Goal: Information Seeking & Learning: Check status

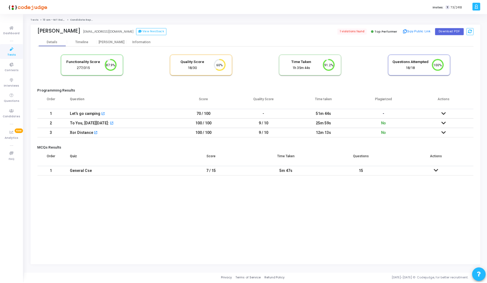
scroll to position [11, 14]
click at [353, 31] on span "1 violations found" at bounding box center [354, 31] width 30 height 6
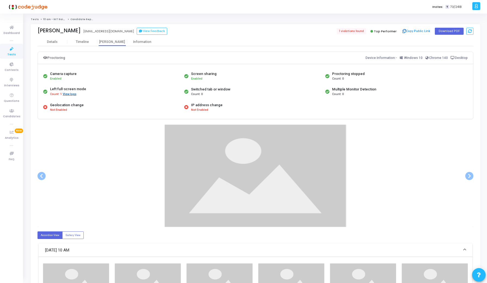
click at [65, 94] on button "View logs" at bounding box center [70, 94] width 14 height 5
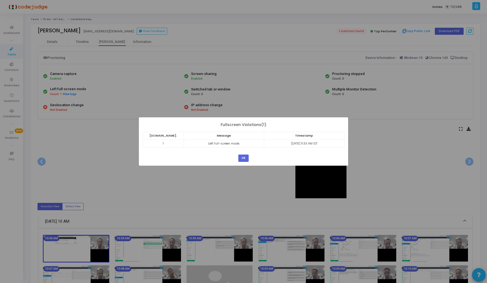
click at [104, 149] on div "? ! i × Fullscreen Violations(1) [DOMAIN_NAME]. Message Timestamp 1 Left full-s…" at bounding box center [243, 141] width 487 height 283
click at [242, 157] on button "OK" at bounding box center [244, 158] width 10 height 7
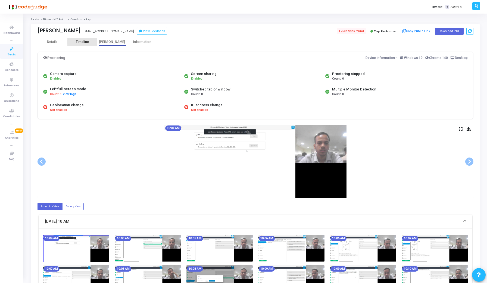
click at [77, 42] on div "Timeline" at bounding box center [82, 42] width 13 height 4
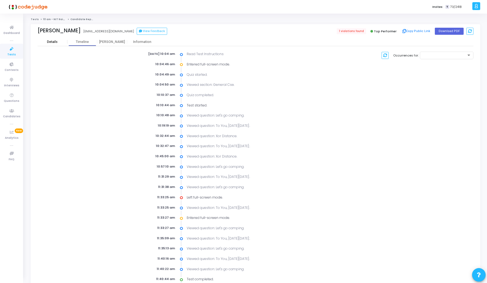
click at [53, 42] on div "Details" at bounding box center [52, 42] width 11 height 4
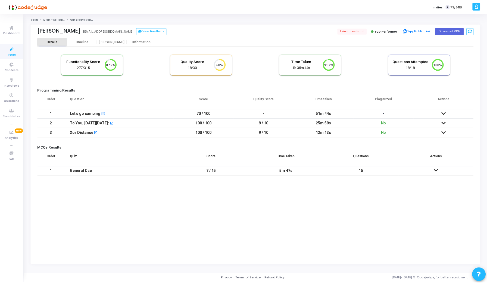
scroll to position [11, 14]
click at [444, 112] on icon at bounding box center [446, 114] width 4 height 4
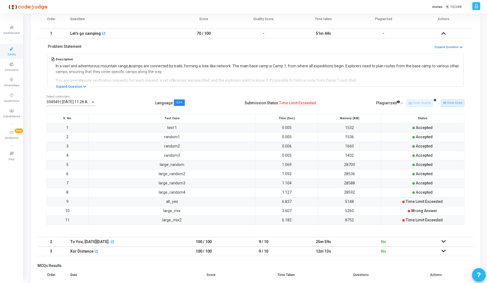
scroll to position [121, 0]
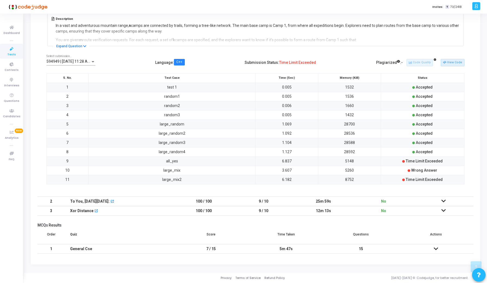
click at [446, 202] on icon at bounding box center [444, 201] width 4 height 4
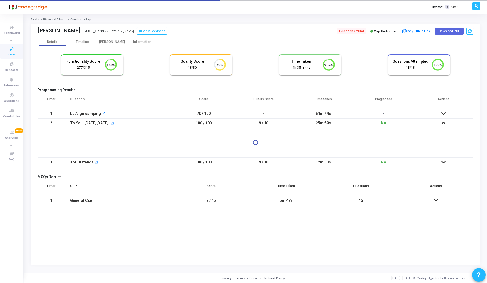
scroll to position [0, 0]
click at [446, 202] on div "Programming Results Order Question Score Quality Score Time taken Plagiarized A…" at bounding box center [257, 148] width 439 height 121
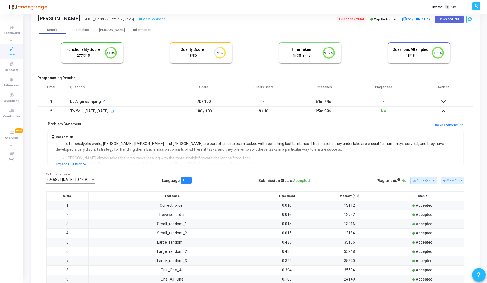
scroll to position [149, 0]
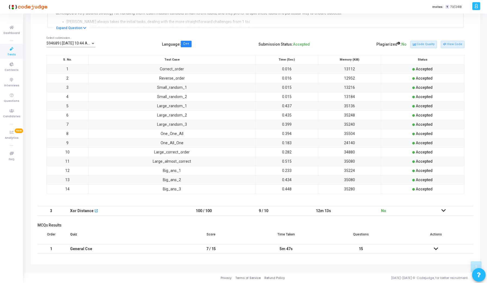
click at [443, 209] on icon at bounding box center [444, 211] width 4 height 4
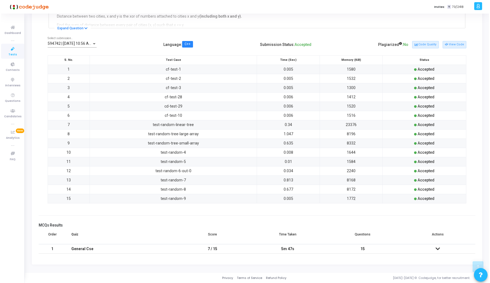
scroll to position [0, 0]
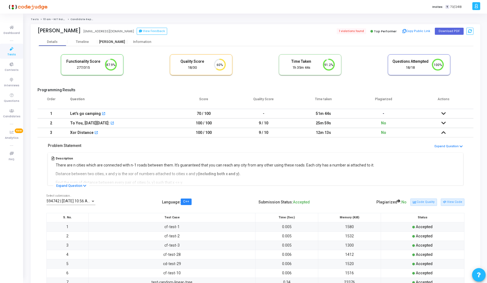
click at [111, 41] on div "[PERSON_NAME]" at bounding box center [112, 42] width 30 height 4
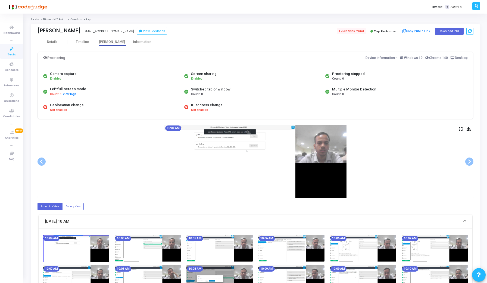
click at [462, 129] on icon at bounding box center [461, 129] width 4 height 3
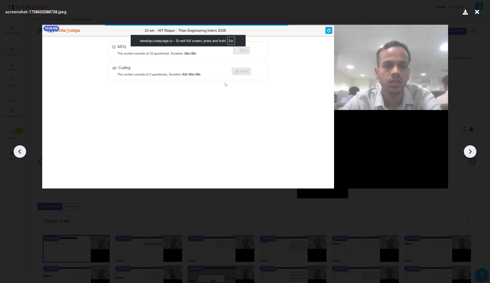
click at [471, 153] on icon at bounding box center [470, 152] width 8 height 8
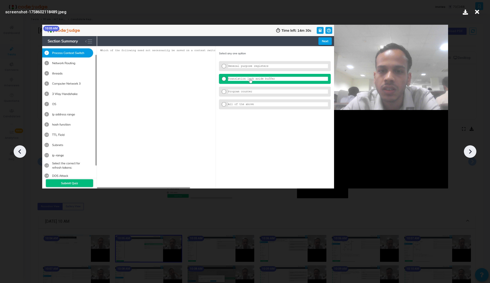
click at [471, 153] on icon at bounding box center [470, 152] width 8 height 8
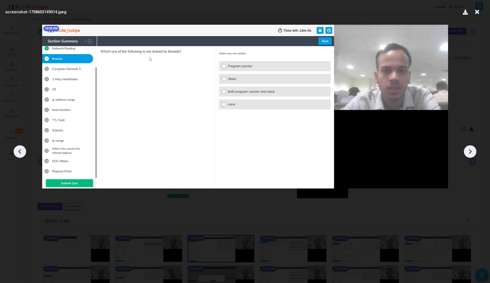
click at [471, 153] on icon at bounding box center [470, 152] width 8 height 8
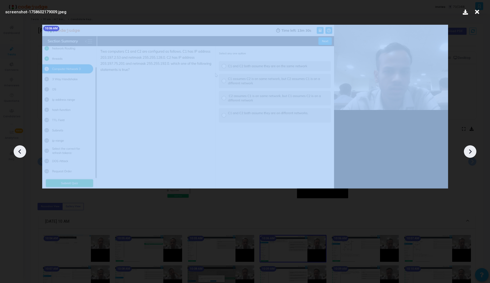
click at [471, 153] on icon at bounding box center [470, 152] width 8 height 8
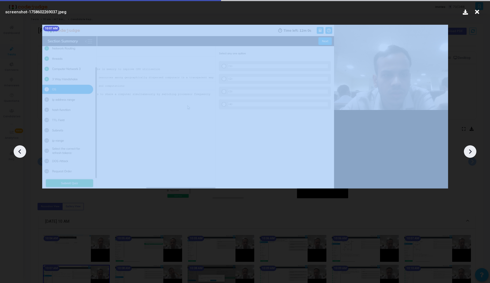
click at [471, 153] on icon at bounding box center [470, 152] width 8 height 8
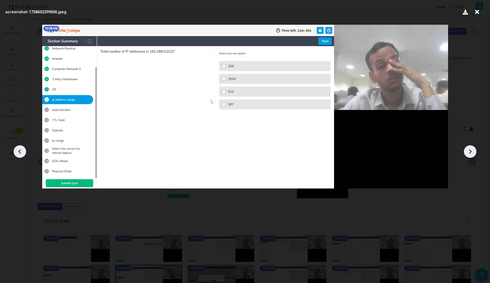
click at [471, 153] on icon at bounding box center [470, 152] width 8 height 8
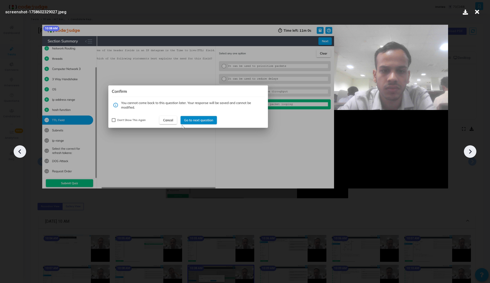
click at [471, 153] on icon at bounding box center [470, 152] width 8 height 8
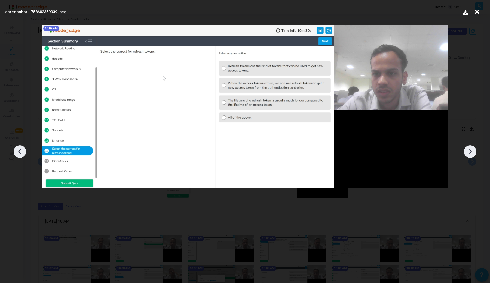
click at [471, 153] on icon at bounding box center [470, 152] width 8 height 8
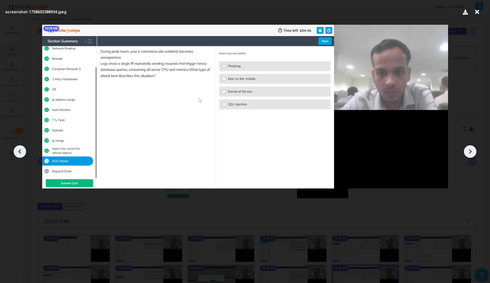
click at [471, 153] on icon at bounding box center [470, 152] width 8 height 8
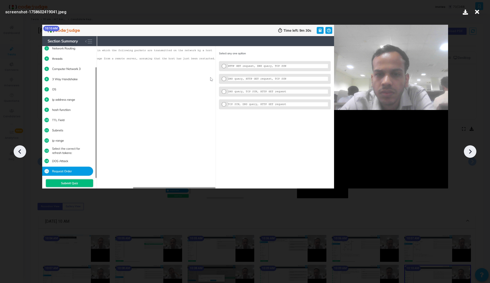
click at [471, 153] on icon at bounding box center [470, 152] width 8 height 8
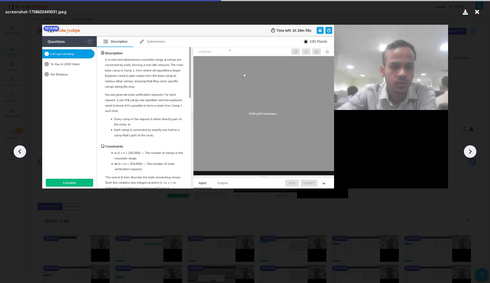
click at [471, 153] on icon at bounding box center [470, 152] width 8 height 8
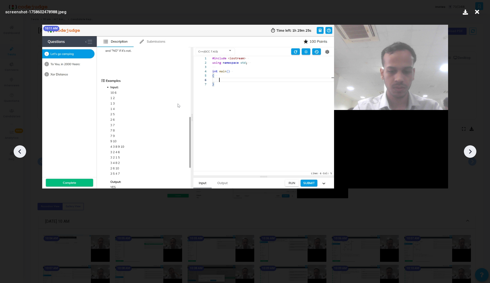
click at [17, 153] on icon at bounding box center [20, 152] width 8 height 8
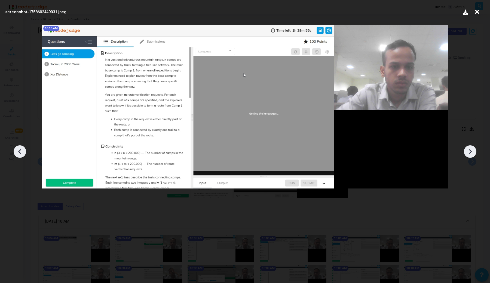
click at [17, 153] on icon at bounding box center [20, 152] width 8 height 8
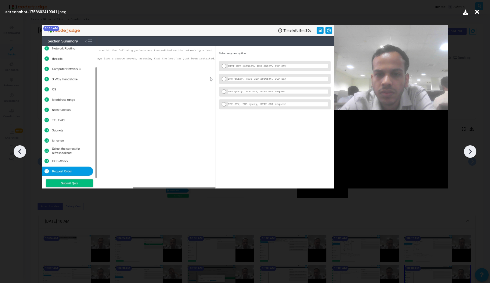
click at [473, 149] on icon at bounding box center [470, 152] width 8 height 8
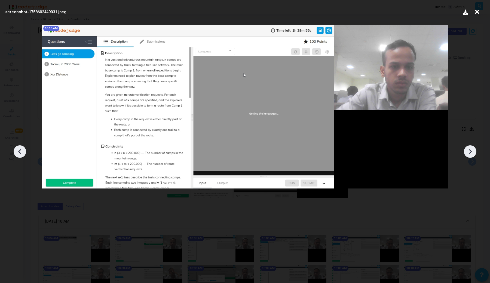
click at [473, 149] on icon at bounding box center [470, 152] width 8 height 8
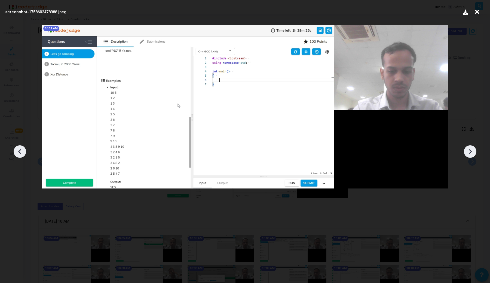
click at [19, 147] on div at bounding box center [20, 152] width 13 height 13
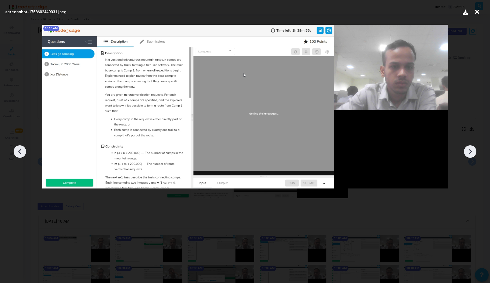
click at [19, 147] on div at bounding box center [20, 152] width 13 height 13
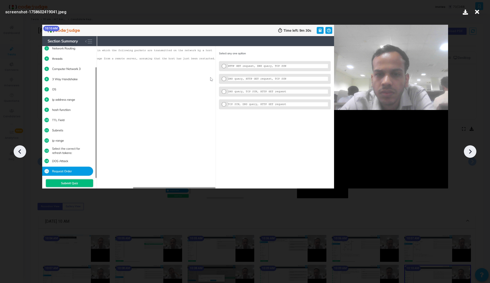
click at [473, 151] on icon at bounding box center [470, 152] width 8 height 8
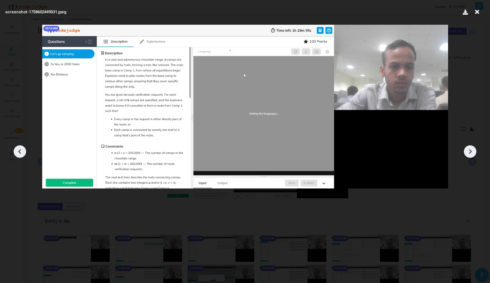
click at [473, 151] on icon at bounding box center [470, 152] width 8 height 8
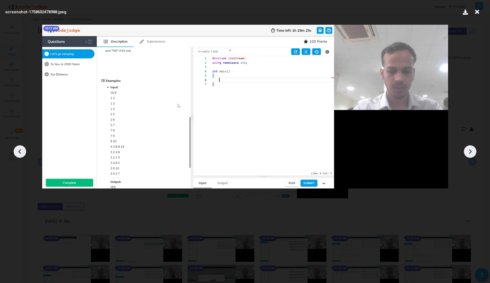
click at [473, 151] on icon at bounding box center [470, 152] width 8 height 8
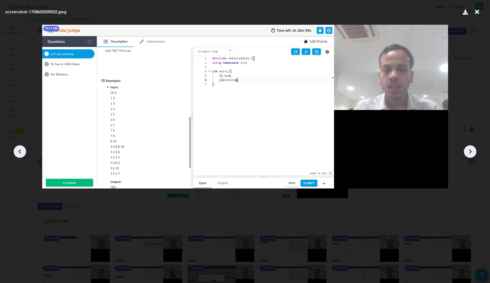
click at [473, 151] on icon at bounding box center [470, 152] width 8 height 8
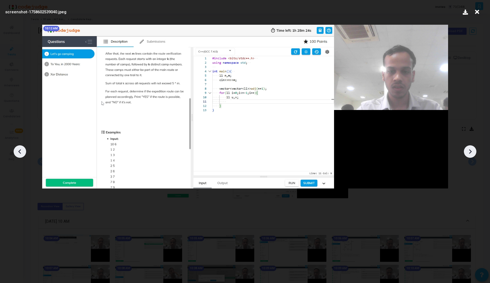
click at [473, 151] on icon at bounding box center [470, 152] width 8 height 8
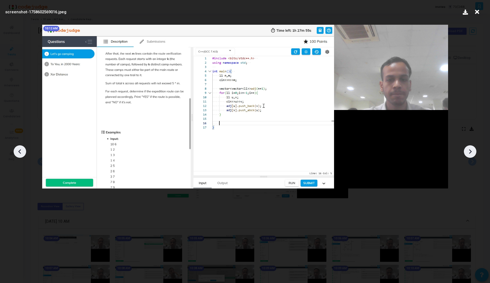
click at [473, 151] on icon at bounding box center [470, 152] width 8 height 8
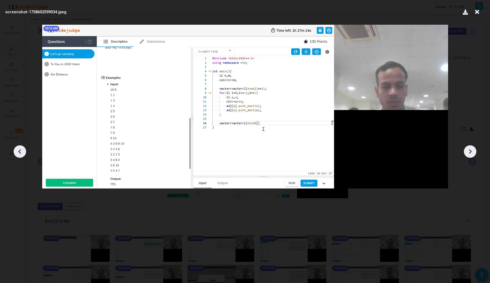
click at [473, 151] on icon at bounding box center [470, 152] width 8 height 8
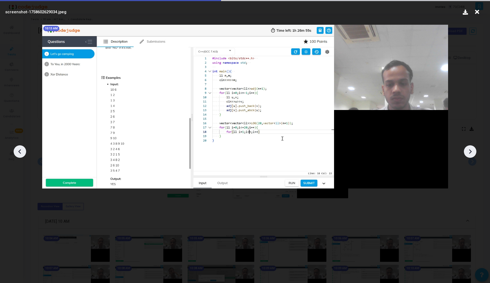
click at [473, 151] on icon at bounding box center [470, 152] width 8 height 8
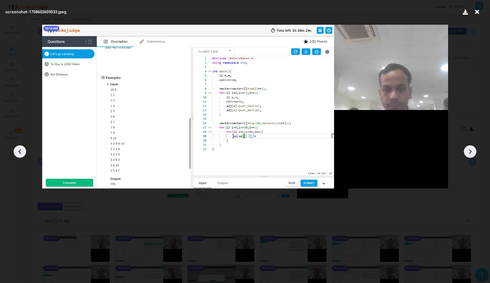
click at [473, 151] on icon at bounding box center [470, 152] width 8 height 8
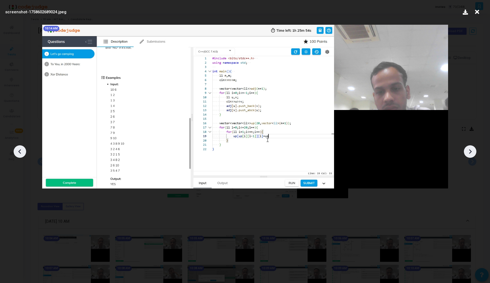
click at [473, 151] on icon at bounding box center [470, 152] width 8 height 8
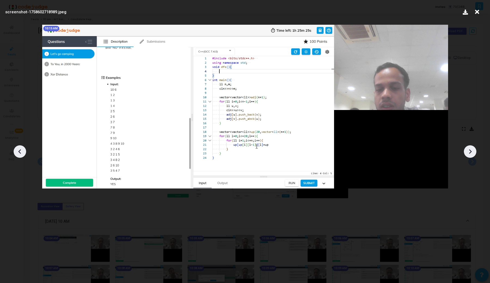
click at [473, 151] on icon at bounding box center [470, 152] width 8 height 8
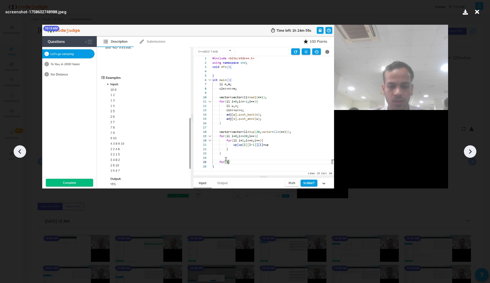
click at [473, 151] on icon at bounding box center [470, 152] width 8 height 8
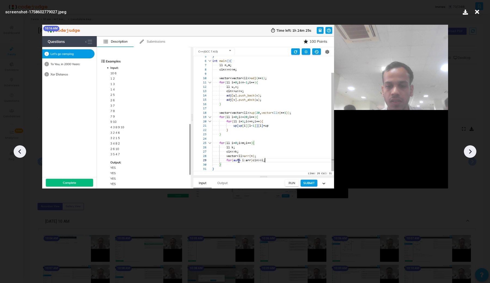
click at [473, 151] on icon at bounding box center [470, 152] width 8 height 8
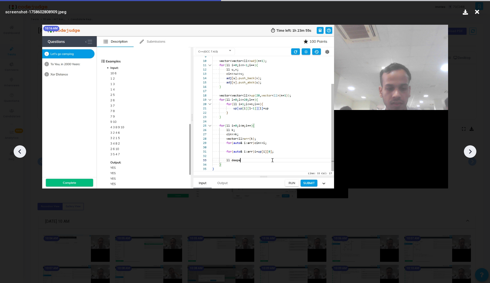
click at [473, 151] on icon at bounding box center [470, 152] width 8 height 8
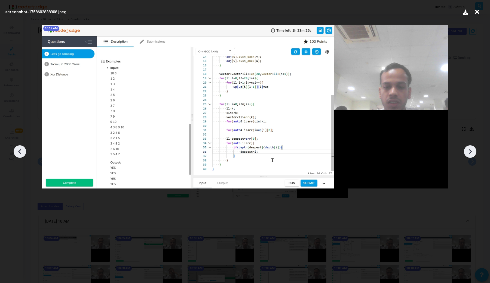
click at [473, 151] on icon at bounding box center [470, 152] width 8 height 8
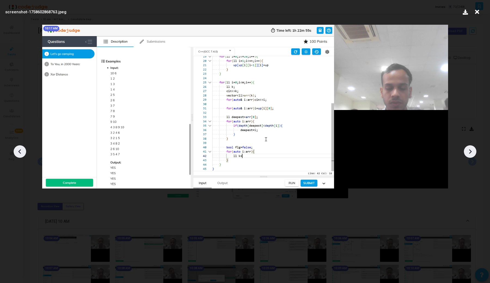
click at [473, 151] on icon at bounding box center [470, 152] width 8 height 8
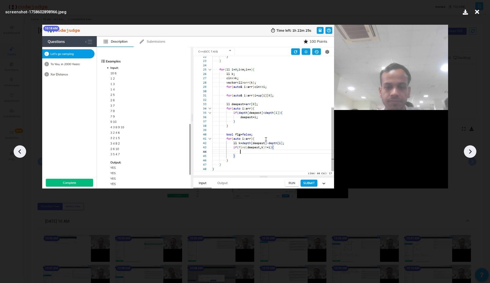
click at [473, 151] on icon at bounding box center [470, 152] width 8 height 8
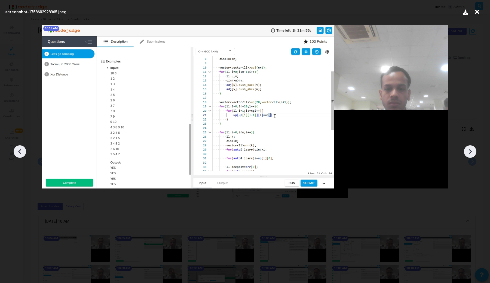
click at [473, 151] on icon at bounding box center [470, 152] width 8 height 8
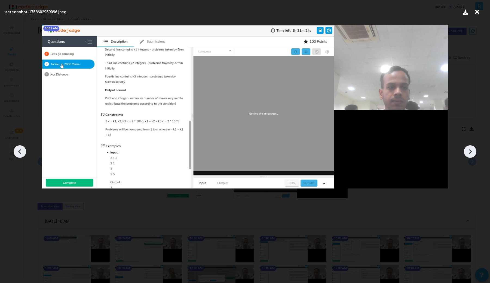
click at [24, 152] on icon at bounding box center [20, 152] width 8 height 8
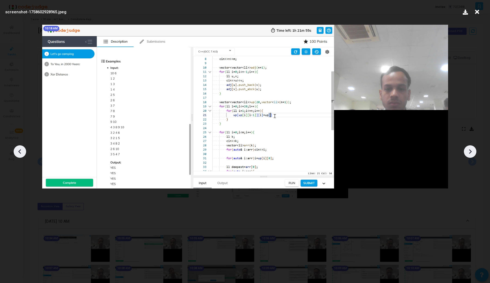
click at [24, 152] on icon at bounding box center [20, 152] width 8 height 8
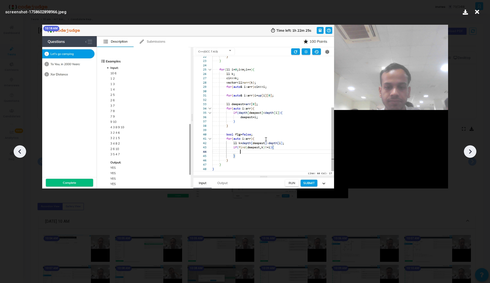
click at [24, 152] on icon at bounding box center [20, 152] width 8 height 8
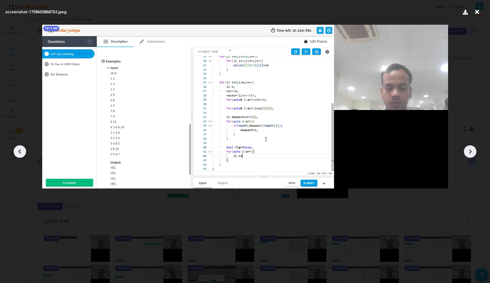
click at [24, 152] on icon at bounding box center [20, 152] width 8 height 8
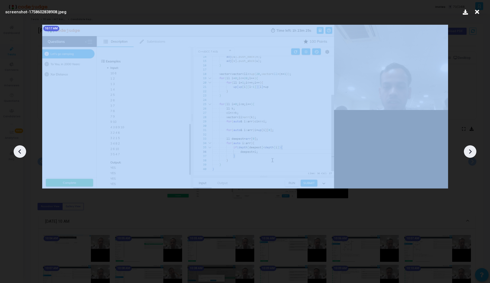
click at [24, 152] on icon at bounding box center [20, 152] width 8 height 8
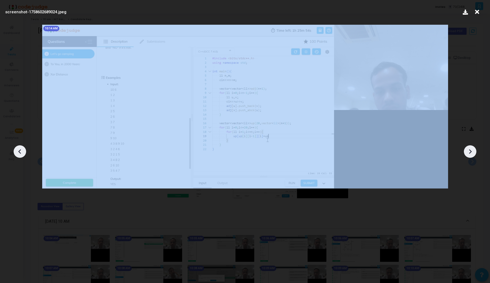
click at [24, 152] on icon at bounding box center [20, 152] width 8 height 8
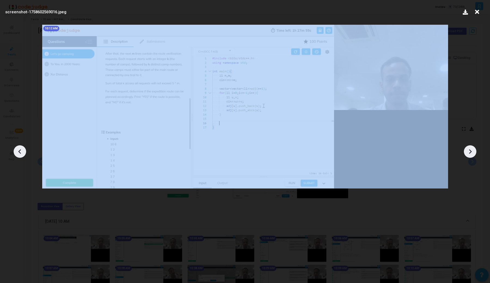
click at [24, 152] on icon at bounding box center [20, 152] width 8 height 8
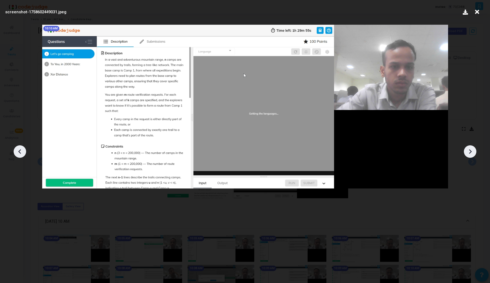
click at [469, 155] on icon at bounding box center [470, 152] width 8 height 8
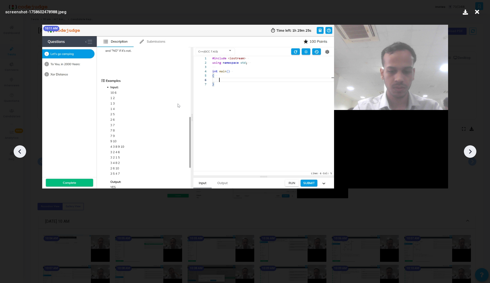
click at [469, 155] on icon at bounding box center [470, 152] width 8 height 8
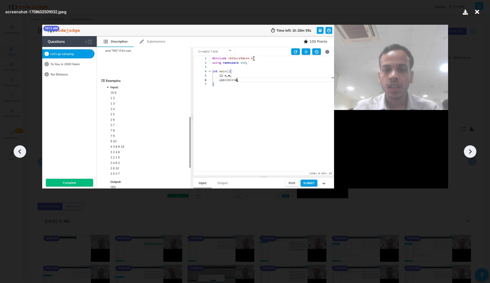
click at [469, 155] on icon at bounding box center [470, 152] width 8 height 8
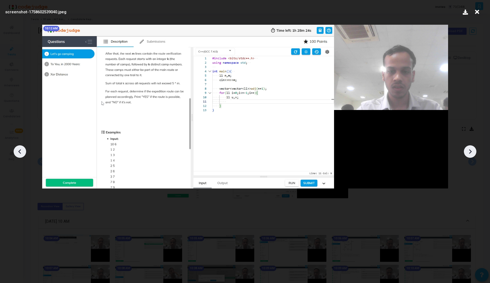
click at [469, 155] on icon at bounding box center [470, 152] width 8 height 8
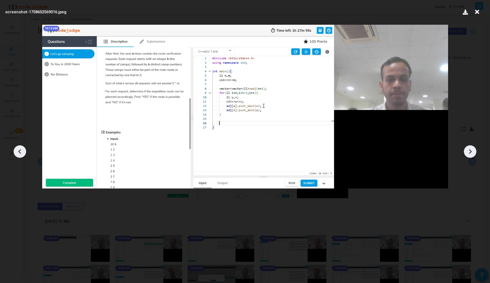
click at [469, 155] on icon at bounding box center [470, 152] width 8 height 8
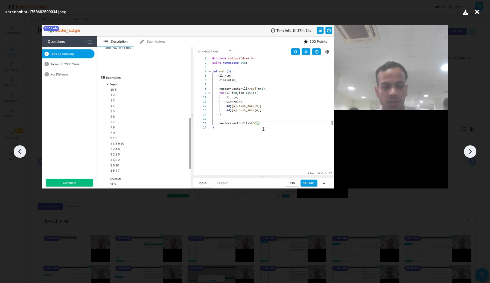
click at [469, 155] on icon at bounding box center [470, 152] width 8 height 8
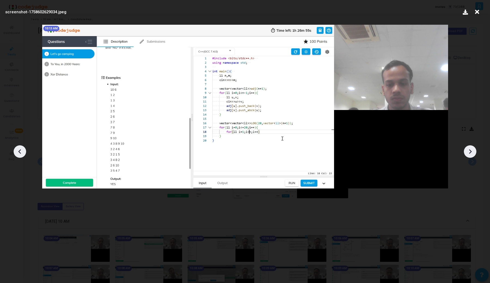
click at [469, 155] on icon at bounding box center [470, 152] width 8 height 8
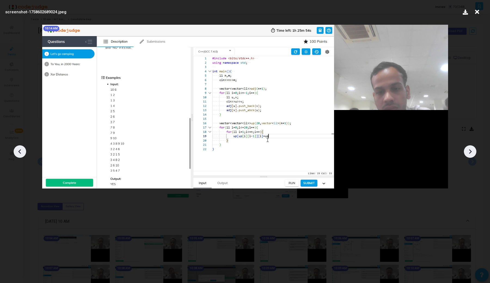
click at [469, 155] on icon at bounding box center [470, 152] width 8 height 8
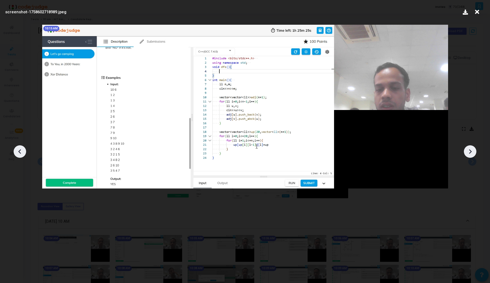
click at [469, 155] on icon at bounding box center [470, 152] width 8 height 8
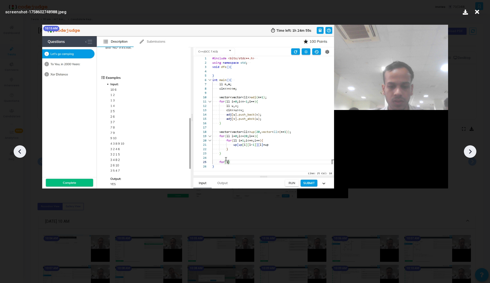
click at [469, 155] on icon at bounding box center [470, 152] width 8 height 8
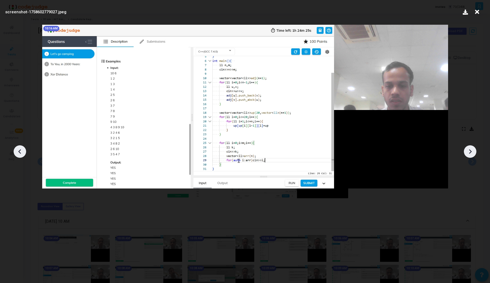
click at [469, 155] on icon at bounding box center [470, 152] width 8 height 8
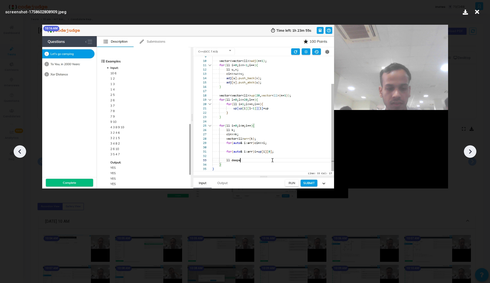
click at [469, 155] on icon at bounding box center [470, 152] width 8 height 8
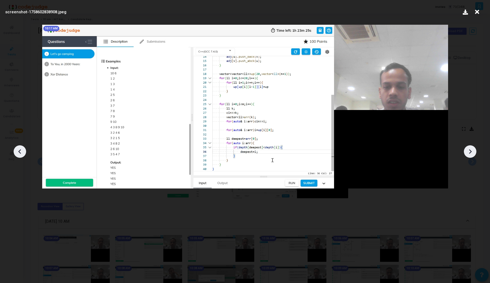
click at [469, 155] on icon at bounding box center [470, 152] width 8 height 8
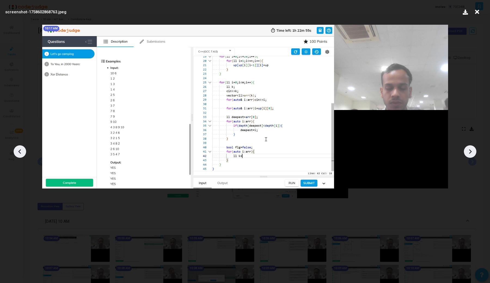
click at [469, 155] on icon at bounding box center [470, 152] width 8 height 8
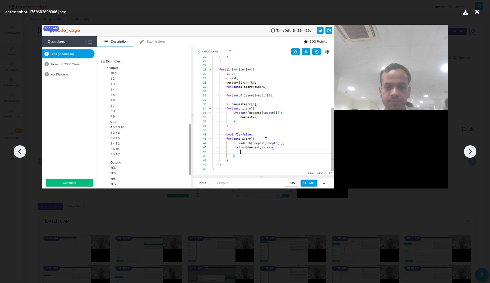
click at [469, 155] on icon at bounding box center [470, 152] width 8 height 8
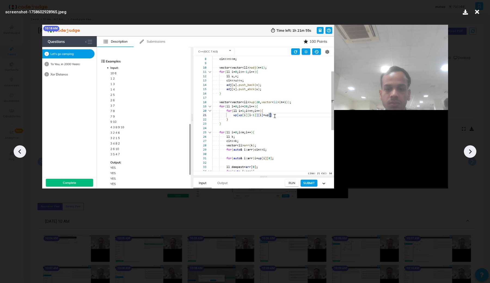
click at [469, 155] on icon at bounding box center [470, 152] width 8 height 8
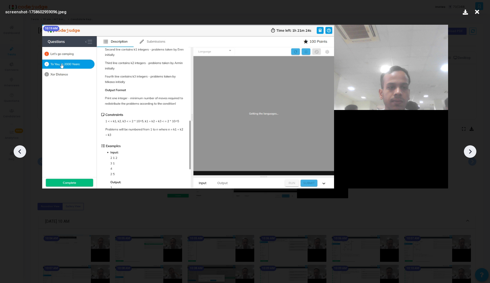
click at [469, 155] on icon at bounding box center [470, 152] width 8 height 8
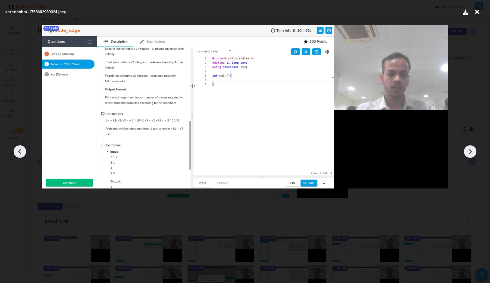
click at [17, 150] on icon at bounding box center [20, 152] width 8 height 8
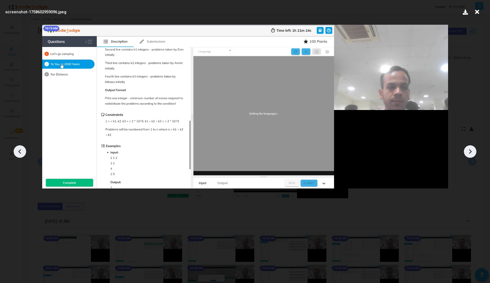
click at [17, 150] on icon at bounding box center [20, 152] width 8 height 8
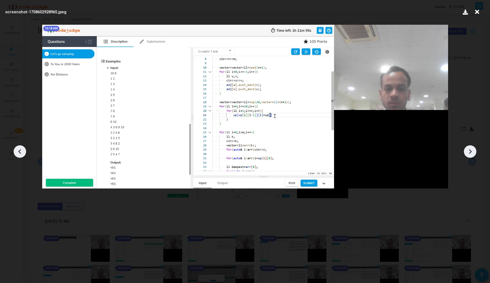
click at [468, 150] on icon at bounding box center [470, 152] width 8 height 8
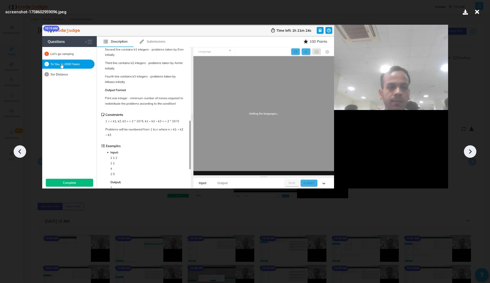
click at [468, 150] on icon at bounding box center [470, 152] width 8 height 8
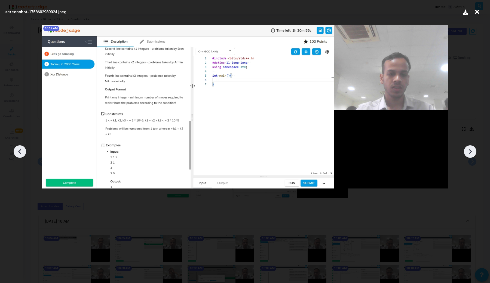
click at [468, 150] on icon at bounding box center [470, 152] width 8 height 8
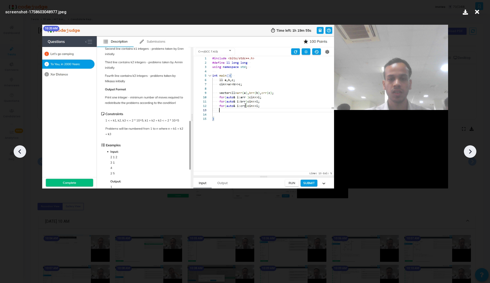
click at [468, 150] on icon at bounding box center [470, 152] width 8 height 8
click at [23, 146] on div at bounding box center [245, 149] width 490 height 267
click at [18, 149] on icon at bounding box center [20, 152] width 8 height 8
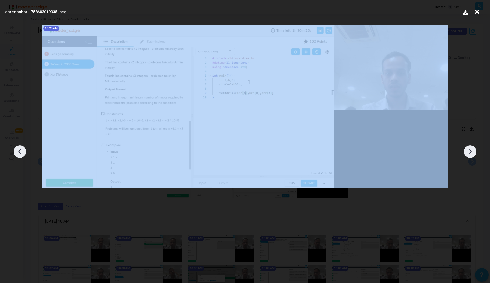
click at [18, 149] on icon at bounding box center [20, 152] width 8 height 8
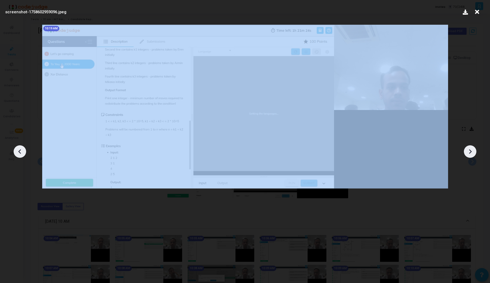
click at [18, 149] on icon at bounding box center [20, 152] width 8 height 8
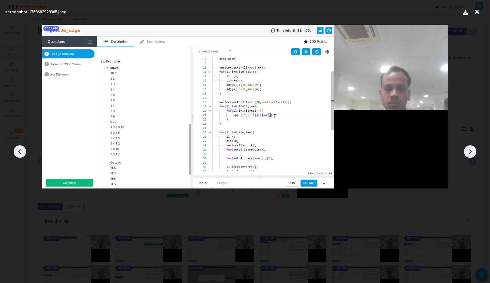
click at [473, 153] on icon at bounding box center [470, 152] width 8 height 8
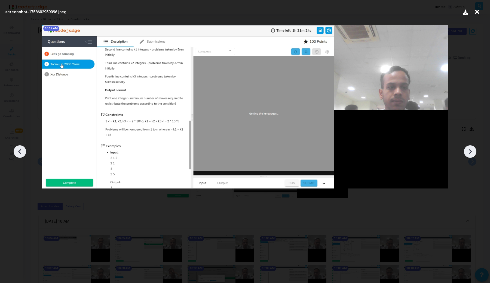
click at [473, 153] on icon at bounding box center [470, 152] width 8 height 8
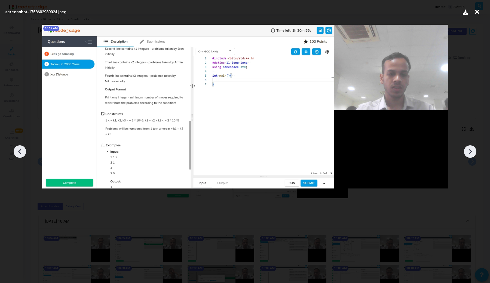
click at [473, 153] on icon at bounding box center [470, 152] width 8 height 8
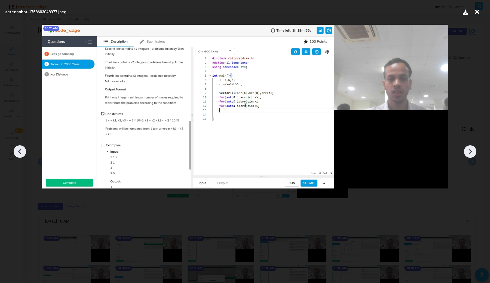
click at [473, 153] on icon at bounding box center [470, 152] width 8 height 8
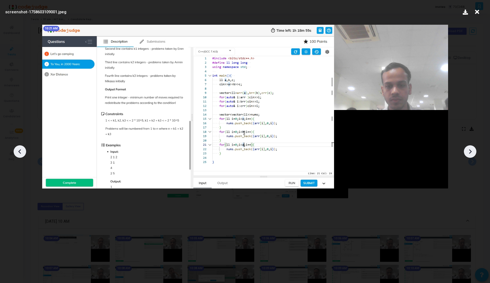
click at [473, 153] on icon at bounding box center [470, 152] width 8 height 8
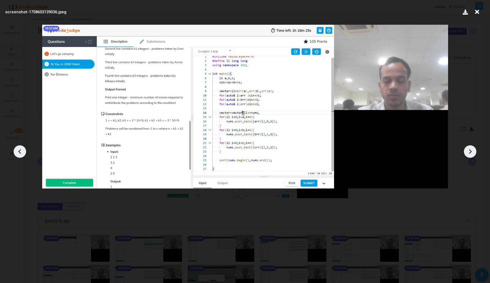
click at [473, 153] on icon at bounding box center [470, 152] width 8 height 8
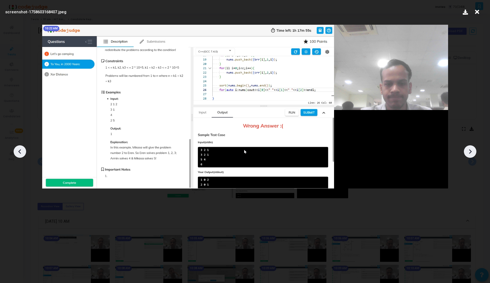
click at [473, 153] on icon at bounding box center [470, 152] width 8 height 8
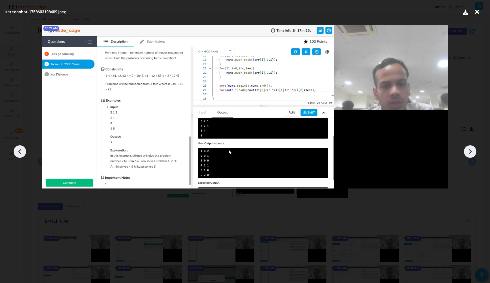
click at [473, 153] on icon at bounding box center [470, 152] width 8 height 8
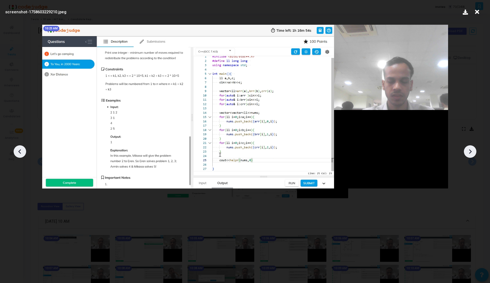
click at [473, 153] on icon at bounding box center [470, 152] width 8 height 8
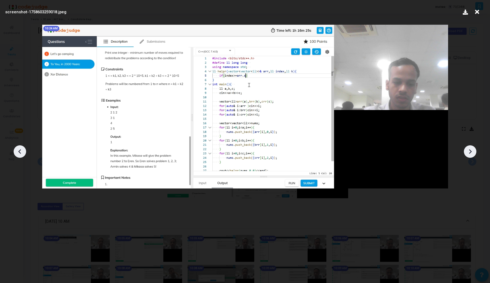
click at [473, 153] on icon at bounding box center [470, 152] width 8 height 8
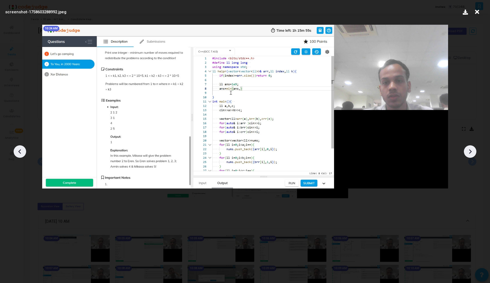
click at [473, 153] on icon at bounding box center [470, 152] width 8 height 8
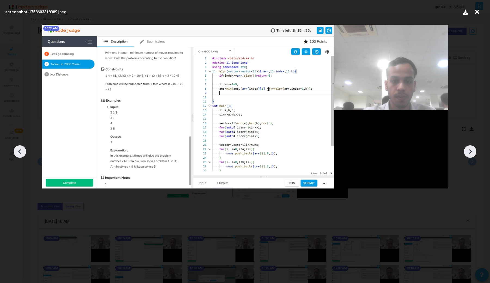
click at [473, 153] on icon at bounding box center [470, 152] width 8 height 8
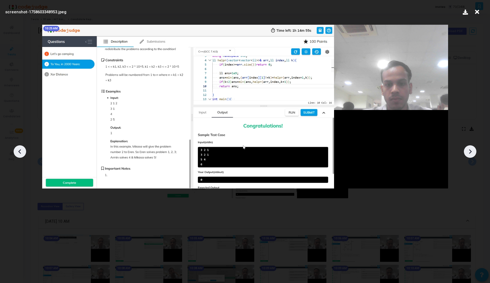
click at [473, 153] on icon at bounding box center [470, 152] width 8 height 8
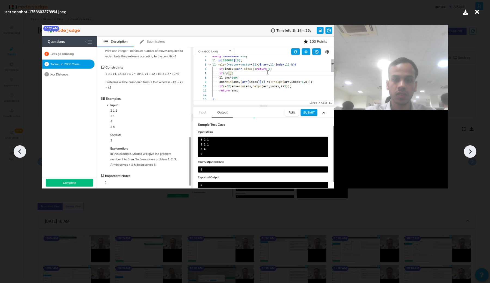
click at [473, 153] on icon at bounding box center [470, 152] width 8 height 8
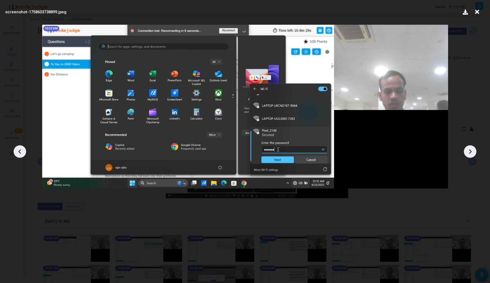
click at [23, 153] on icon at bounding box center [20, 152] width 8 height 8
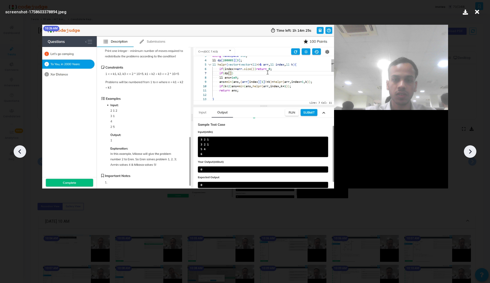
click at [472, 151] on icon at bounding box center [470, 152] width 8 height 8
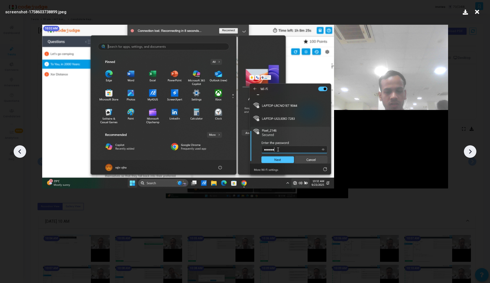
click at [21, 153] on icon at bounding box center [20, 152] width 8 height 8
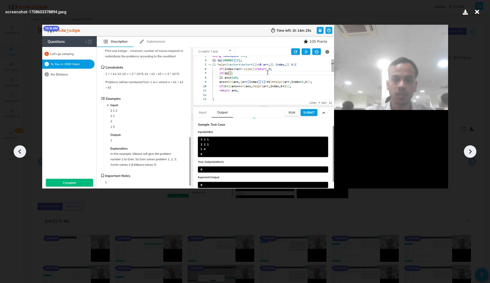
click at [474, 151] on icon at bounding box center [470, 152] width 8 height 8
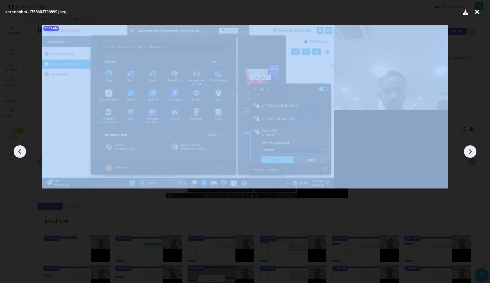
drag, startPoint x: 473, startPoint y: 152, endPoint x: 488, endPoint y: 8, distance: 144.6
click at [489, 3] on div "screenshot-1758603738899.jpeg 10:32 AM" at bounding box center [245, 141] width 490 height 283
click at [471, 152] on icon at bounding box center [470, 152] width 8 height 8
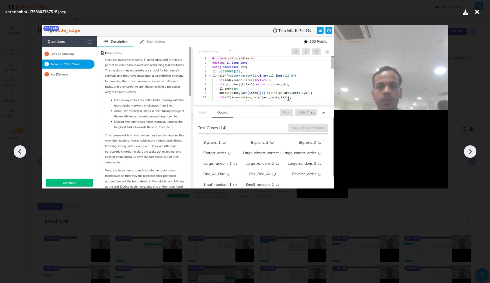
click at [471, 152] on icon at bounding box center [470, 152] width 8 height 8
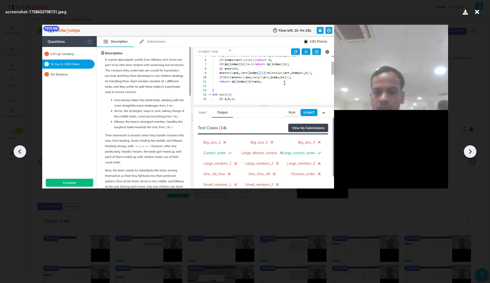
click at [471, 152] on icon at bounding box center [470, 152] width 8 height 8
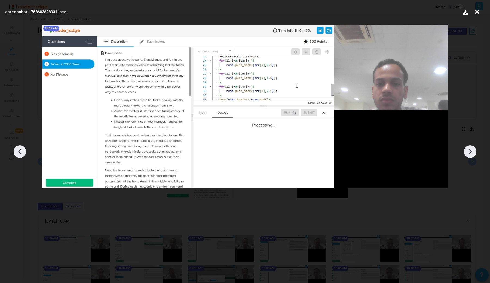
click at [471, 152] on icon at bounding box center [470, 152] width 8 height 8
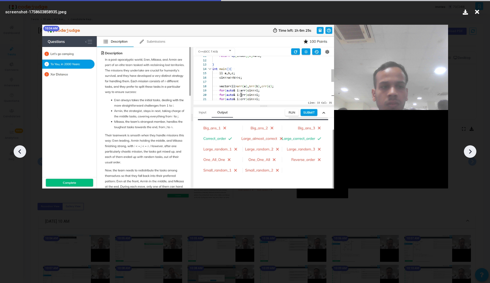
click at [471, 152] on icon at bounding box center [470, 152] width 8 height 8
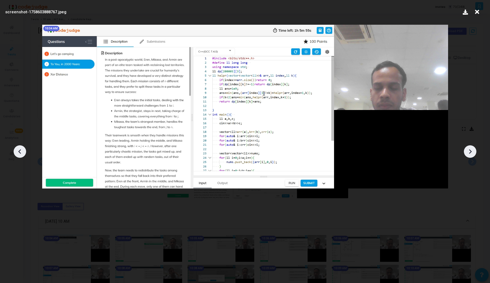
click at [471, 152] on icon at bounding box center [470, 152] width 8 height 8
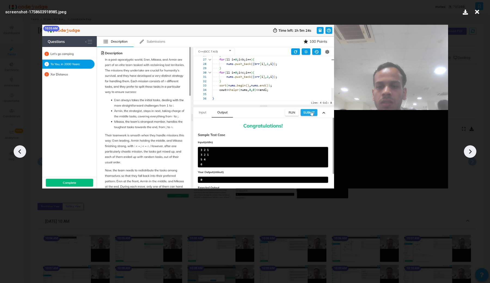
click at [471, 152] on icon at bounding box center [470, 152] width 8 height 8
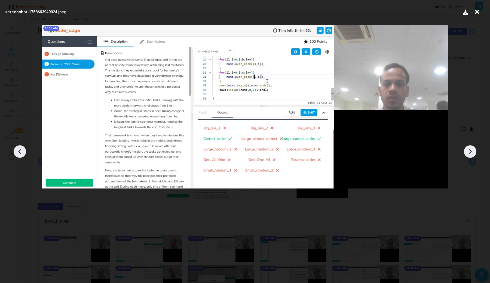
click at [471, 152] on icon at bounding box center [470, 152] width 8 height 8
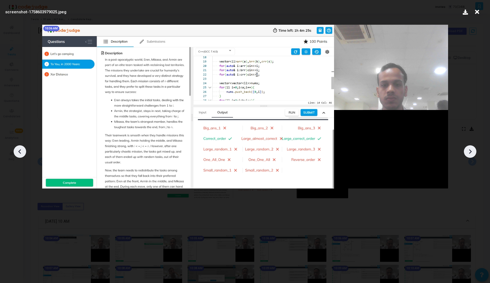
click at [471, 152] on icon at bounding box center [470, 152] width 8 height 8
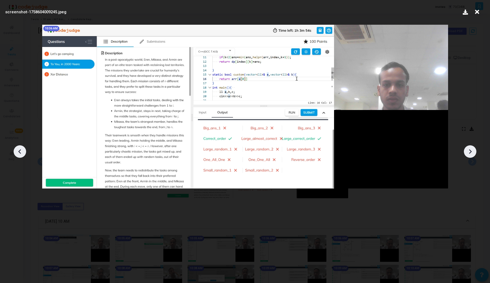
click at [471, 152] on icon at bounding box center [470, 152] width 8 height 8
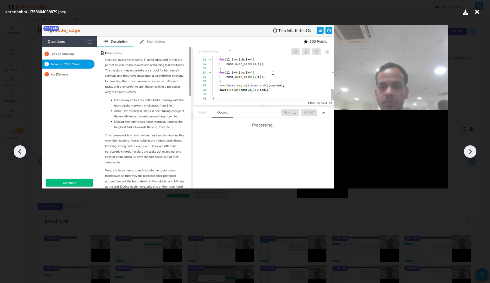
click at [471, 152] on icon at bounding box center [470, 152] width 8 height 8
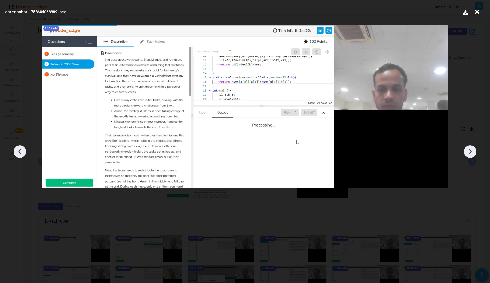
click at [471, 152] on icon at bounding box center [470, 152] width 8 height 8
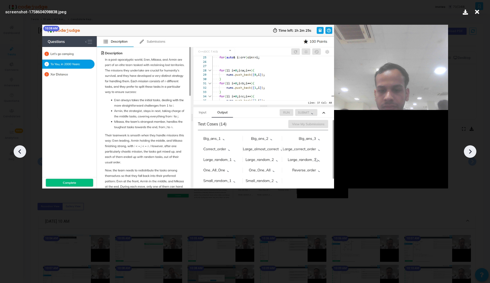
click at [471, 152] on icon at bounding box center [470, 152] width 8 height 8
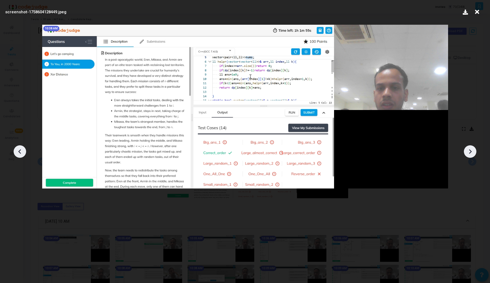
click at [471, 152] on icon at bounding box center [470, 152] width 8 height 8
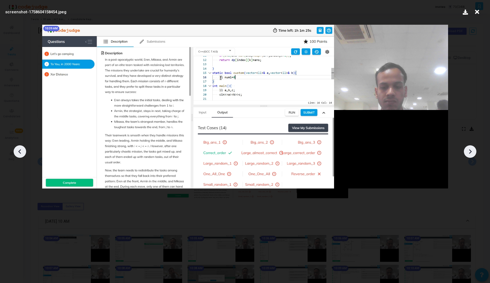
click at [471, 152] on icon at bounding box center [470, 152] width 8 height 8
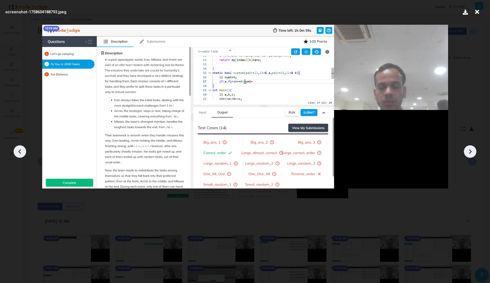
click at [471, 152] on icon at bounding box center [470, 152] width 8 height 8
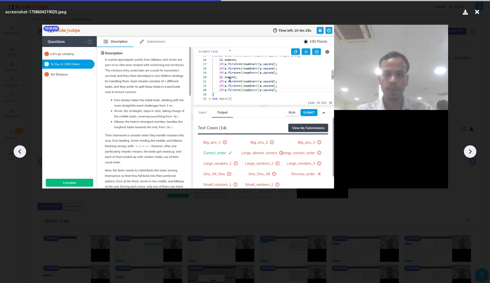
click at [471, 152] on icon at bounding box center [470, 152] width 8 height 8
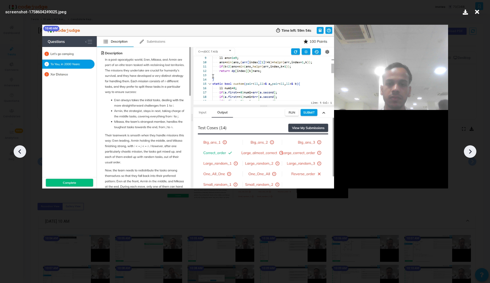
click at [471, 152] on icon at bounding box center [470, 152] width 8 height 8
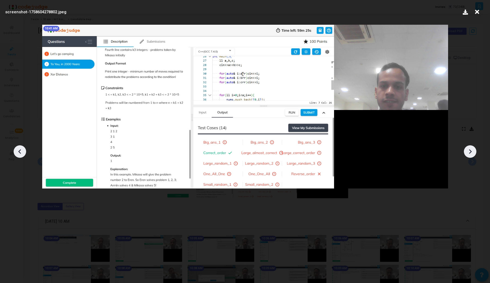
click at [471, 152] on icon at bounding box center [470, 152] width 8 height 8
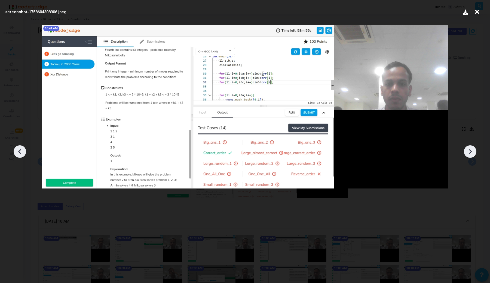
click at [471, 152] on icon at bounding box center [470, 152] width 8 height 8
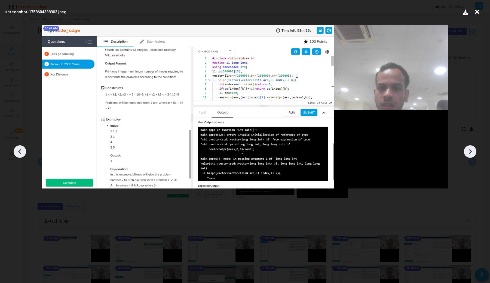
click at [471, 152] on icon at bounding box center [470, 152] width 8 height 8
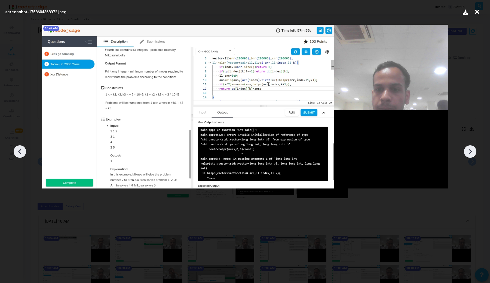
click at [471, 152] on icon at bounding box center [470, 152] width 8 height 8
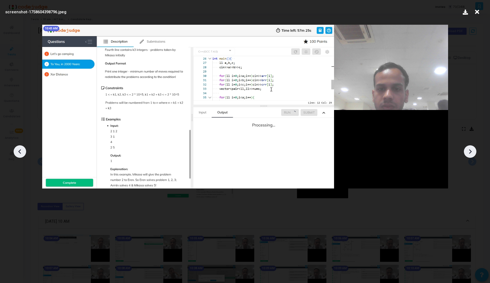
click at [471, 152] on icon at bounding box center [470, 152] width 8 height 8
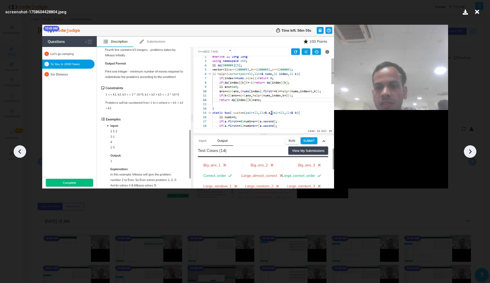
click at [471, 152] on icon at bounding box center [470, 152] width 8 height 8
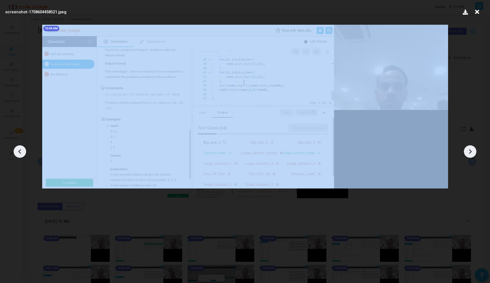
click at [471, 152] on icon at bounding box center [470, 152] width 8 height 8
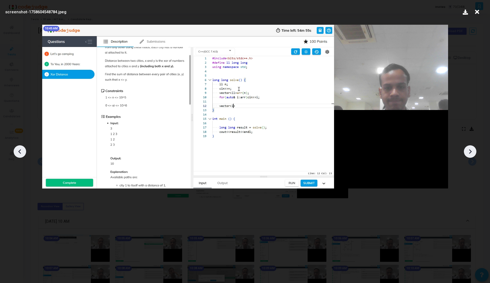
click at [471, 152] on icon at bounding box center [470, 152] width 8 height 8
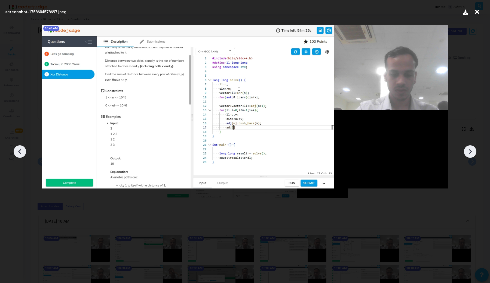
click at [471, 152] on icon at bounding box center [470, 152] width 8 height 8
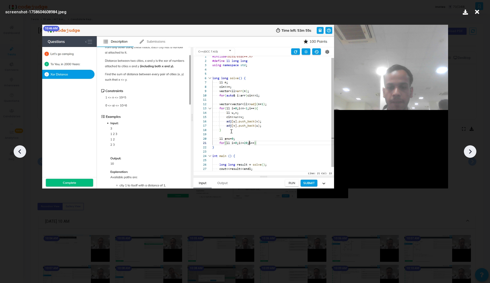
click at [471, 152] on icon at bounding box center [470, 152] width 8 height 8
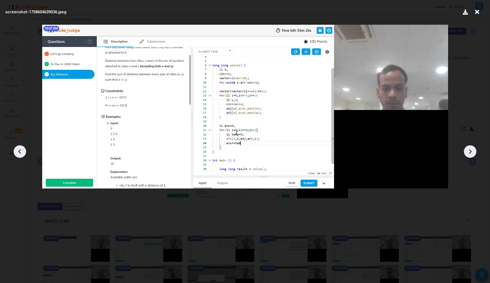
click at [21, 154] on icon at bounding box center [20, 152] width 8 height 8
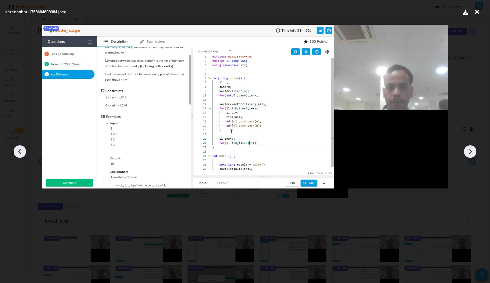
click at [21, 154] on icon at bounding box center [20, 152] width 8 height 8
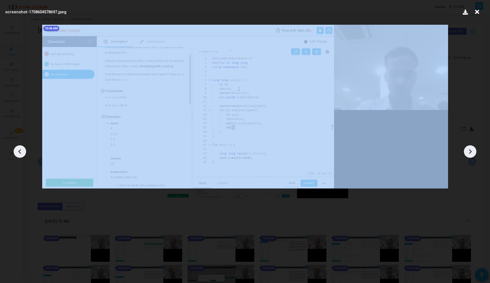
click at [21, 154] on icon at bounding box center [20, 152] width 8 height 8
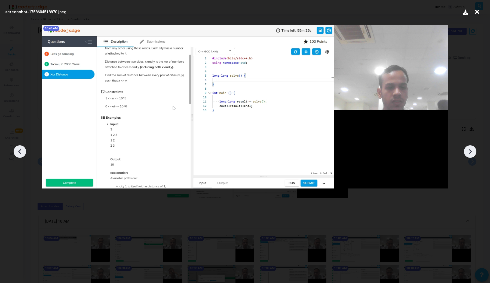
click at [21, 154] on icon at bounding box center [20, 152] width 8 height 8
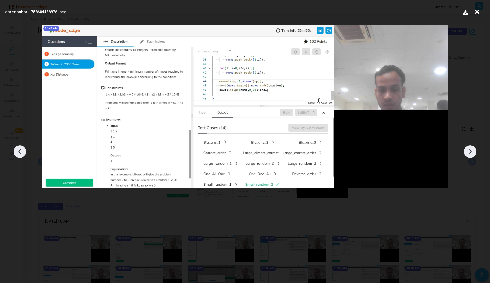
click at [21, 154] on icon at bounding box center [20, 152] width 8 height 8
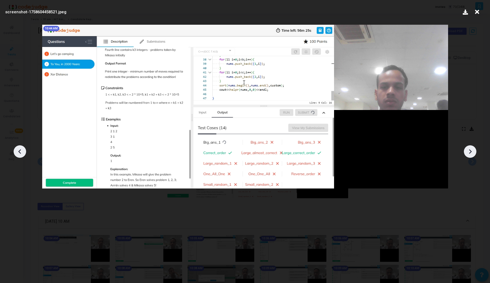
click at [21, 154] on icon at bounding box center [20, 152] width 8 height 8
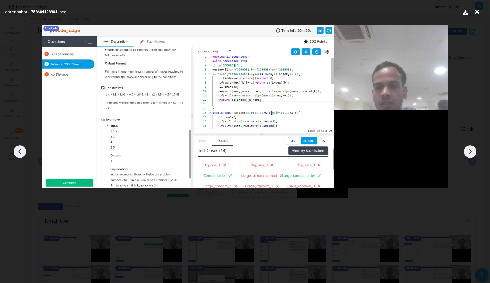
click at [21, 154] on icon at bounding box center [20, 152] width 8 height 8
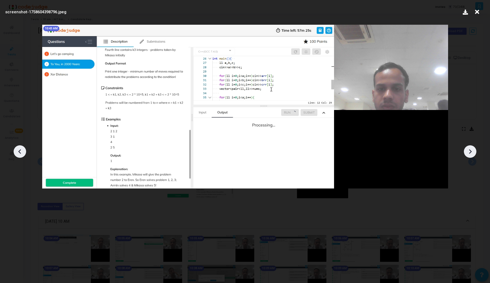
click at [469, 152] on icon at bounding box center [470, 152] width 8 height 8
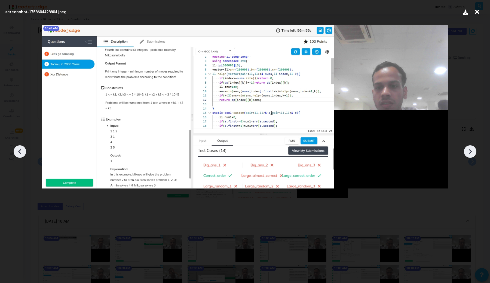
click at [469, 152] on icon at bounding box center [470, 152] width 8 height 8
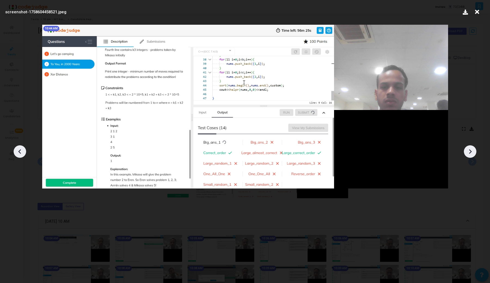
click at [469, 152] on icon at bounding box center [470, 152] width 8 height 8
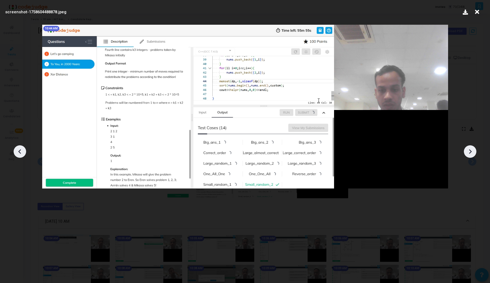
click at [469, 152] on icon at bounding box center [470, 152] width 8 height 8
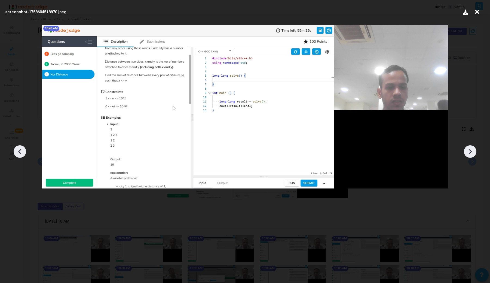
click at [469, 152] on icon at bounding box center [470, 152] width 8 height 8
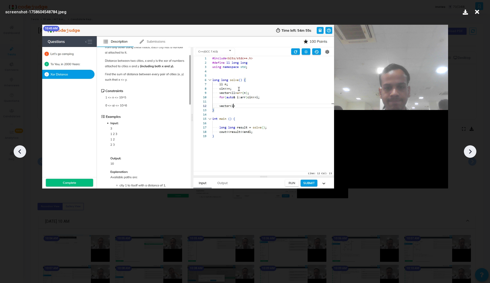
click at [469, 152] on icon at bounding box center [470, 152] width 8 height 8
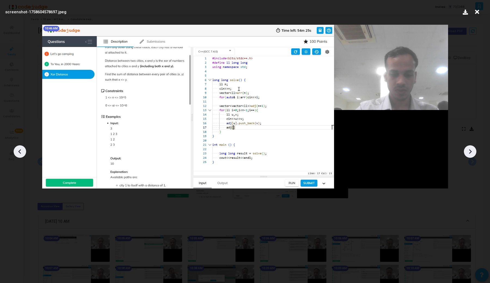
click at [469, 152] on icon at bounding box center [470, 152] width 8 height 8
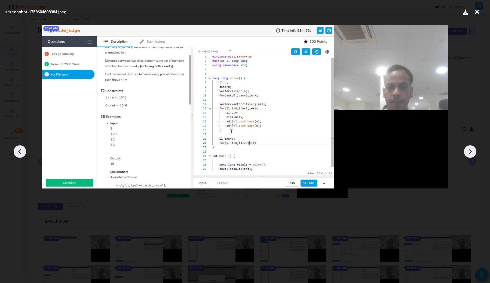
click at [469, 152] on icon at bounding box center [470, 152] width 8 height 8
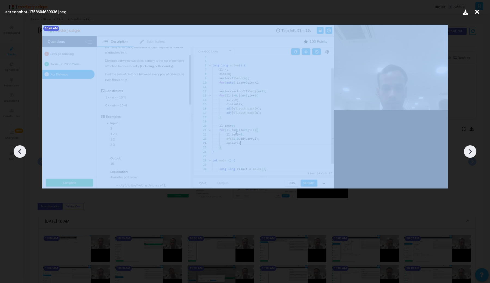
click at [469, 152] on icon at bounding box center [470, 152] width 8 height 8
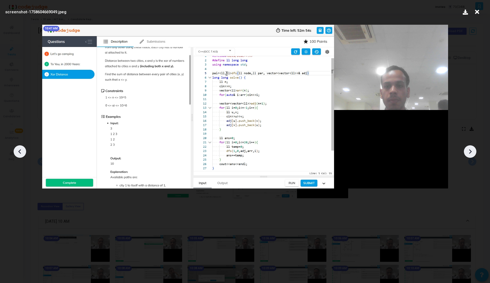
click at [469, 152] on icon at bounding box center [470, 152] width 8 height 8
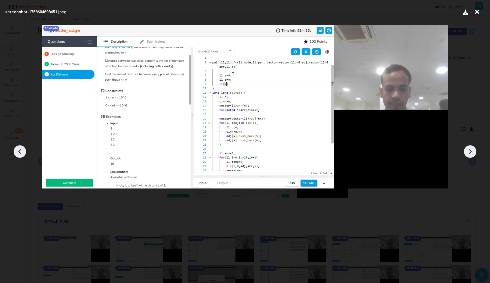
click at [469, 152] on icon at bounding box center [470, 152] width 8 height 8
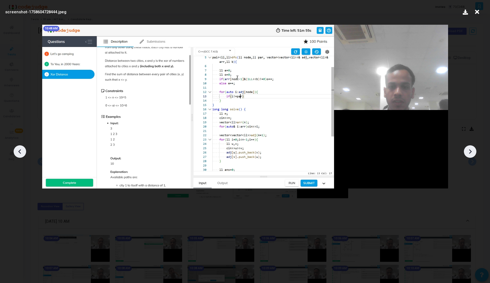
click at [469, 152] on icon at bounding box center [470, 152] width 8 height 8
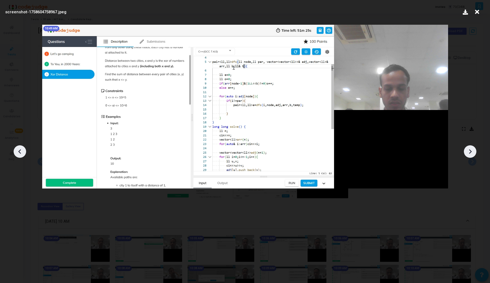
click at [469, 152] on icon at bounding box center [470, 152] width 8 height 8
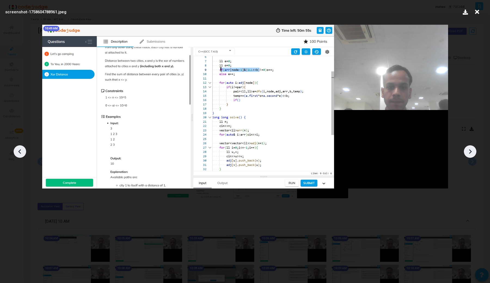
click at [469, 152] on icon at bounding box center [470, 152] width 8 height 8
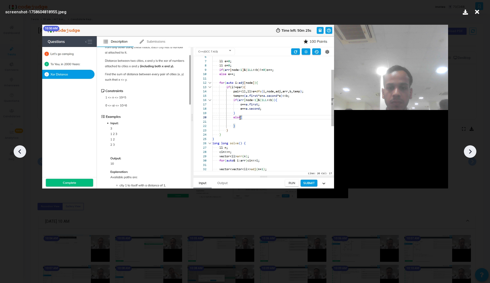
click at [469, 152] on icon at bounding box center [470, 152] width 8 height 8
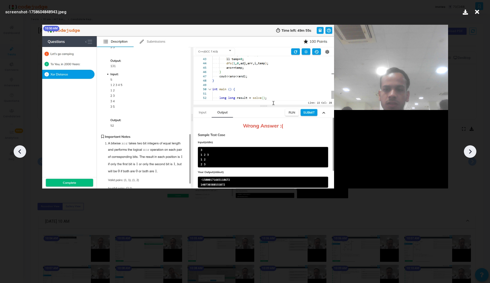
click at [17, 152] on icon at bounding box center [20, 152] width 8 height 8
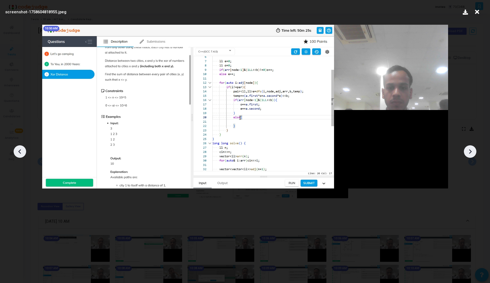
click at [17, 152] on icon at bounding box center [20, 152] width 8 height 8
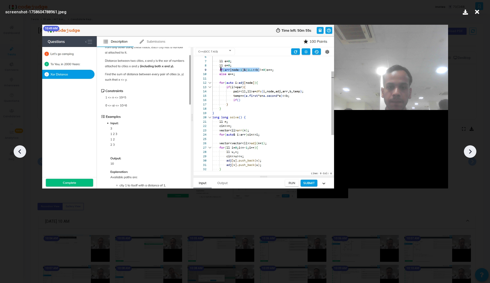
click at [17, 152] on icon at bounding box center [20, 152] width 8 height 8
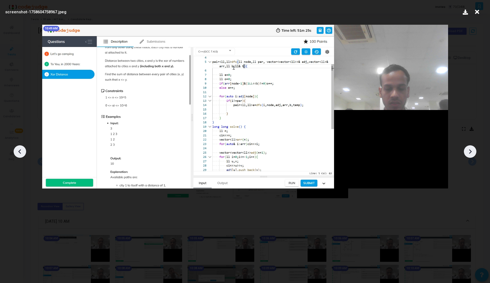
click at [17, 152] on icon at bounding box center [20, 152] width 8 height 8
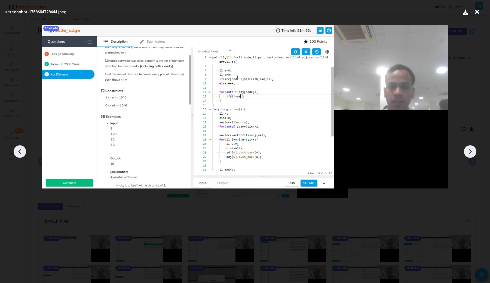
click at [17, 152] on icon at bounding box center [20, 152] width 8 height 8
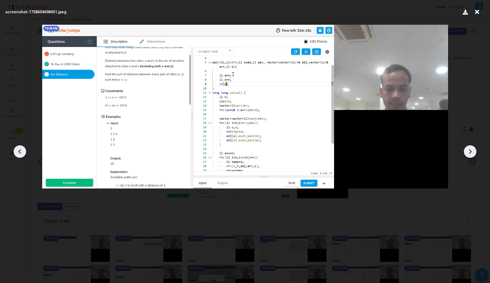
click at [17, 152] on icon at bounding box center [20, 152] width 8 height 8
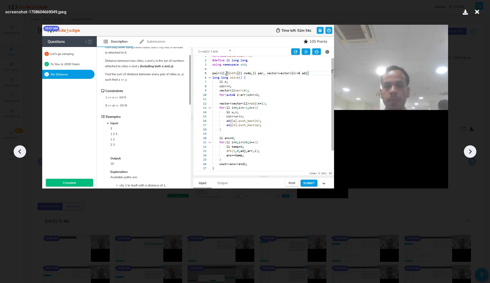
click at [17, 152] on icon at bounding box center [20, 152] width 8 height 8
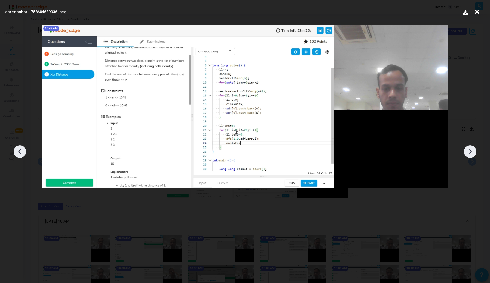
click at [17, 152] on icon at bounding box center [20, 152] width 8 height 8
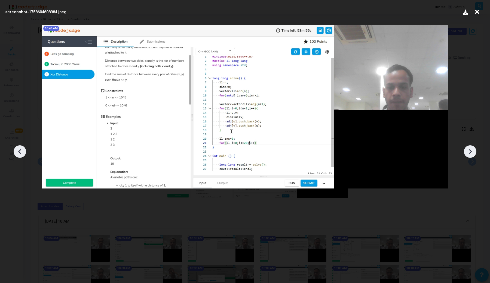
click at [17, 152] on icon at bounding box center [20, 152] width 8 height 8
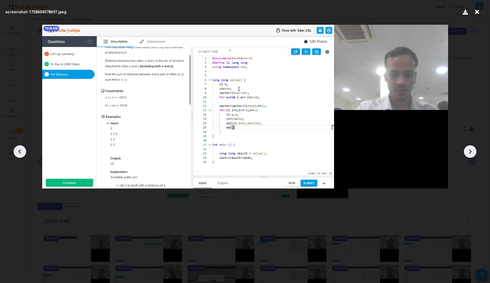
click at [17, 152] on icon at bounding box center [20, 152] width 8 height 8
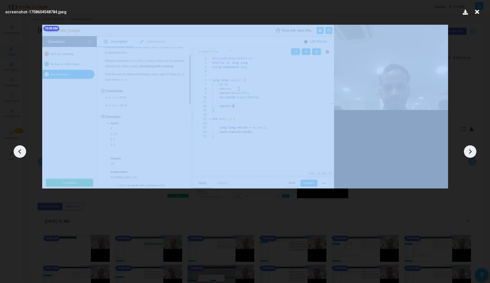
click at [17, 152] on icon at bounding box center [20, 152] width 8 height 8
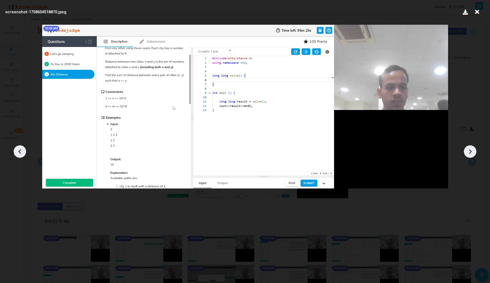
click at [472, 147] on div at bounding box center [470, 152] width 13 height 13
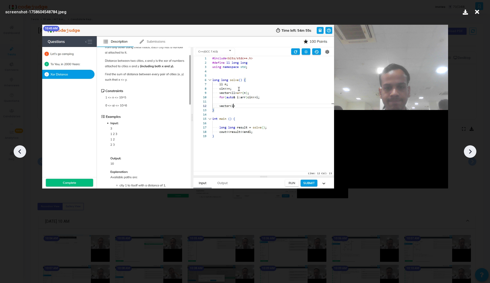
click at [472, 147] on div at bounding box center [470, 152] width 13 height 13
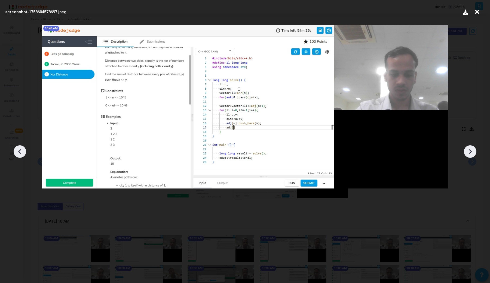
click at [472, 147] on div at bounding box center [470, 152] width 13 height 13
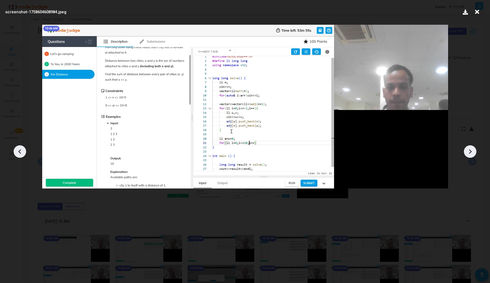
click at [472, 147] on div at bounding box center [470, 152] width 13 height 13
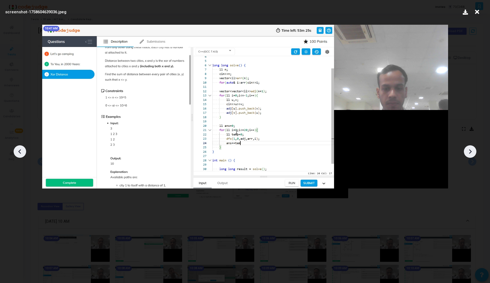
click at [17, 157] on div at bounding box center [20, 152] width 13 height 13
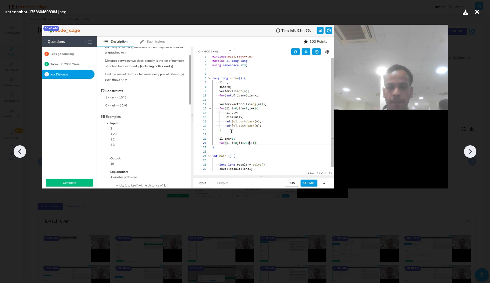
click at [17, 157] on div at bounding box center [20, 152] width 13 height 13
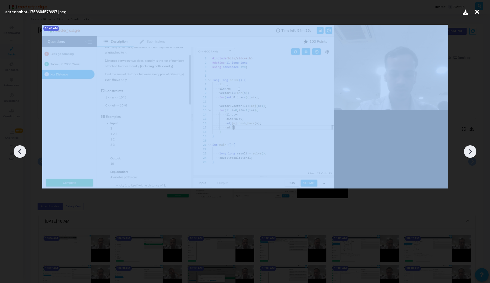
click at [17, 157] on div at bounding box center [20, 152] width 13 height 13
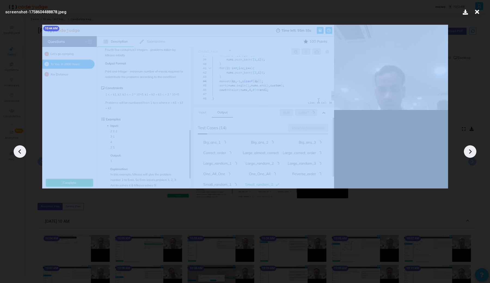
click at [17, 157] on div at bounding box center [20, 152] width 13 height 13
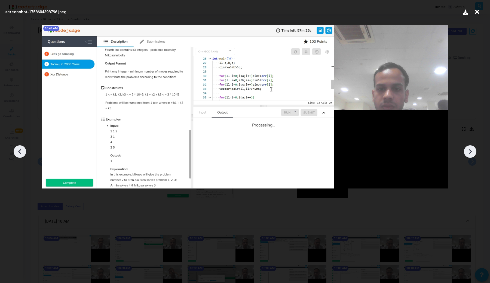
click at [17, 157] on div at bounding box center [20, 152] width 13 height 13
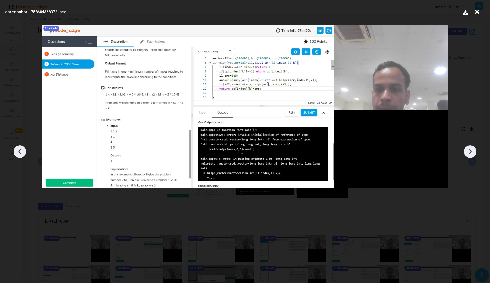
click at [17, 157] on div at bounding box center [20, 152] width 13 height 13
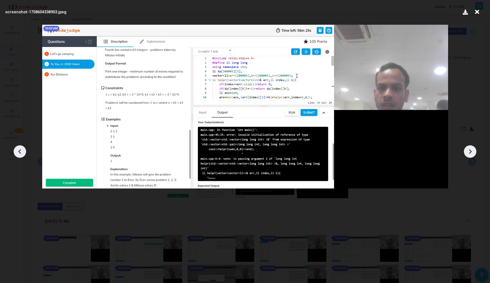
click at [467, 149] on icon at bounding box center [470, 152] width 8 height 8
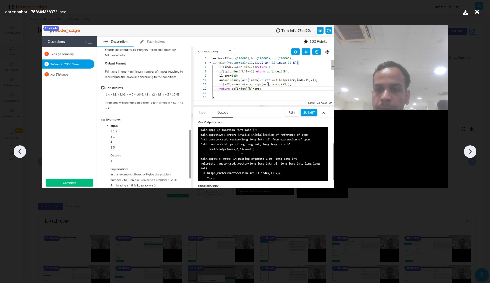
click at [467, 149] on icon at bounding box center [470, 152] width 8 height 8
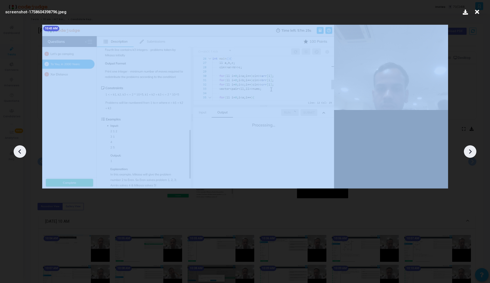
click at [467, 149] on icon at bounding box center [470, 152] width 8 height 8
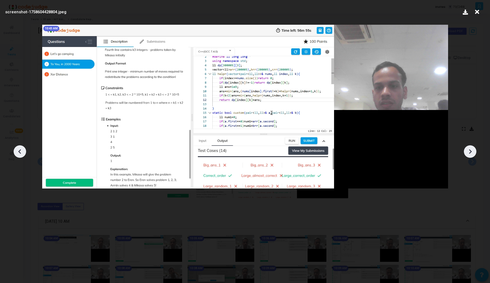
click at [467, 149] on icon at bounding box center [470, 152] width 8 height 8
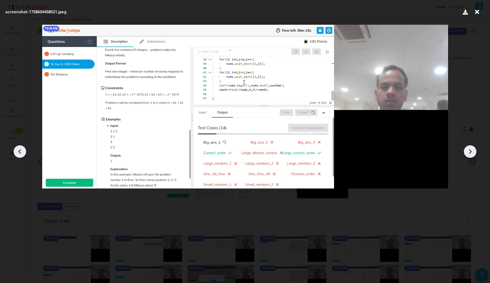
click at [467, 149] on icon at bounding box center [470, 152] width 8 height 8
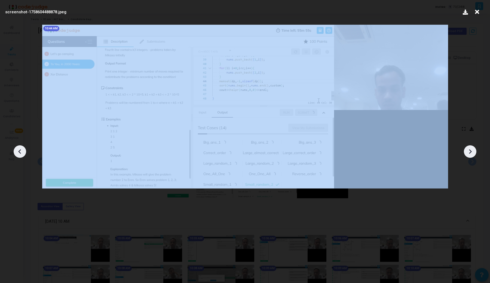
click at [467, 149] on icon at bounding box center [470, 152] width 8 height 8
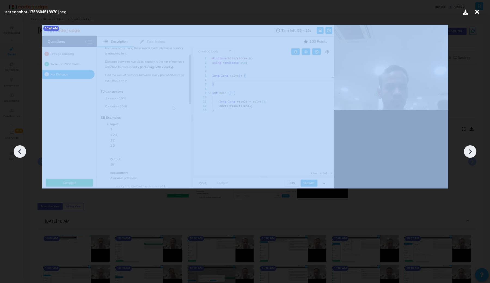
click at [467, 149] on icon at bounding box center [470, 152] width 8 height 8
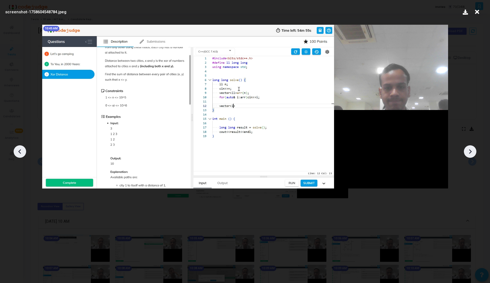
click at [21, 153] on icon at bounding box center [20, 152] width 8 height 8
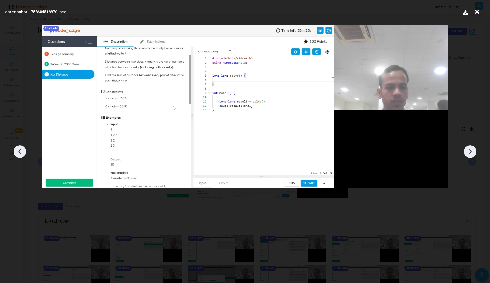
click at [21, 153] on icon at bounding box center [20, 152] width 8 height 8
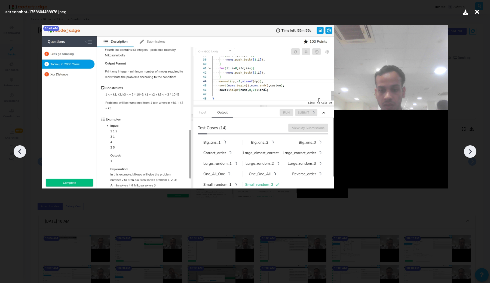
click at [474, 155] on div at bounding box center [470, 152] width 13 height 13
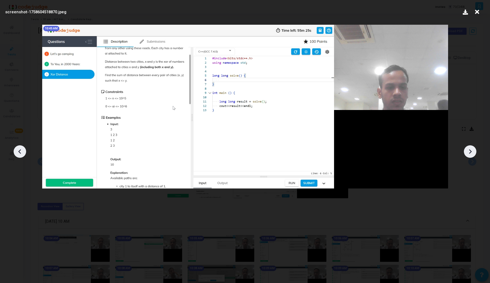
click at [471, 153] on icon at bounding box center [470, 152] width 8 height 8
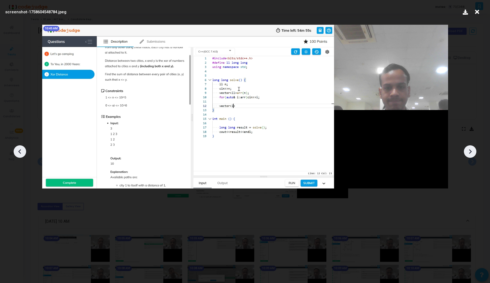
click at [471, 153] on icon at bounding box center [470, 152] width 8 height 8
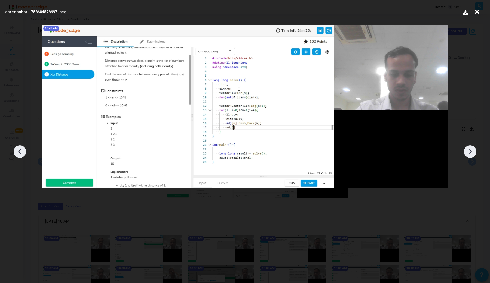
click at [471, 153] on icon at bounding box center [470, 152] width 8 height 8
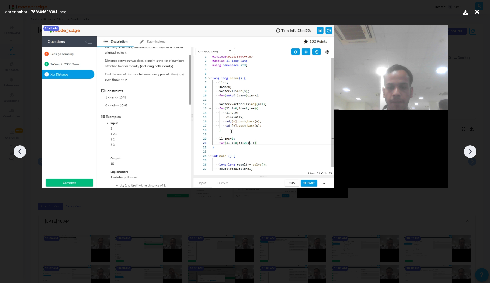
click at [471, 153] on icon at bounding box center [470, 152] width 8 height 8
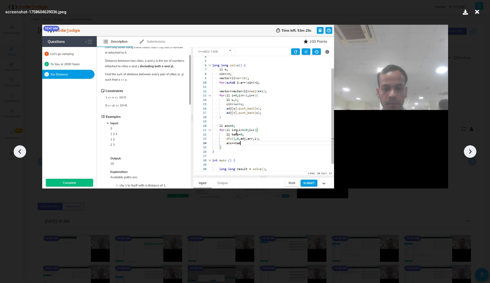
click at [471, 153] on icon at bounding box center [470, 152] width 8 height 8
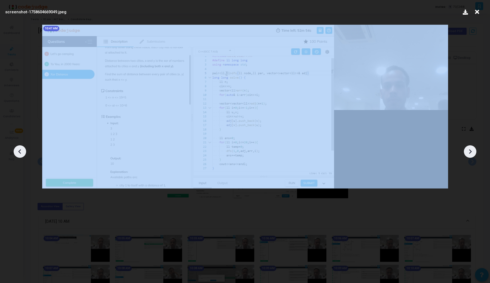
click at [471, 153] on icon at bounding box center [470, 152] width 8 height 8
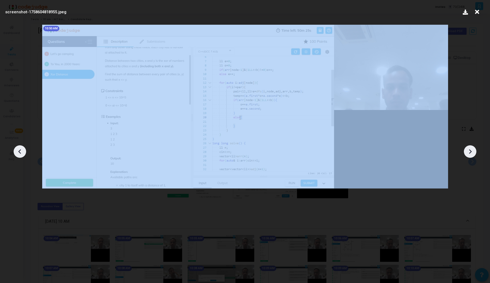
click at [471, 153] on icon at bounding box center [470, 152] width 8 height 8
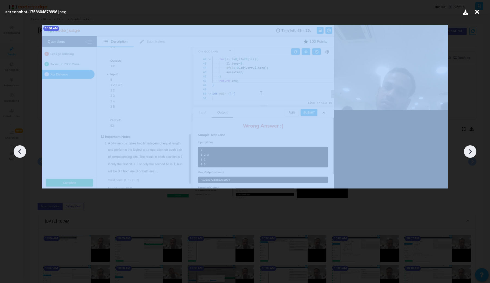
click at [471, 153] on icon at bounding box center [470, 152] width 8 height 8
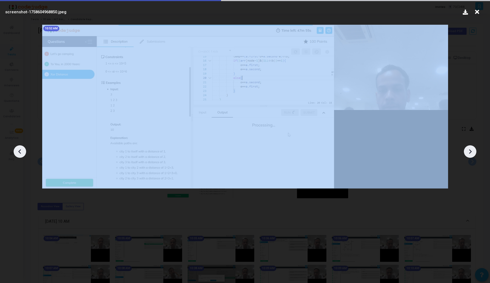
click at [471, 153] on icon at bounding box center [470, 152] width 8 height 8
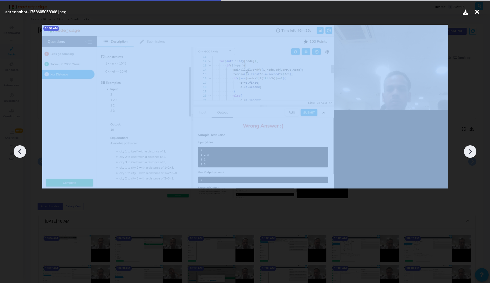
click at [471, 153] on icon at bounding box center [470, 152] width 8 height 8
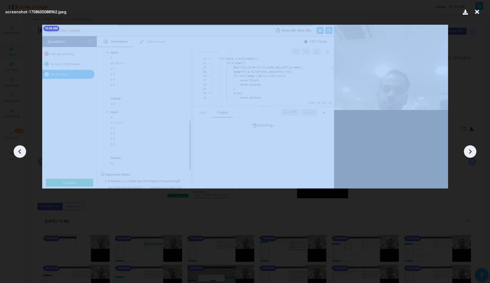
click at [471, 153] on icon at bounding box center [470, 152] width 8 height 8
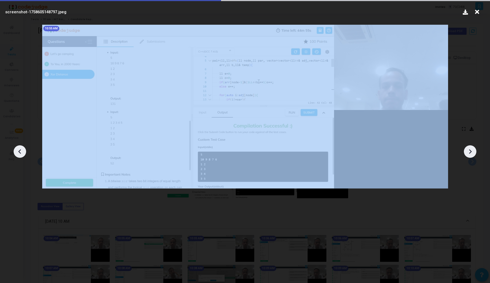
click at [471, 153] on icon at bounding box center [470, 152] width 8 height 8
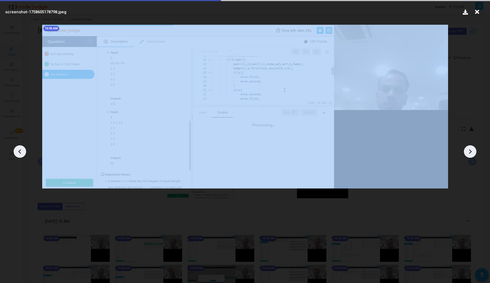
click at [471, 153] on icon at bounding box center [470, 152] width 8 height 8
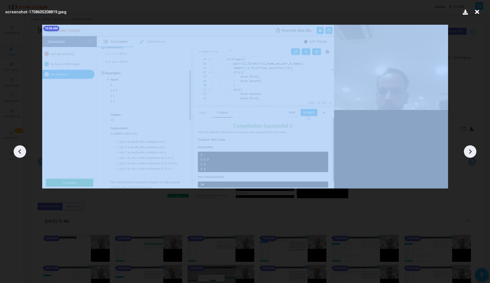
click at [471, 153] on icon at bounding box center [470, 152] width 8 height 8
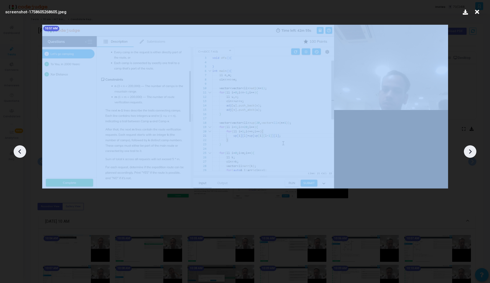
click at [471, 153] on icon at bounding box center [470, 152] width 8 height 8
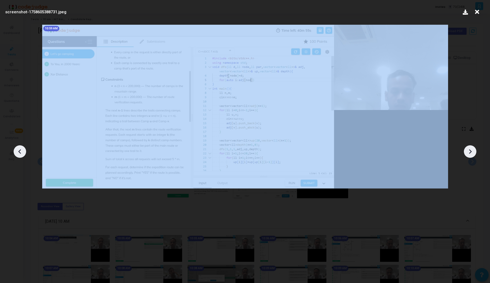
click at [471, 153] on icon at bounding box center [470, 152] width 8 height 8
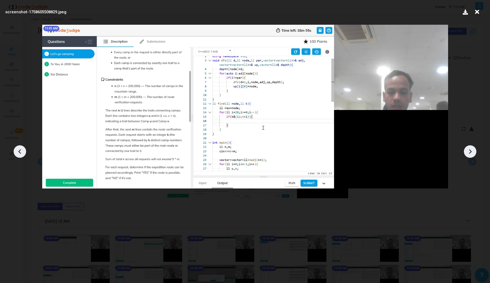
click at [471, 153] on icon at bounding box center [470, 152] width 8 height 8
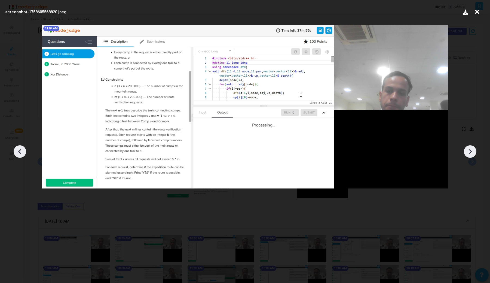
click at [471, 153] on icon at bounding box center [470, 152] width 8 height 8
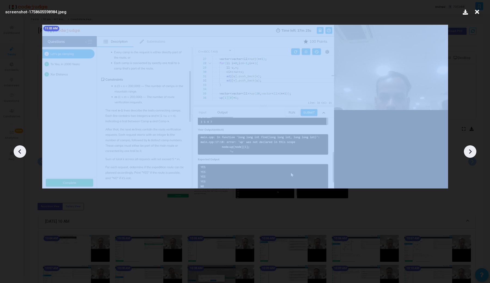
click at [471, 153] on icon at bounding box center [470, 152] width 8 height 8
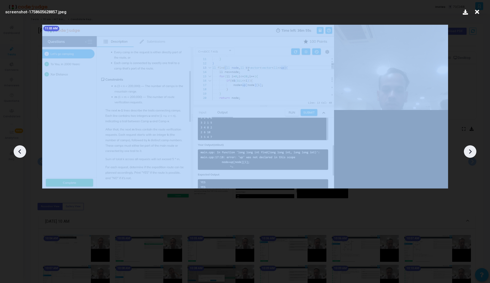
click at [471, 153] on icon at bounding box center [470, 152] width 8 height 8
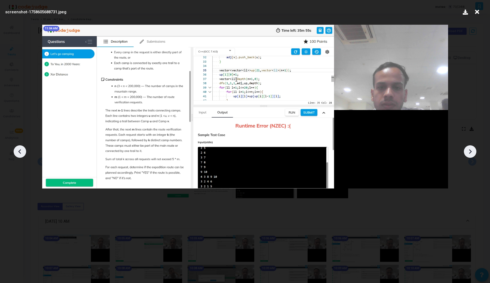
click at [471, 153] on icon at bounding box center [470, 152] width 8 height 8
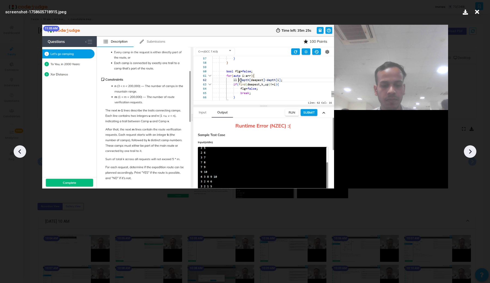
click at [471, 153] on icon at bounding box center [470, 152] width 8 height 8
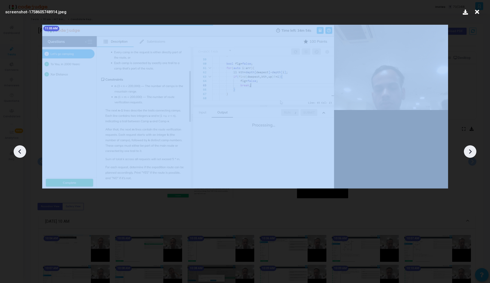
click at [471, 153] on icon at bounding box center [470, 152] width 8 height 8
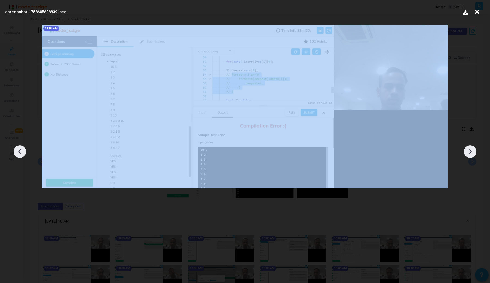
click at [471, 153] on icon at bounding box center [470, 152] width 8 height 8
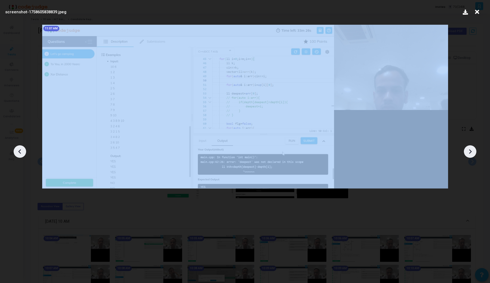
click at [471, 153] on icon at bounding box center [470, 152] width 8 height 8
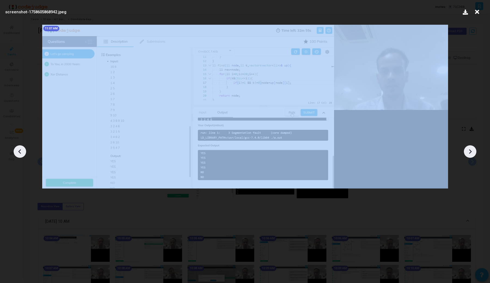
click at [471, 153] on icon at bounding box center [470, 152] width 8 height 8
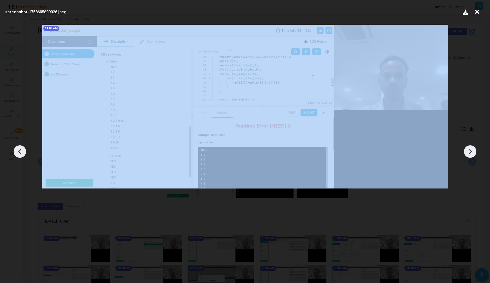
click at [471, 153] on icon at bounding box center [470, 152] width 8 height 8
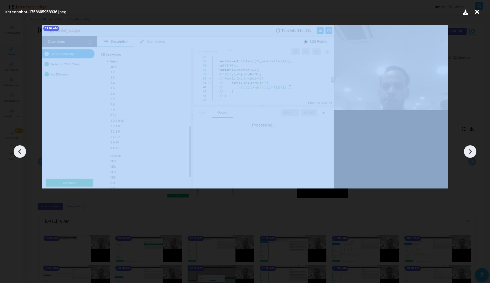
click at [471, 153] on icon at bounding box center [470, 152] width 8 height 8
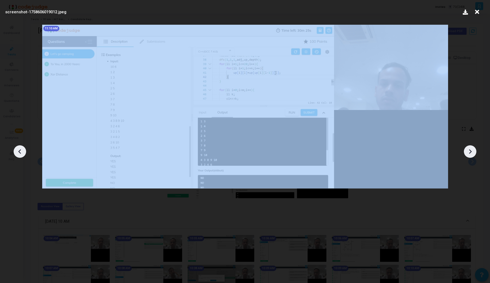
click at [471, 153] on icon at bounding box center [470, 152] width 8 height 8
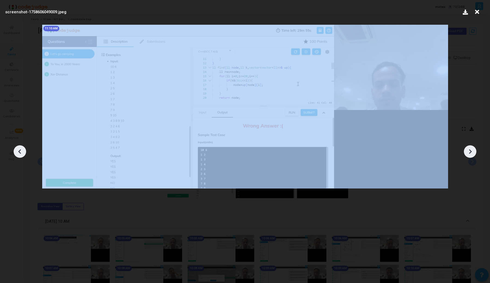
click at [471, 153] on icon at bounding box center [470, 152] width 8 height 8
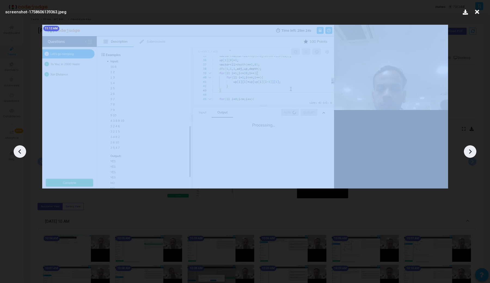
click at [471, 153] on icon at bounding box center [470, 152] width 8 height 8
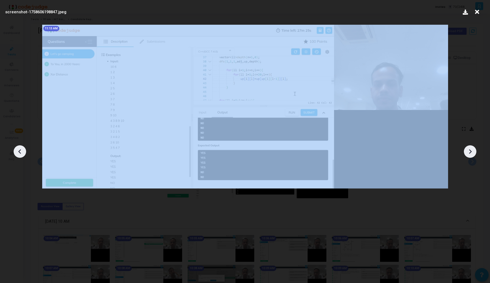
click at [471, 153] on icon at bounding box center [470, 152] width 8 height 8
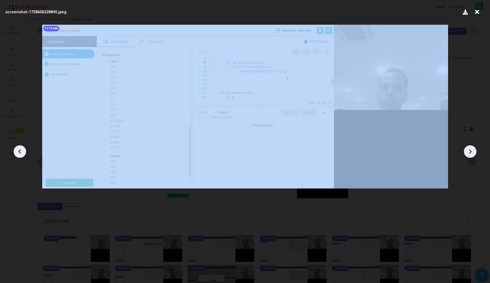
click at [471, 153] on icon at bounding box center [470, 152] width 8 height 8
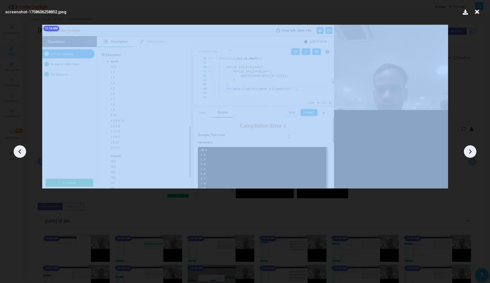
click at [471, 153] on icon at bounding box center [470, 152] width 8 height 8
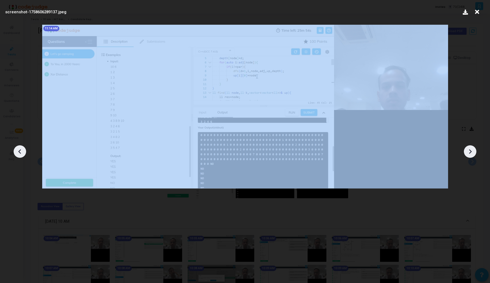
click at [471, 153] on icon at bounding box center [470, 152] width 8 height 8
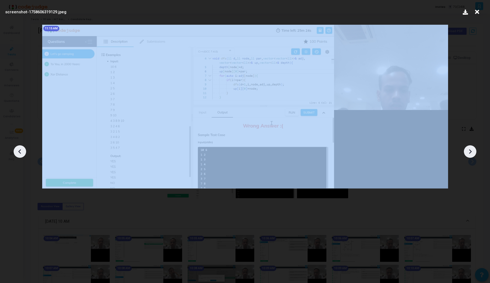
click at [471, 153] on icon at bounding box center [470, 152] width 8 height 8
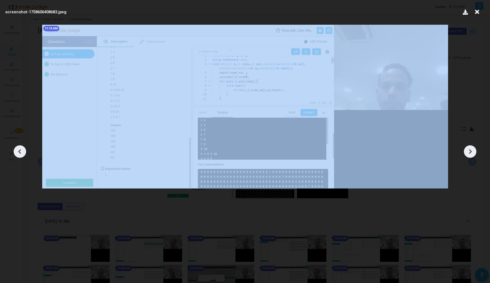
click at [471, 153] on icon at bounding box center [470, 152] width 8 height 8
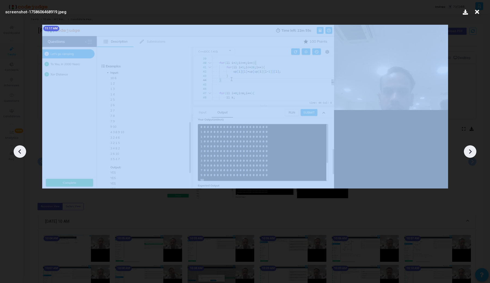
click at [471, 153] on icon at bounding box center [470, 152] width 8 height 8
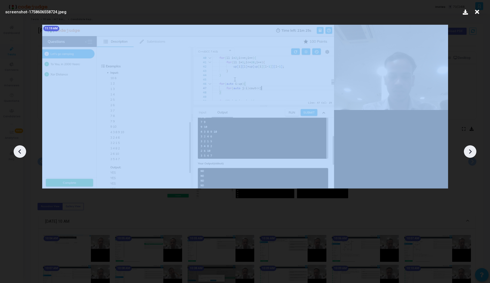
click at [471, 153] on icon at bounding box center [470, 152] width 8 height 8
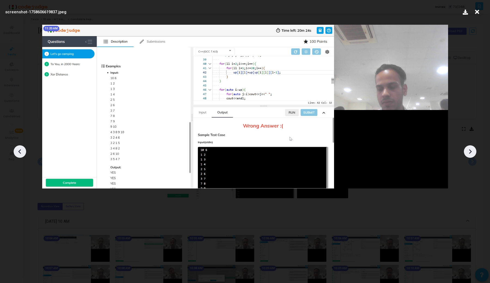
click at [471, 153] on icon at bounding box center [470, 152] width 8 height 8
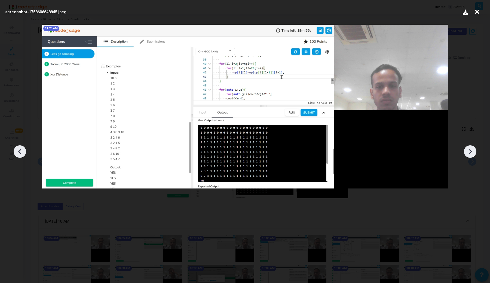
click at [471, 153] on icon at bounding box center [470, 152] width 8 height 8
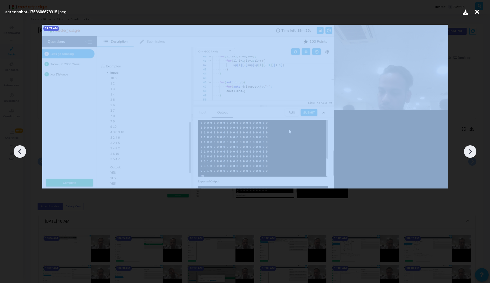
click at [471, 153] on icon at bounding box center [470, 152] width 8 height 8
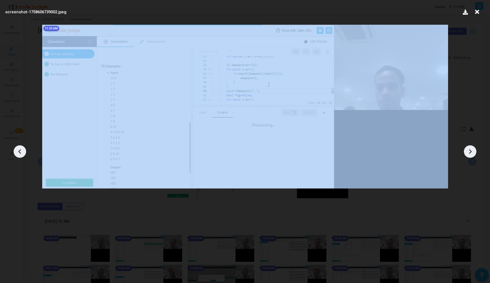
click at [471, 153] on icon at bounding box center [470, 152] width 8 height 8
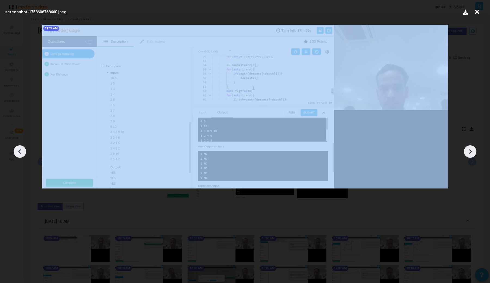
click at [471, 153] on icon at bounding box center [470, 152] width 8 height 8
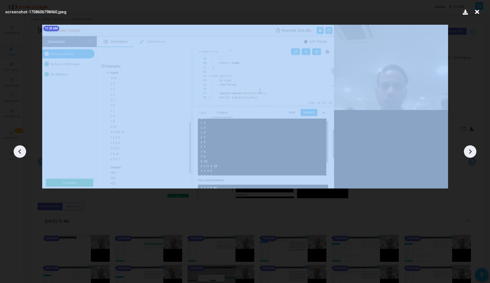
click at [471, 153] on icon at bounding box center [470, 152] width 8 height 8
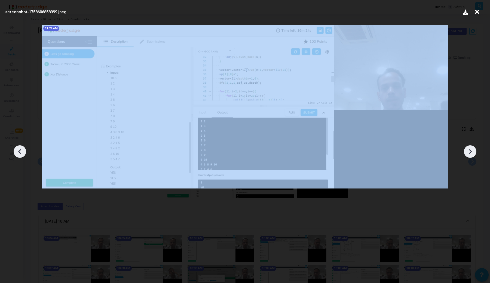
click at [471, 153] on icon at bounding box center [470, 152] width 8 height 8
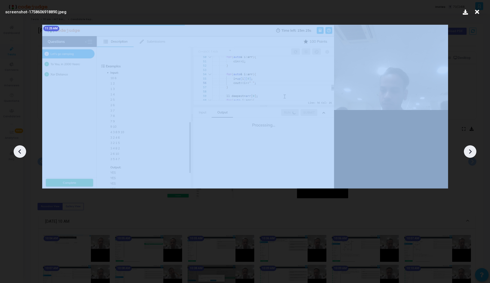
click at [471, 153] on icon at bounding box center [470, 152] width 8 height 8
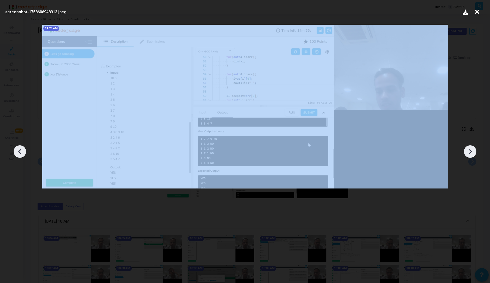
click at [471, 153] on icon at bounding box center [470, 152] width 8 height 8
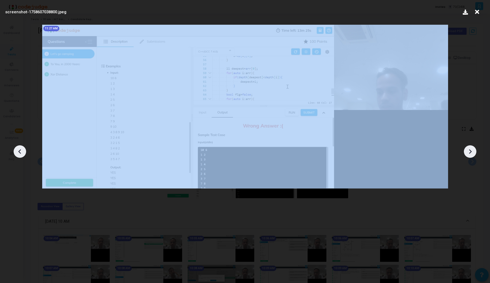
click at [471, 153] on icon at bounding box center [470, 152] width 8 height 8
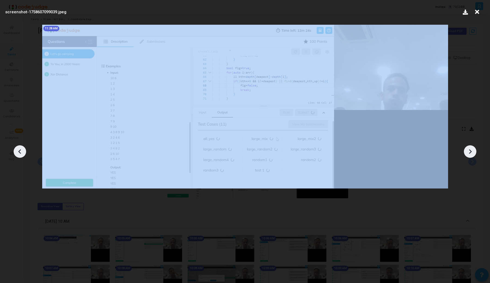
click at [471, 153] on icon at bounding box center [470, 152] width 8 height 8
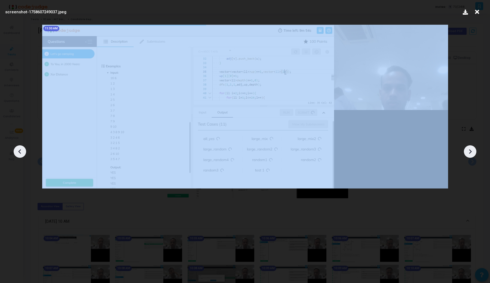
click at [471, 153] on icon at bounding box center [470, 152] width 8 height 8
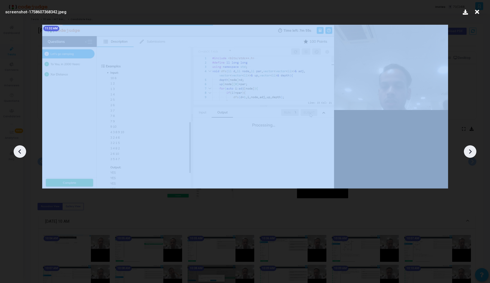
click at [471, 153] on icon at bounding box center [470, 152] width 8 height 8
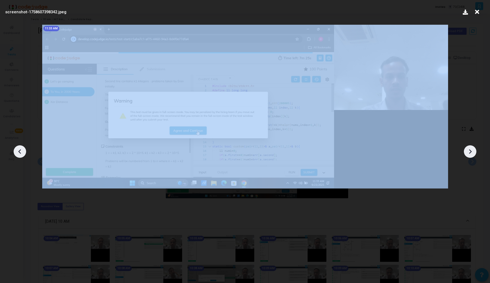
click at [471, 153] on icon at bounding box center [470, 152] width 8 height 8
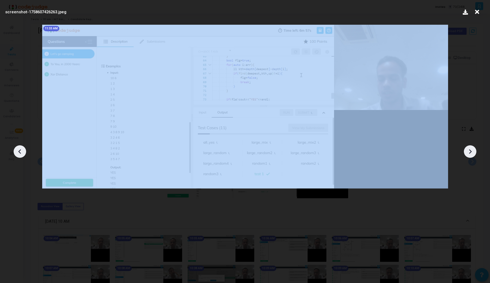
click at [471, 153] on icon at bounding box center [470, 152] width 8 height 8
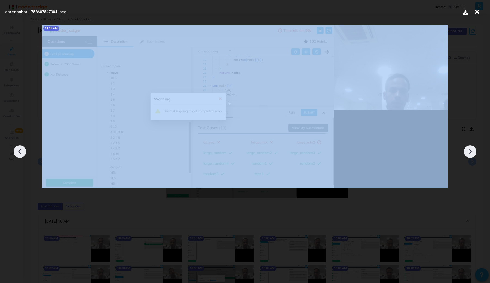
click at [471, 153] on icon at bounding box center [470, 152] width 8 height 8
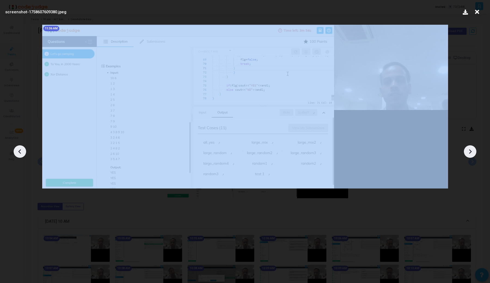
click at [471, 153] on icon at bounding box center [470, 152] width 8 height 8
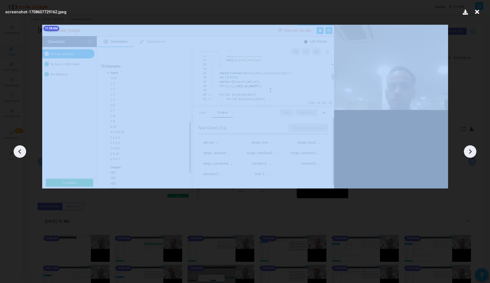
click at [471, 153] on icon at bounding box center [470, 152] width 8 height 8
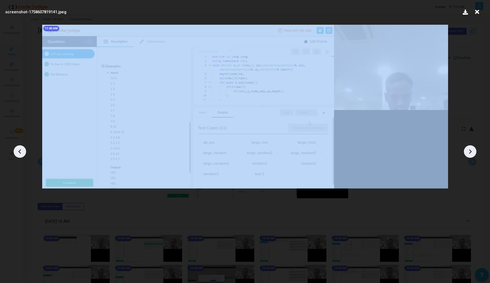
click at [471, 153] on icon at bounding box center [470, 152] width 8 height 8
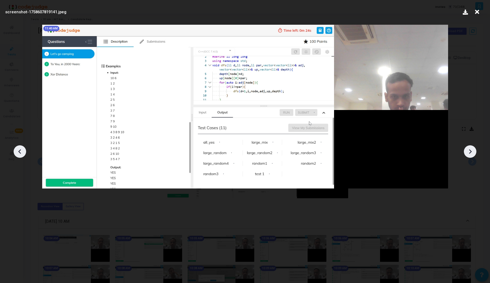
click at [21, 155] on icon at bounding box center [20, 152] width 8 height 8
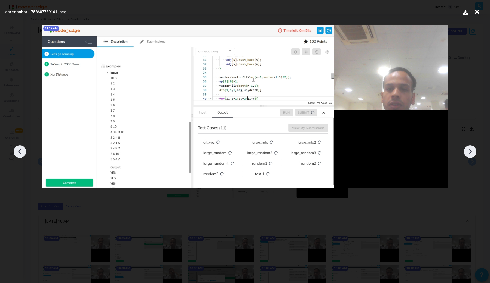
click at [21, 155] on icon at bounding box center [20, 152] width 8 height 8
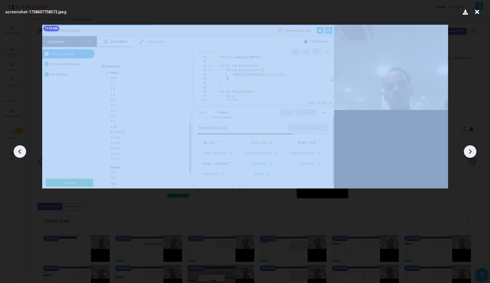
click at [21, 155] on icon at bounding box center [20, 152] width 8 height 8
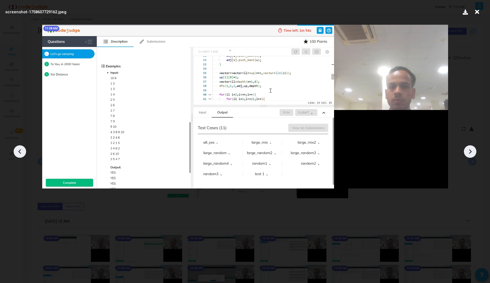
click at [21, 155] on icon at bounding box center [20, 152] width 8 height 8
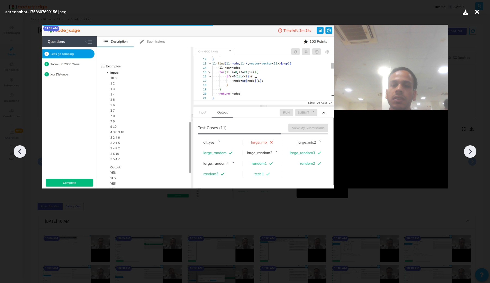
click at [21, 155] on icon at bounding box center [20, 152] width 8 height 8
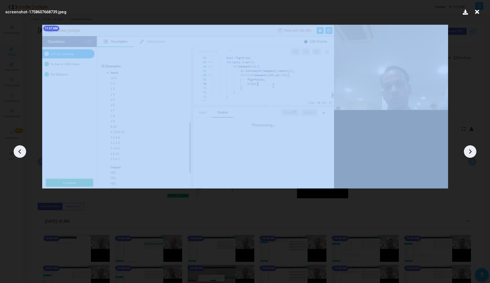
click at [21, 155] on icon at bounding box center [20, 152] width 8 height 8
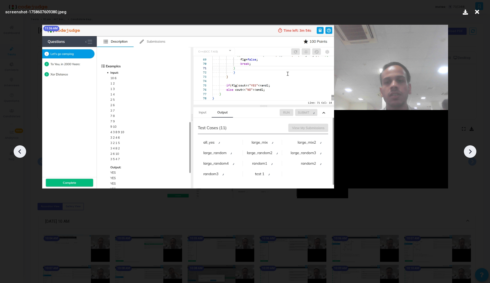
click at [21, 155] on icon at bounding box center [20, 152] width 8 height 8
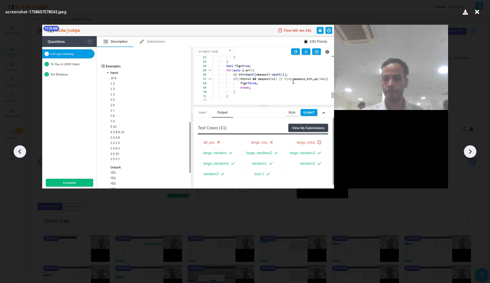
click at [21, 155] on icon at bounding box center [20, 152] width 8 height 8
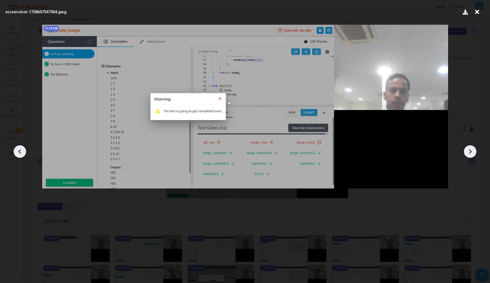
click at [21, 155] on icon at bounding box center [20, 152] width 8 height 8
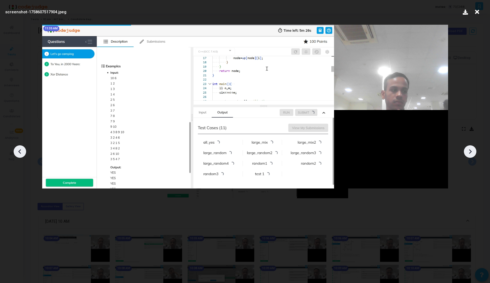
click at [21, 155] on icon at bounding box center [20, 152] width 8 height 8
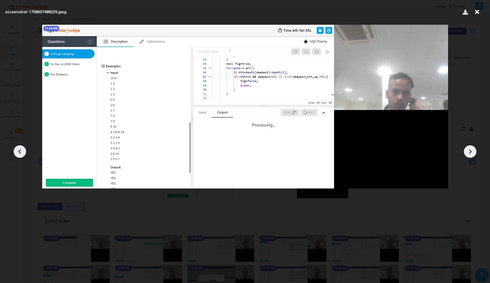
click at [471, 151] on icon at bounding box center [470, 152] width 8 height 8
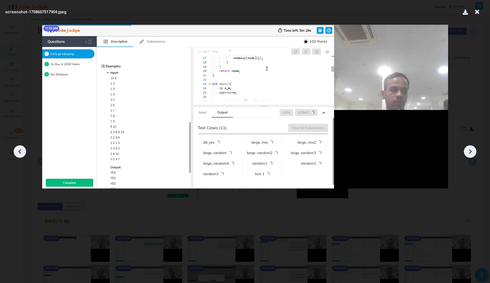
click at [471, 151] on icon at bounding box center [470, 152] width 8 height 8
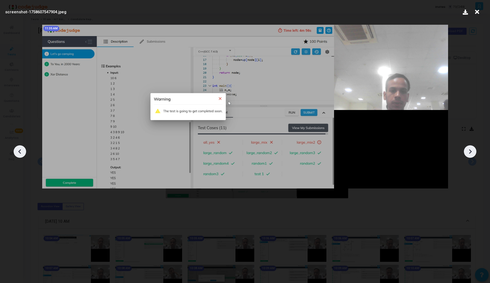
click at [14, 151] on div at bounding box center [20, 152] width 13 height 13
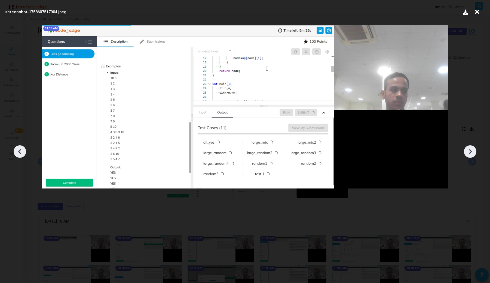
click at [14, 151] on div at bounding box center [20, 152] width 13 height 13
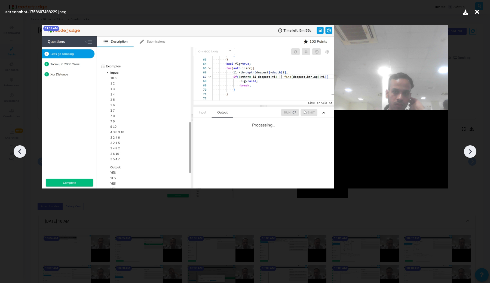
click at [14, 151] on div at bounding box center [20, 152] width 13 height 13
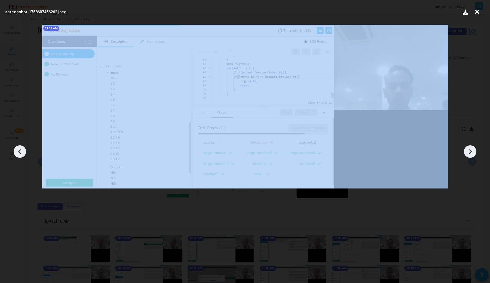
click at [14, 151] on div at bounding box center [20, 152] width 13 height 13
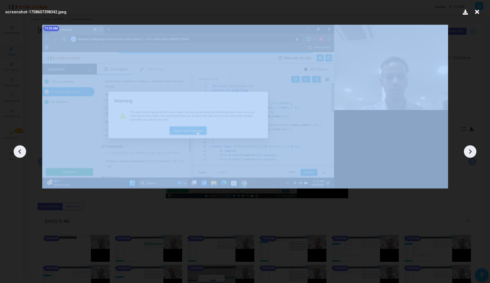
click at [14, 151] on div at bounding box center [20, 152] width 13 height 13
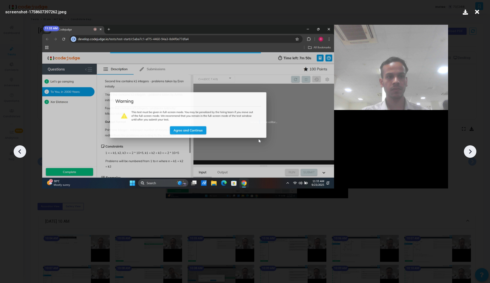
click at [14, 151] on div at bounding box center [20, 152] width 13 height 13
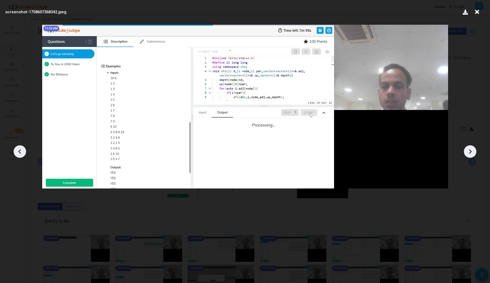
click at [467, 152] on icon at bounding box center [470, 152] width 8 height 8
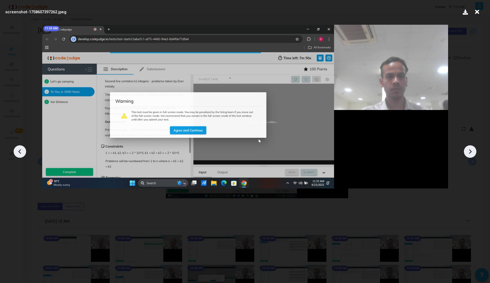
click at [467, 152] on icon at bounding box center [470, 152] width 8 height 8
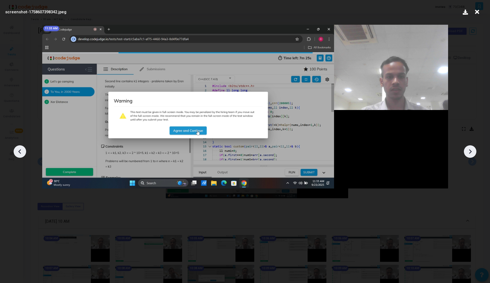
click at [467, 152] on icon at bounding box center [470, 152] width 8 height 8
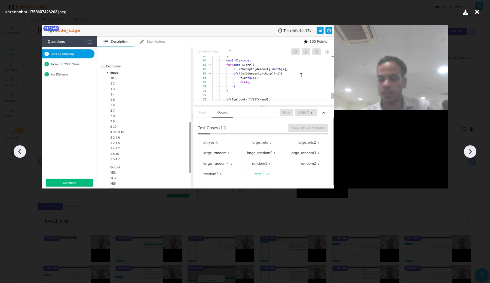
click at [17, 150] on icon at bounding box center [20, 152] width 8 height 8
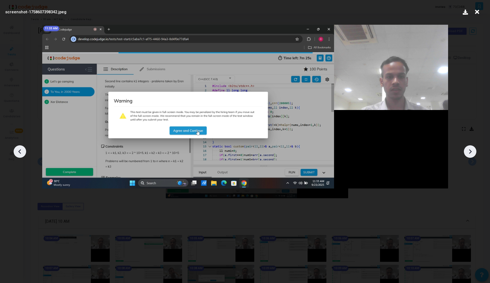
click at [17, 150] on icon at bounding box center [20, 152] width 8 height 8
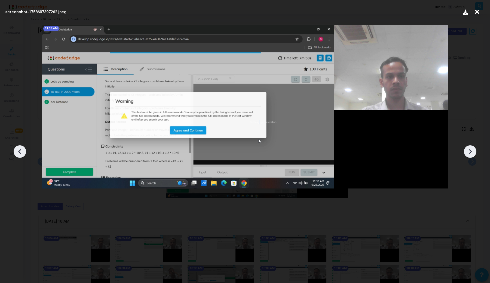
click at [18, 150] on icon at bounding box center [20, 152] width 8 height 8
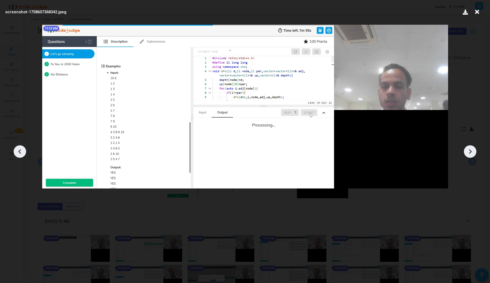
click at [18, 150] on icon at bounding box center [20, 152] width 8 height 8
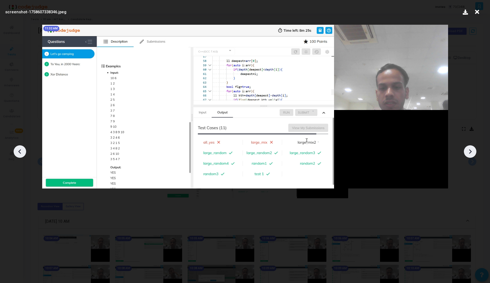
click at [18, 150] on icon at bounding box center [20, 152] width 8 height 8
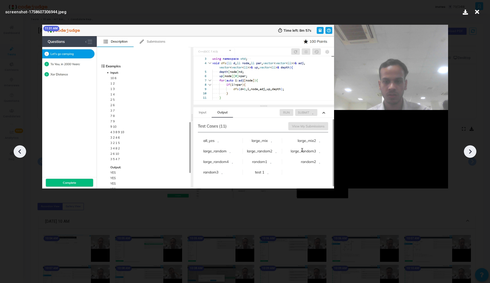
click at [18, 150] on icon at bounding box center [20, 152] width 8 height 8
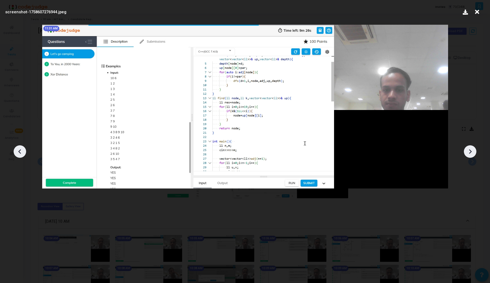
click at [18, 150] on icon at bounding box center [20, 152] width 8 height 8
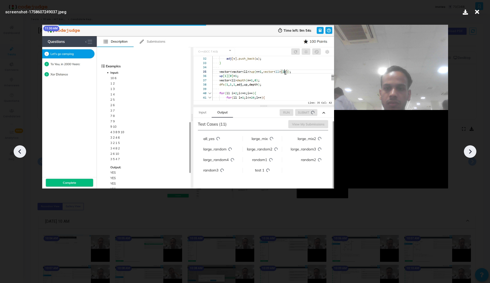
click at [18, 150] on icon at bounding box center [20, 152] width 8 height 8
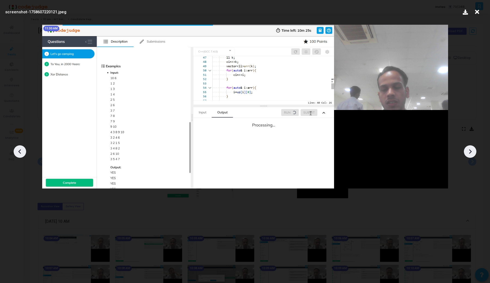
click at [18, 150] on icon at bounding box center [20, 152] width 8 height 8
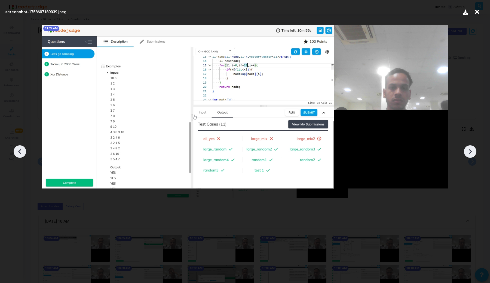
click at [18, 150] on icon at bounding box center [20, 152] width 8 height 8
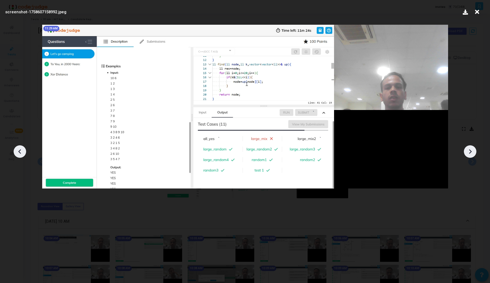
click at [18, 150] on icon at bounding box center [20, 152] width 8 height 8
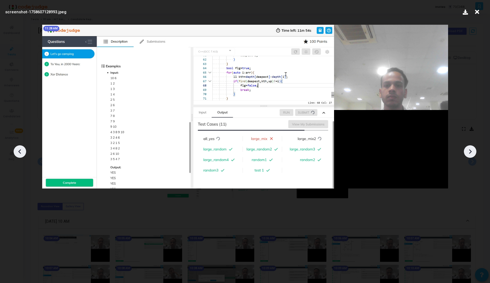
click at [18, 150] on icon at bounding box center [20, 152] width 8 height 8
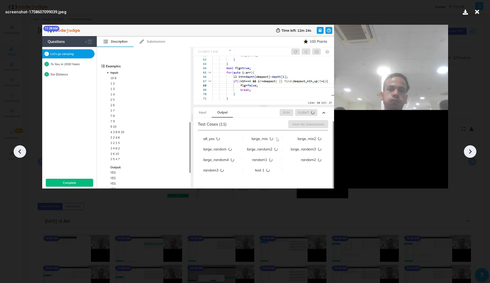
click at [18, 150] on icon at bounding box center [20, 152] width 8 height 8
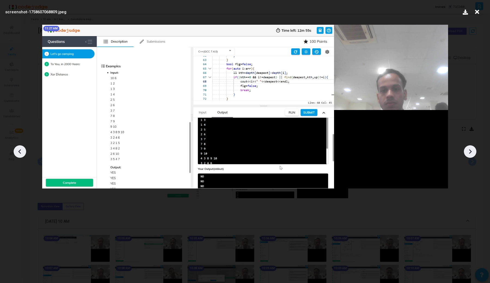
click at [18, 150] on icon at bounding box center [20, 152] width 8 height 8
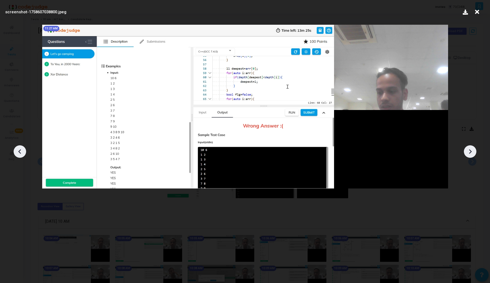
click at [18, 150] on icon at bounding box center [20, 152] width 8 height 8
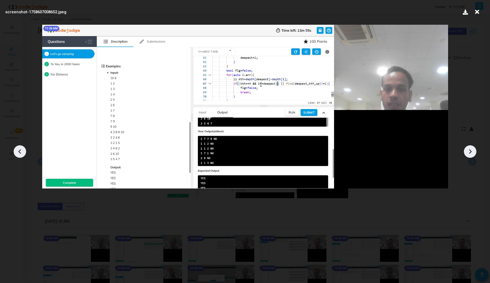
click at [18, 150] on icon at bounding box center [20, 152] width 8 height 8
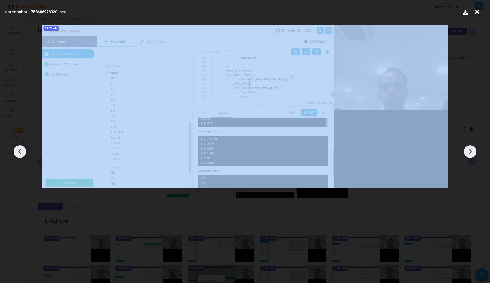
click at [18, 150] on icon at bounding box center [20, 152] width 8 height 8
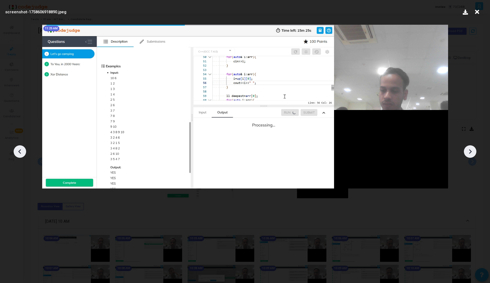
click at [18, 150] on icon at bounding box center [20, 152] width 8 height 8
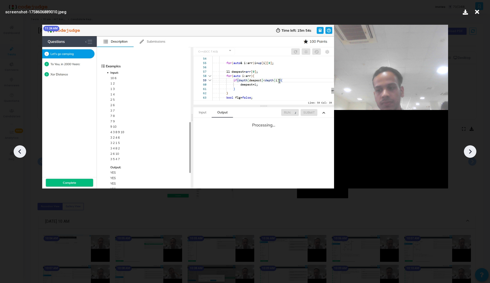
click at [18, 150] on icon at bounding box center [20, 152] width 8 height 8
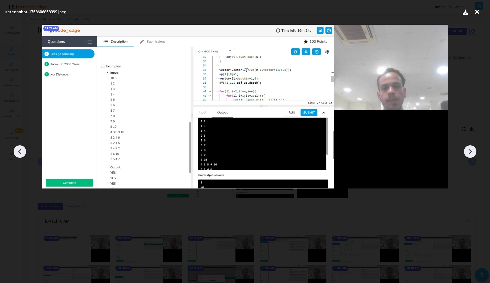
click at [18, 150] on icon at bounding box center [20, 152] width 8 height 8
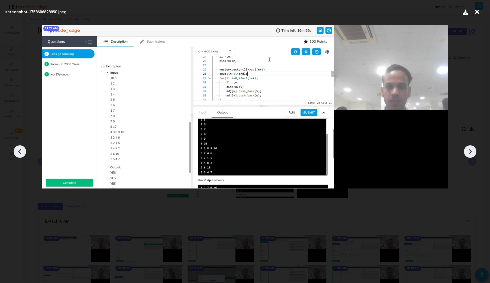
click at [18, 150] on icon at bounding box center [20, 152] width 8 height 8
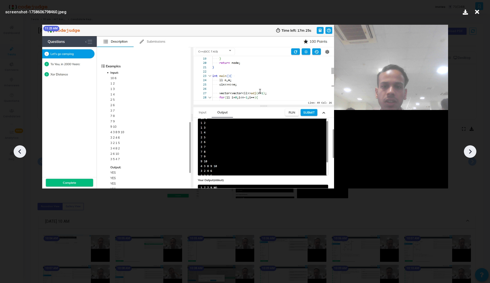
click at [18, 150] on icon at bounding box center [20, 152] width 8 height 8
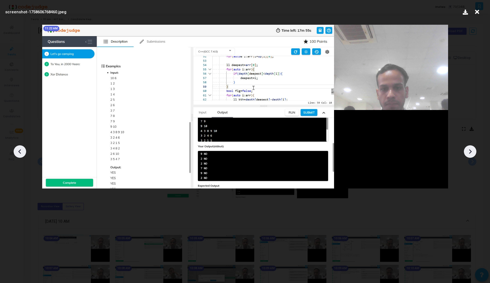
click at [18, 150] on icon at bounding box center [20, 152] width 8 height 8
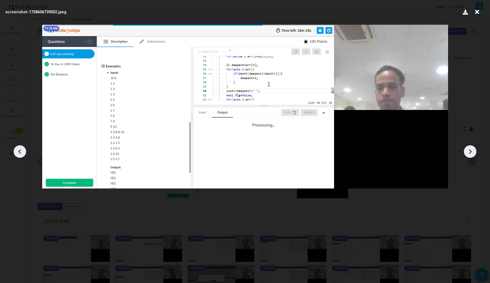
click at [18, 150] on icon at bounding box center [20, 152] width 8 height 8
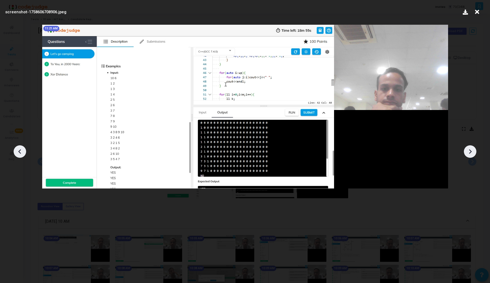
click at [18, 150] on icon at bounding box center [20, 152] width 8 height 8
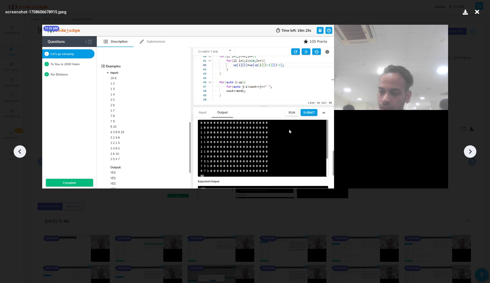
click at [18, 150] on icon at bounding box center [20, 152] width 8 height 8
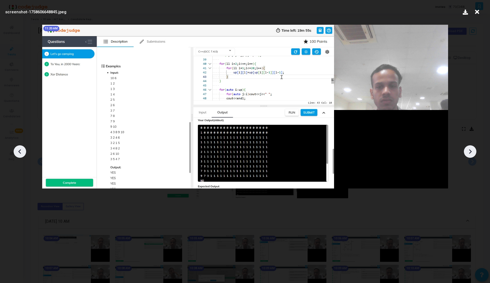
click at [18, 150] on icon at bounding box center [20, 152] width 8 height 8
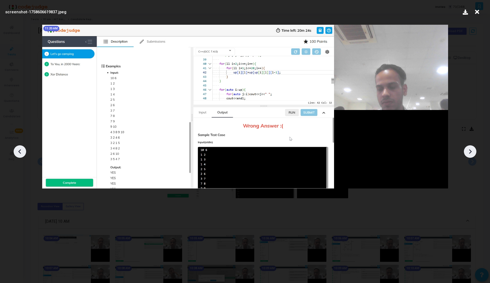
click at [18, 150] on icon at bounding box center [20, 152] width 8 height 8
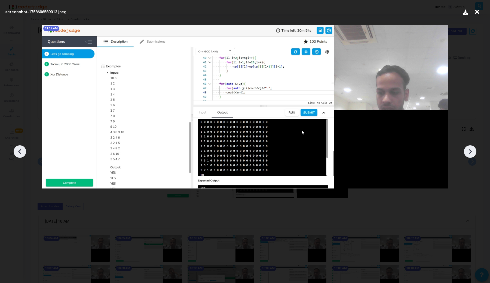
click at [18, 150] on icon at bounding box center [20, 152] width 8 height 8
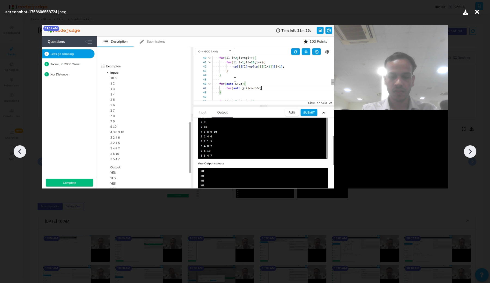
click at [18, 150] on icon at bounding box center [20, 152] width 8 height 8
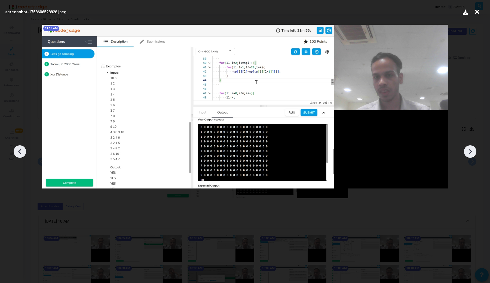
click at [18, 150] on icon at bounding box center [20, 152] width 8 height 8
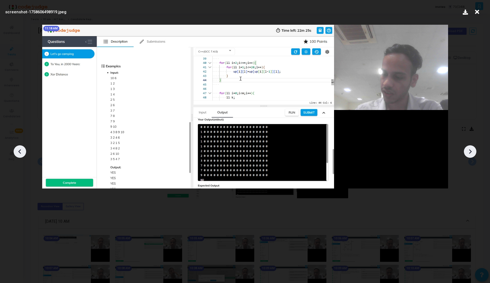
click at [18, 150] on icon at bounding box center [20, 152] width 8 height 8
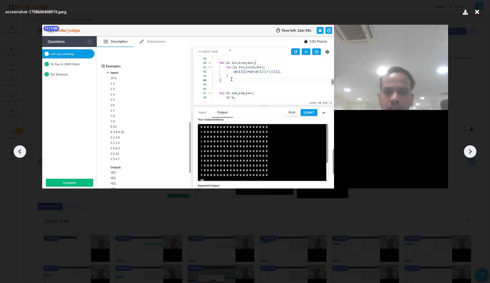
click at [18, 150] on icon at bounding box center [20, 152] width 8 height 8
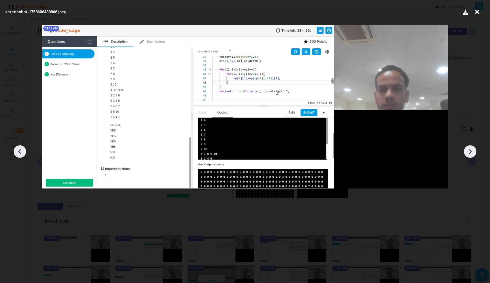
click at [18, 150] on icon at bounding box center [20, 152] width 8 height 8
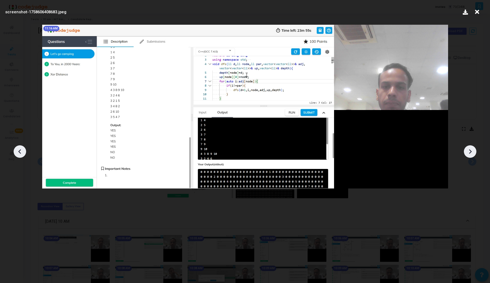
click at [18, 150] on icon at bounding box center [20, 152] width 8 height 8
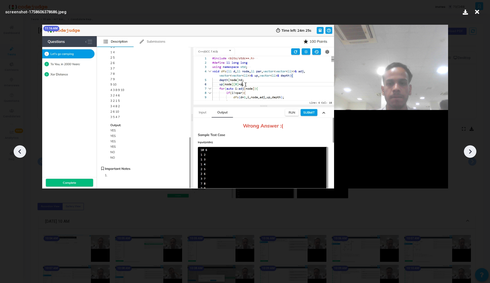
click at [18, 150] on icon at bounding box center [20, 152] width 8 height 8
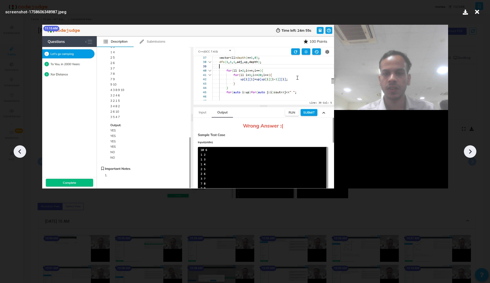
click at [18, 150] on icon at bounding box center [20, 152] width 8 height 8
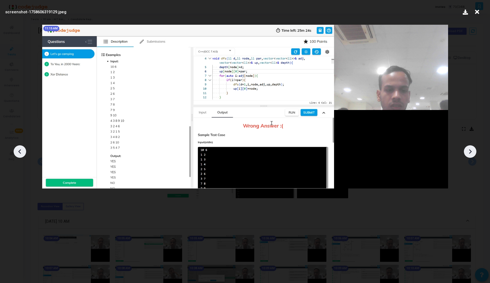
click at [18, 150] on icon at bounding box center [20, 152] width 8 height 8
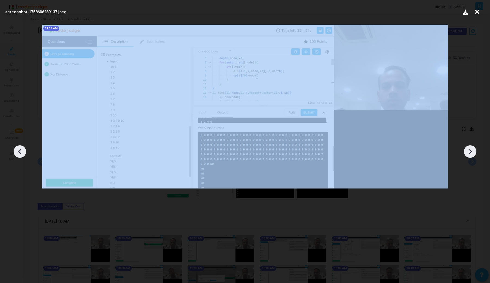
click at [18, 150] on icon at bounding box center [20, 152] width 8 height 8
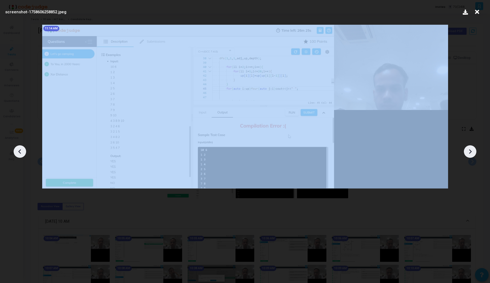
click at [18, 150] on icon at bounding box center [20, 152] width 8 height 8
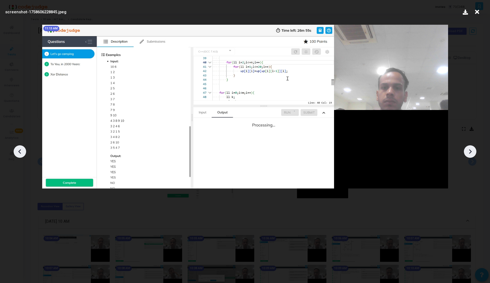
click at [18, 150] on icon at bounding box center [20, 152] width 8 height 8
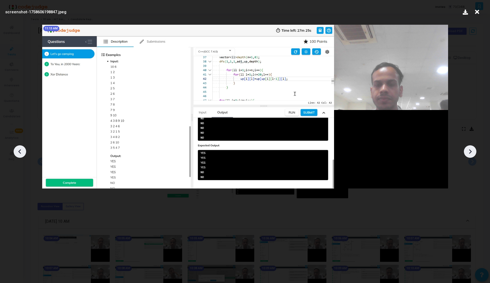
click at [18, 150] on icon at bounding box center [20, 152] width 8 height 8
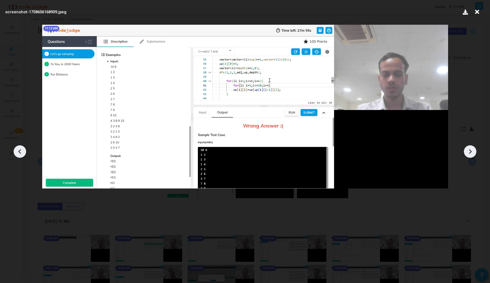
click at [18, 150] on icon at bounding box center [20, 152] width 8 height 8
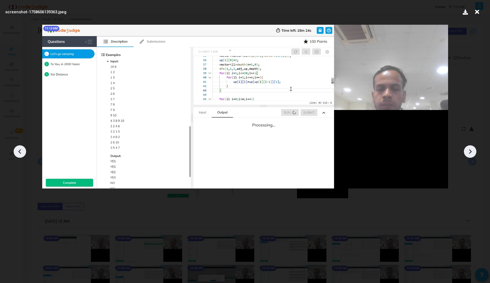
click at [18, 150] on icon at bounding box center [20, 152] width 8 height 8
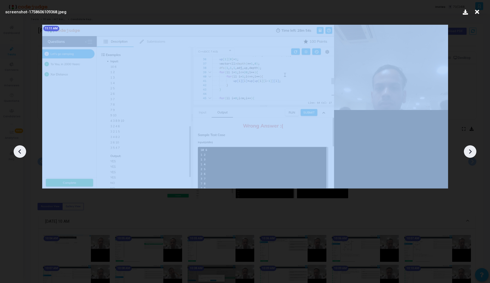
click at [18, 150] on icon at bounding box center [20, 152] width 8 height 8
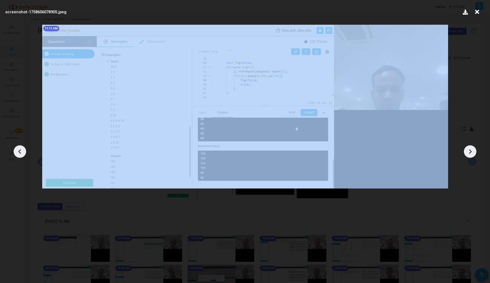
click at [18, 150] on icon at bounding box center [20, 152] width 8 height 8
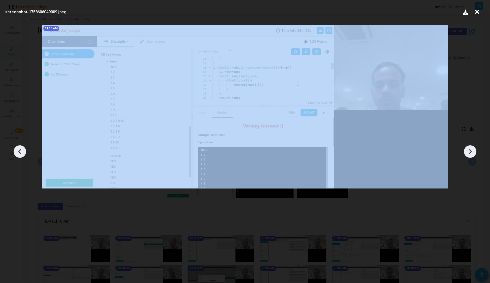
click at [18, 150] on icon at bounding box center [20, 152] width 8 height 8
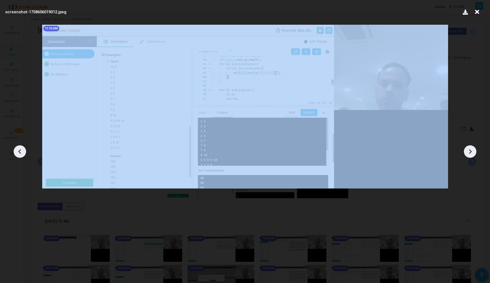
click at [18, 150] on icon at bounding box center [20, 152] width 8 height 8
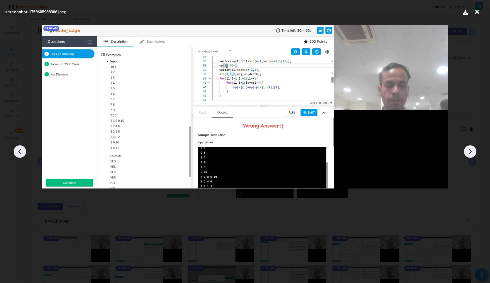
click at [18, 150] on icon at bounding box center [20, 152] width 8 height 8
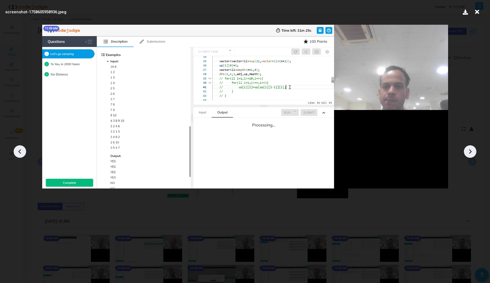
click at [18, 150] on icon at bounding box center [20, 152] width 8 height 8
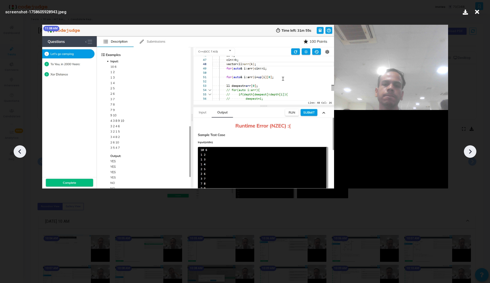
click at [18, 150] on icon at bounding box center [20, 152] width 8 height 8
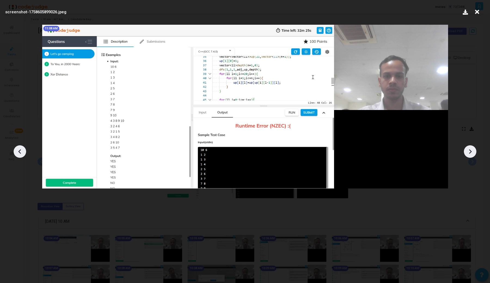
click at [18, 150] on icon at bounding box center [20, 152] width 8 height 8
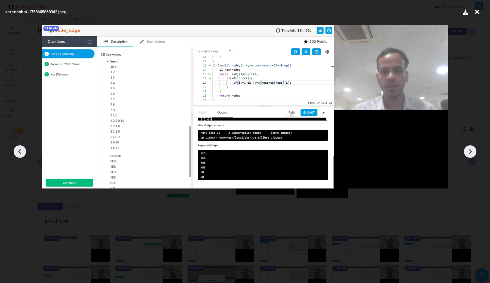
click at [20, 151] on icon at bounding box center [19, 152] width 3 height 5
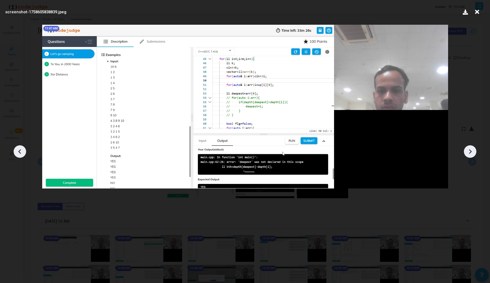
click at [20, 151] on icon at bounding box center [19, 152] width 3 height 5
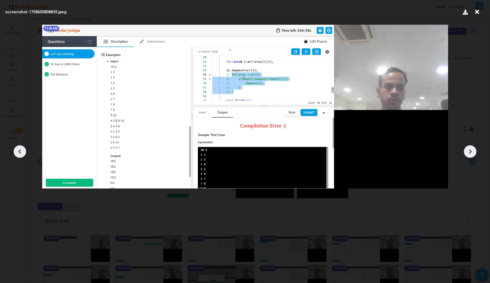
click at [20, 151] on icon at bounding box center [19, 152] width 3 height 5
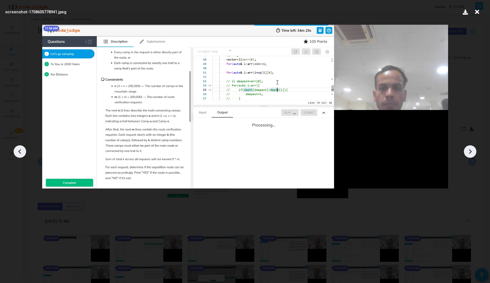
click at [20, 151] on icon at bounding box center [19, 152] width 3 height 5
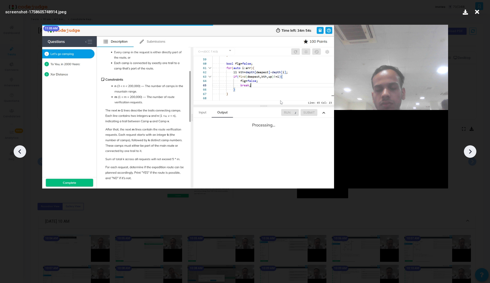
click at [20, 151] on icon at bounding box center [19, 152] width 3 height 5
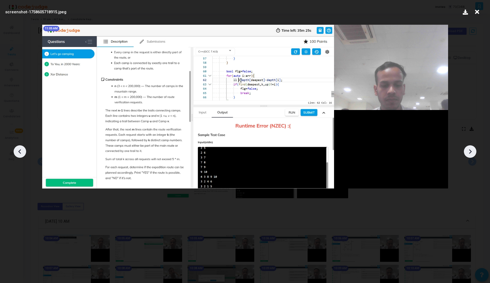
click at [20, 151] on icon at bounding box center [19, 152] width 3 height 5
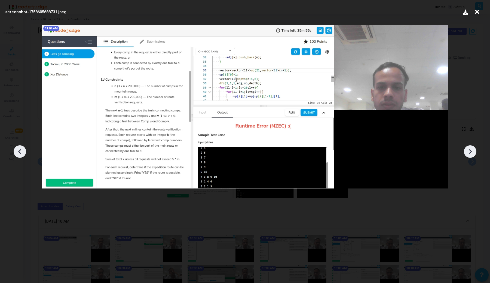
click at [20, 151] on icon at bounding box center [20, 152] width 8 height 8
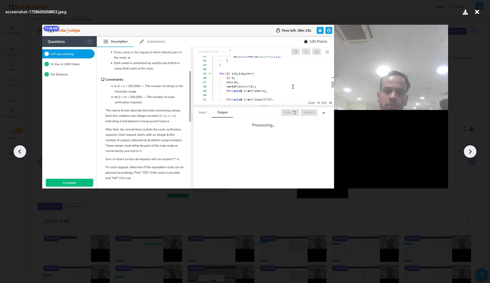
click at [20, 151] on icon at bounding box center [20, 152] width 8 height 8
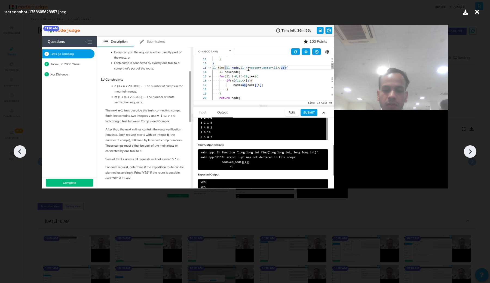
click at [20, 151] on icon at bounding box center [20, 152] width 8 height 8
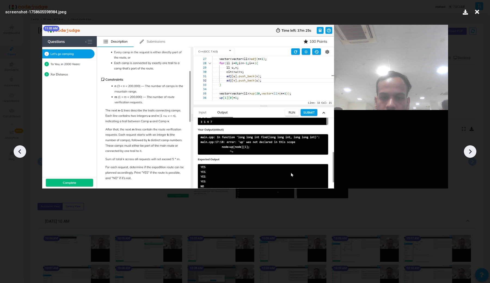
click at [20, 151] on icon at bounding box center [20, 152] width 8 height 8
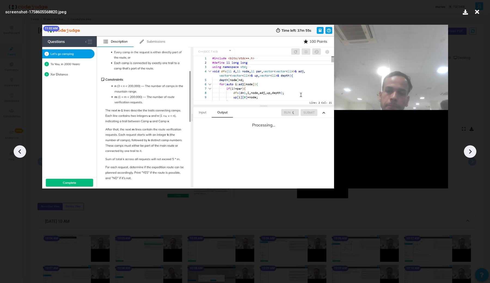
click at [20, 151] on icon at bounding box center [20, 152] width 8 height 8
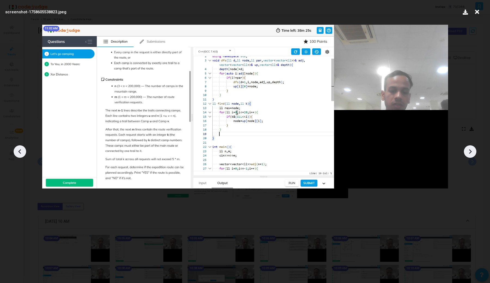
click at [20, 151] on icon at bounding box center [20, 152] width 8 height 8
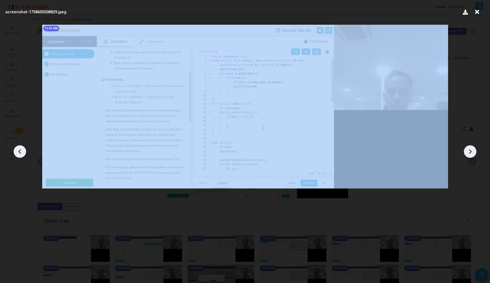
click at [20, 151] on icon at bounding box center [20, 152] width 8 height 8
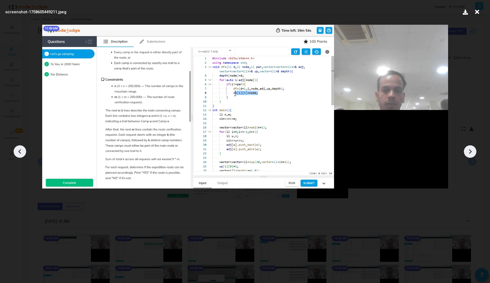
click at [20, 151] on icon at bounding box center [20, 152] width 8 height 8
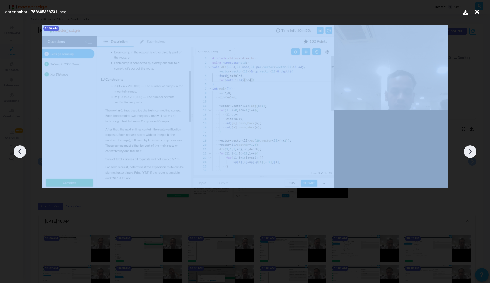
click at [20, 151] on icon at bounding box center [20, 152] width 8 height 8
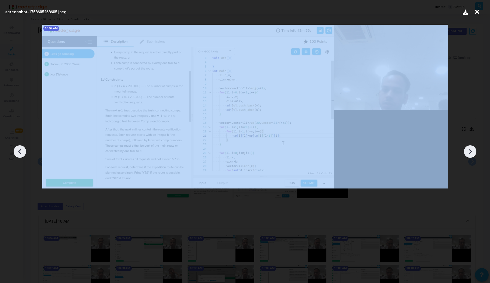
click at [20, 151] on icon at bounding box center [20, 152] width 8 height 8
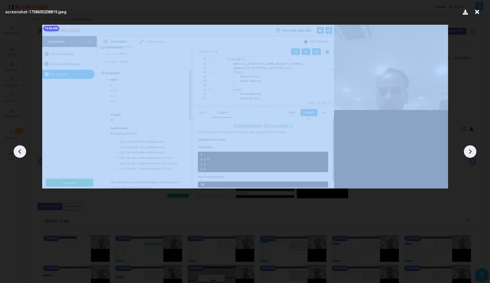
click at [20, 151] on icon at bounding box center [20, 152] width 8 height 8
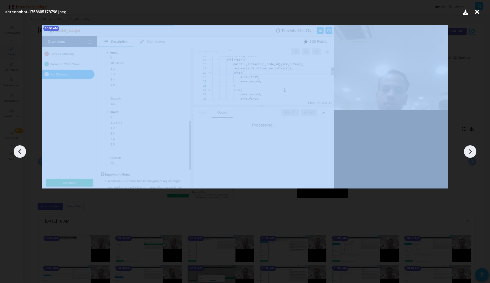
click at [20, 151] on icon at bounding box center [20, 152] width 8 height 8
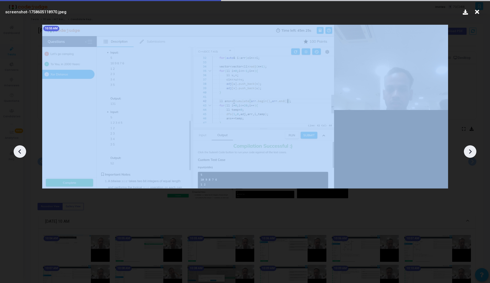
click at [20, 151] on icon at bounding box center [20, 152] width 8 height 8
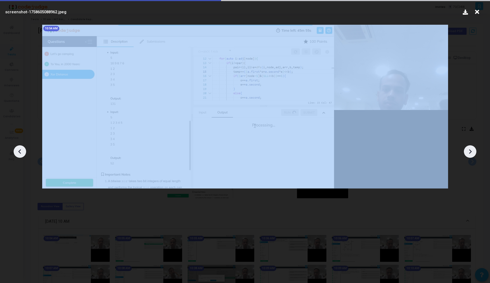
click at [20, 151] on icon at bounding box center [20, 152] width 8 height 8
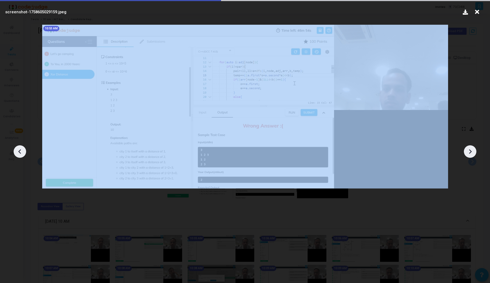
click at [20, 151] on icon at bounding box center [20, 152] width 8 height 8
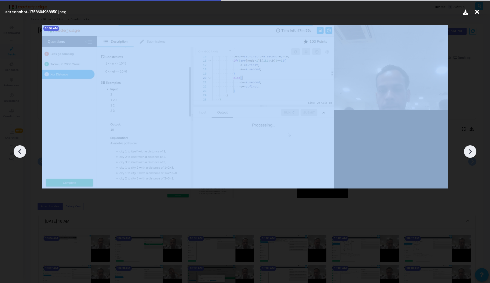
click at [20, 151] on icon at bounding box center [20, 152] width 8 height 8
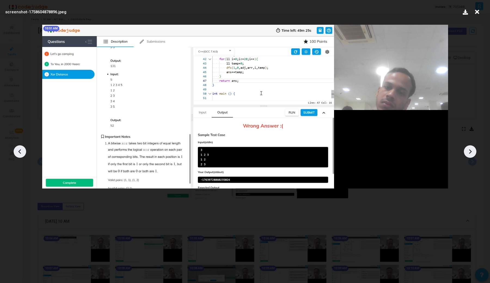
click at [478, 12] on icon at bounding box center [477, 12] width 8 height 10
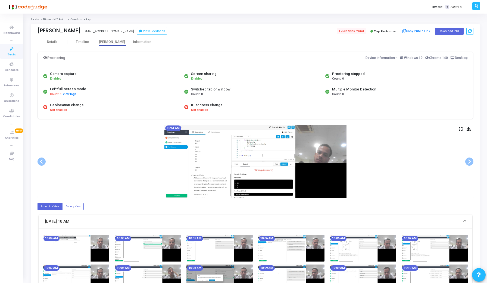
click at [462, 129] on icon at bounding box center [461, 129] width 4 height 3
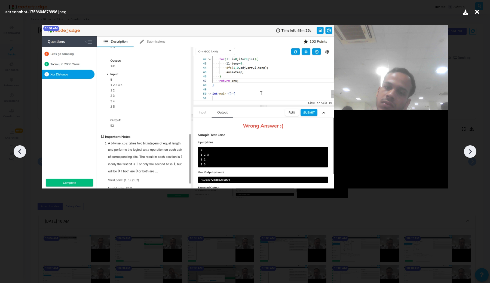
click at [477, 11] on icon at bounding box center [477, 12] width 8 height 10
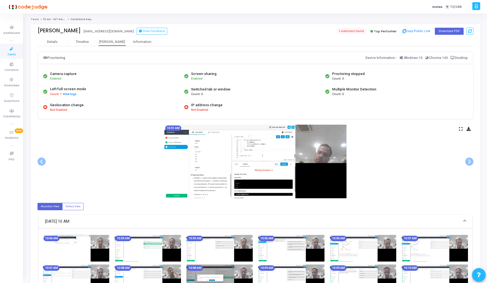
click at [55, 245] on img at bounding box center [76, 248] width 66 height 27
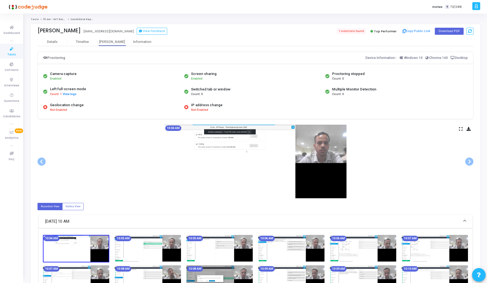
click at [462, 131] on div "10:04 AM" at bounding box center [256, 162] width 436 height 74
click at [461, 131] on icon at bounding box center [461, 129] width 4 height 3
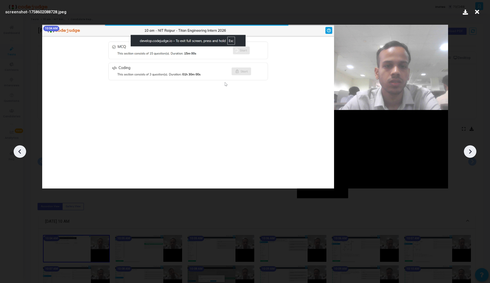
click at [470, 152] on icon at bounding box center [470, 152] width 8 height 8
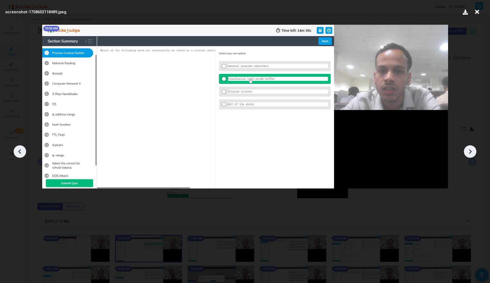
click at [470, 152] on icon at bounding box center [470, 152] width 8 height 8
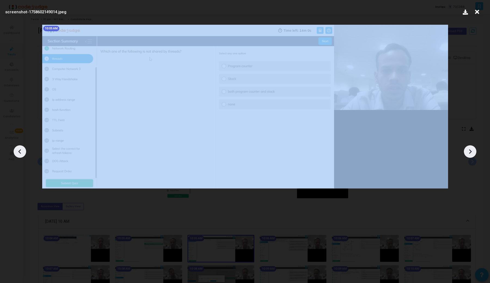
click at [470, 152] on icon at bounding box center [470, 152] width 8 height 8
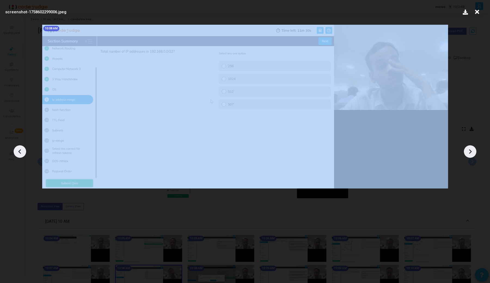
click at [470, 152] on icon at bounding box center [470, 152] width 8 height 8
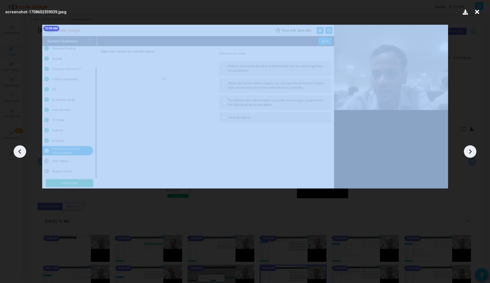
click at [470, 152] on icon at bounding box center [470, 152] width 8 height 8
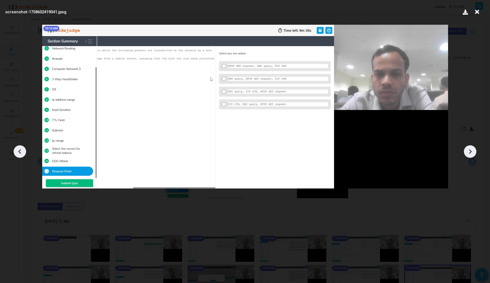
click at [24, 152] on div at bounding box center [20, 152] width 13 height 13
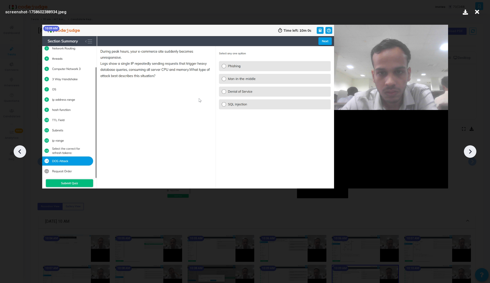
click at [24, 152] on div at bounding box center [20, 152] width 13 height 13
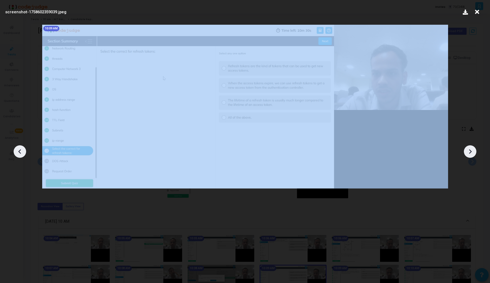
click at [24, 152] on div at bounding box center [20, 152] width 13 height 13
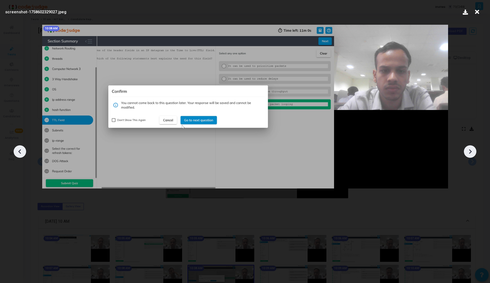
click at [468, 152] on icon at bounding box center [470, 152] width 8 height 8
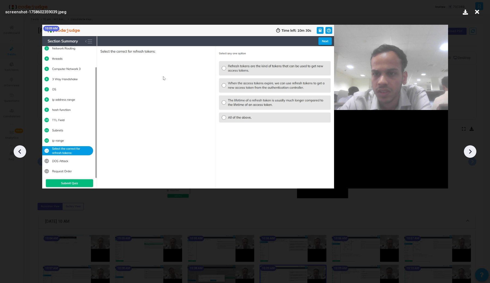
click at [468, 152] on icon at bounding box center [470, 152] width 8 height 8
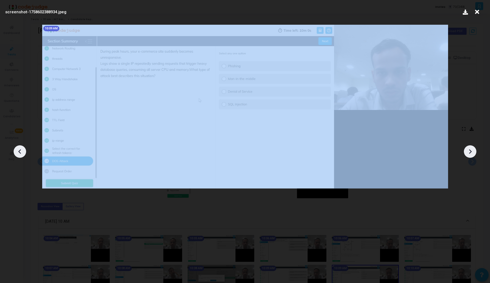
click at [468, 152] on icon at bounding box center [470, 152] width 8 height 8
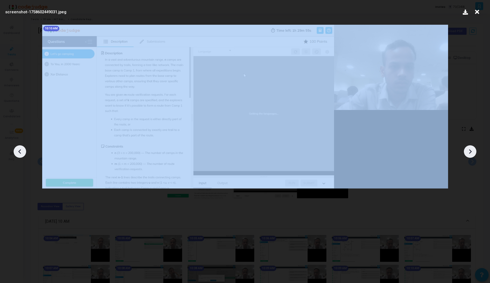
click at [468, 152] on icon at bounding box center [470, 152] width 8 height 8
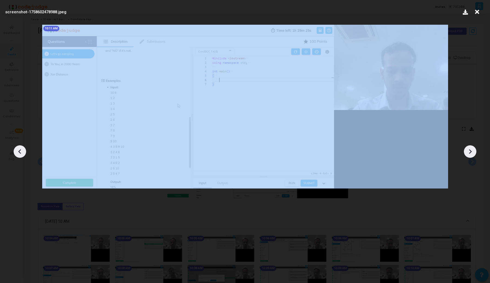
click at [468, 152] on icon at bounding box center [470, 152] width 8 height 8
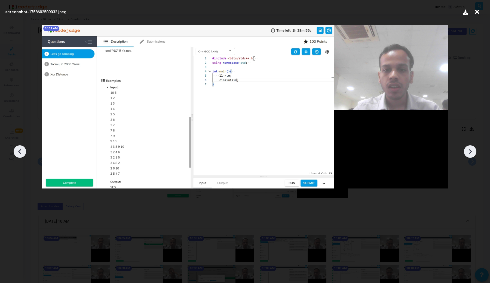
click at [468, 152] on icon at bounding box center [470, 152] width 8 height 8
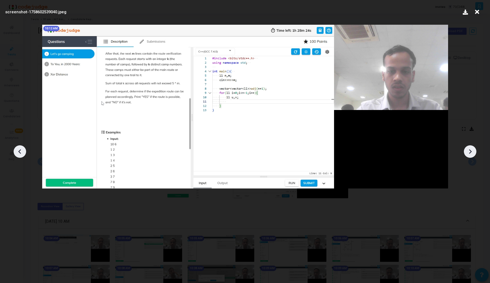
click at [468, 152] on icon at bounding box center [470, 152] width 8 height 8
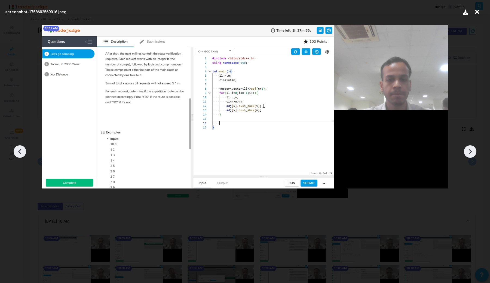
click at [468, 152] on icon at bounding box center [470, 152] width 8 height 8
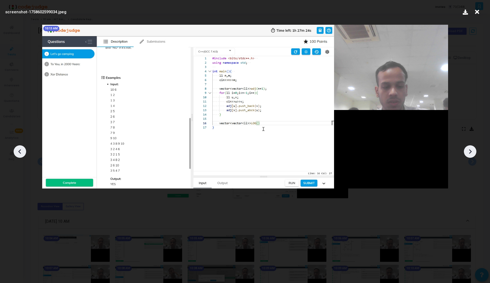
click at [468, 152] on icon at bounding box center [470, 152] width 8 height 8
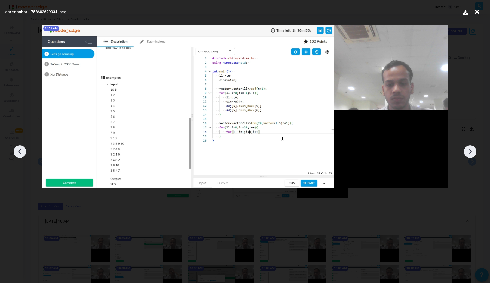
click at [468, 152] on icon at bounding box center [470, 152] width 8 height 8
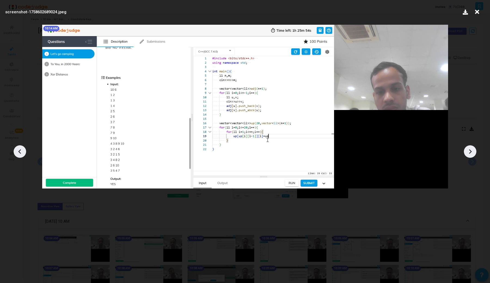
click at [468, 152] on icon at bounding box center [470, 152] width 8 height 8
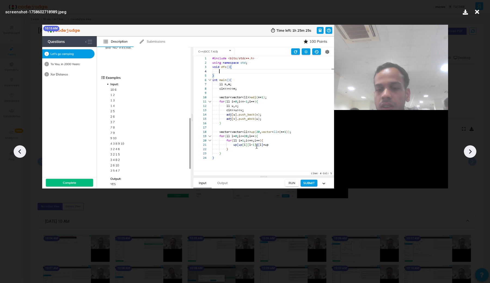
click at [468, 152] on icon at bounding box center [470, 152] width 8 height 8
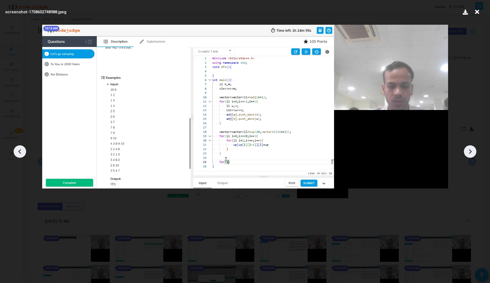
click at [468, 152] on icon at bounding box center [470, 152] width 8 height 8
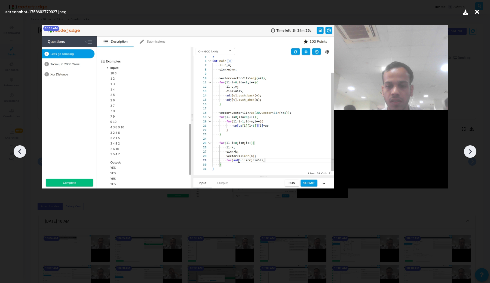
click at [468, 152] on icon at bounding box center [470, 152] width 8 height 8
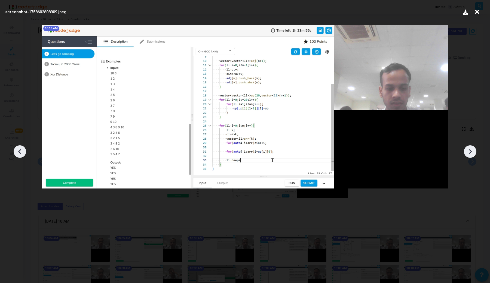
click at [468, 152] on icon at bounding box center [470, 152] width 8 height 8
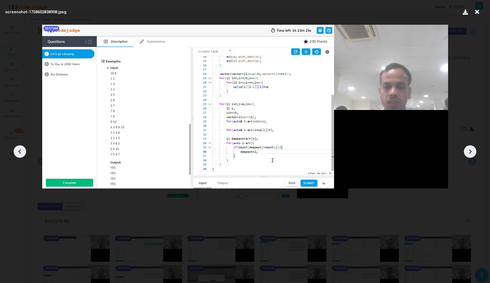
click at [468, 152] on icon at bounding box center [470, 152] width 8 height 8
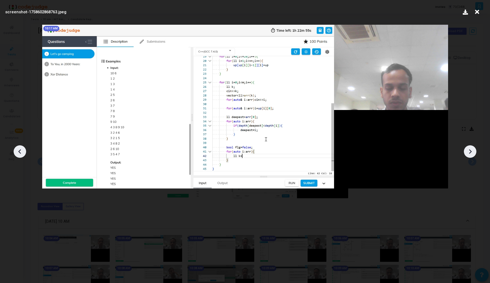
click at [19, 154] on icon at bounding box center [20, 152] width 8 height 8
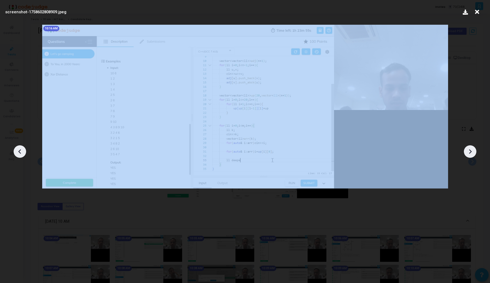
click at [19, 154] on icon at bounding box center [20, 152] width 8 height 8
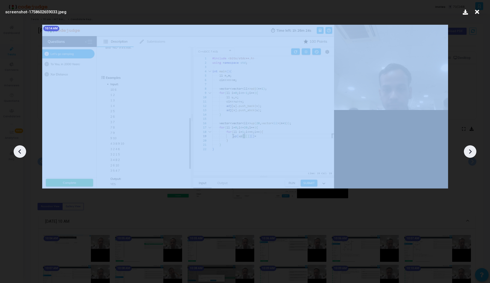
click at [19, 154] on icon at bounding box center [20, 152] width 8 height 8
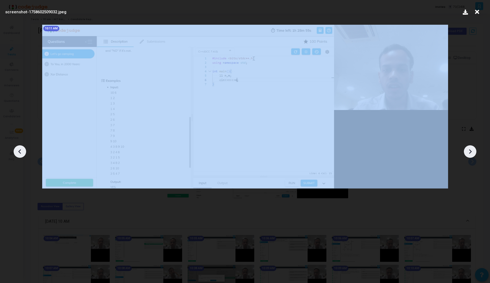
click at [19, 154] on icon at bounding box center [20, 152] width 8 height 8
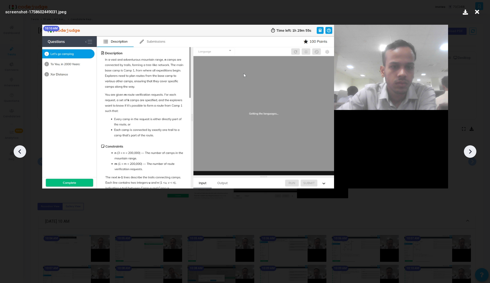
click at [19, 154] on icon at bounding box center [20, 152] width 8 height 8
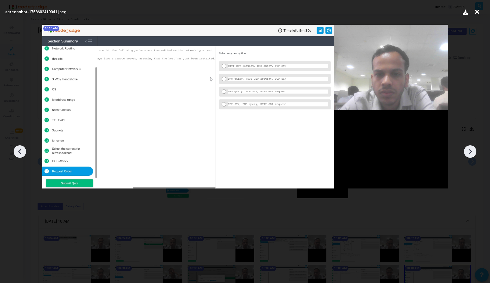
click at [472, 151] on icon at bounding box center [470, 152] width 8 height 8
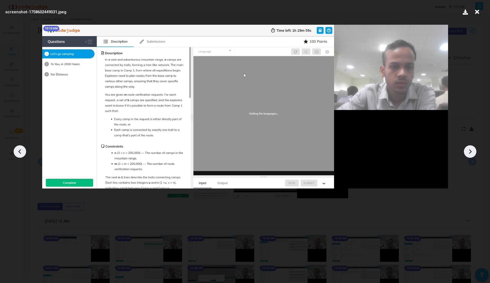
click at [472, 151] on icon at bounding box center [470, 152] width 8 height 8
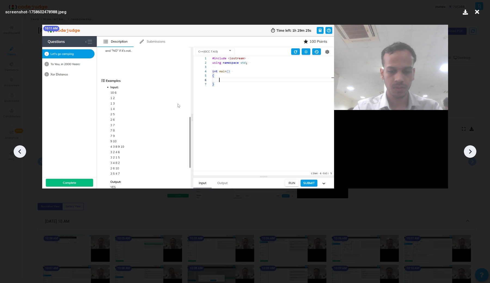
click at [472, 151] on icon at bounding box center [470, 152] width 8 height 8
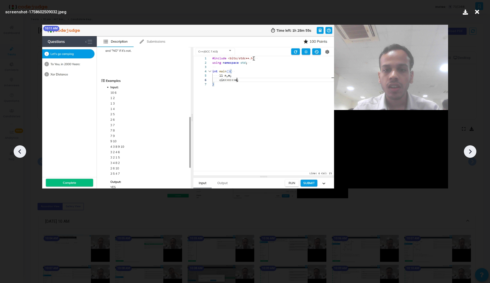
click at [472, 151] on icon at bounding box center [470, 152] width 8 height 8
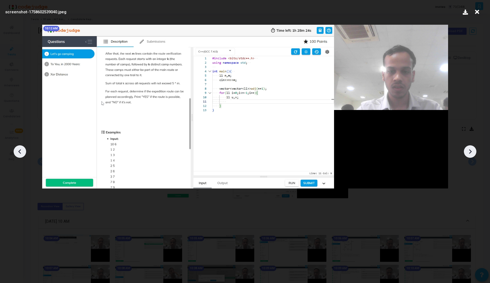
click at [472, 151] on icon at bounding box center [470, 152] width 8 height 8
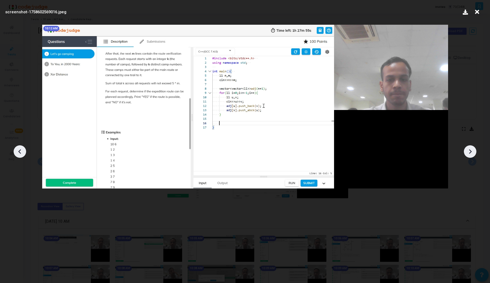
click at [472, 151] on icon at bounding box center [470, 152] width 8 height 8
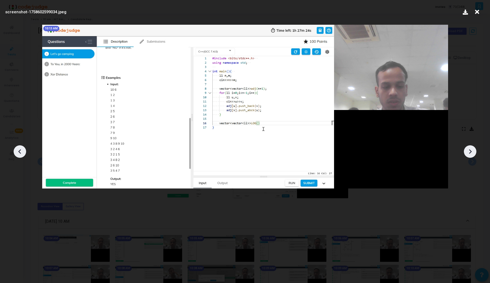
click at [472, 151] on icon at bounding box center [470, 152] width 8 height 8
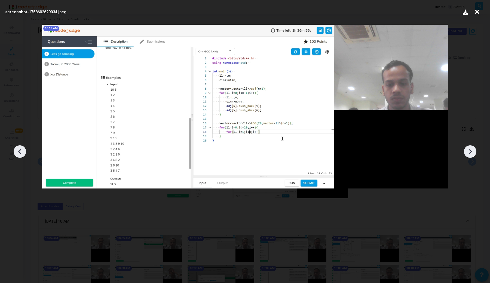
click at [472, 151] on icon at bounding box center [470, 152] width 8 height 8
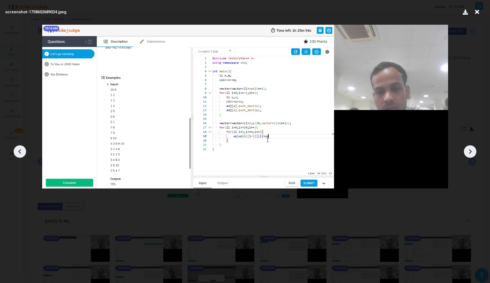
click at [472, 151] on icon at bounding box center [470, 152] width 8 height 8
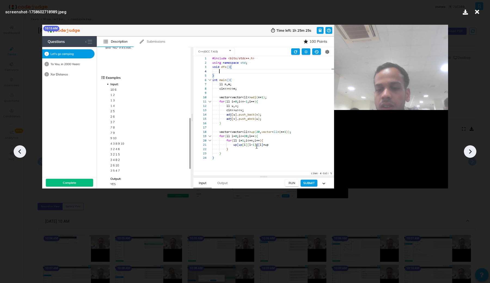
click at [472, 151] on icon at bounding box center [470, 152] width 8 height 8
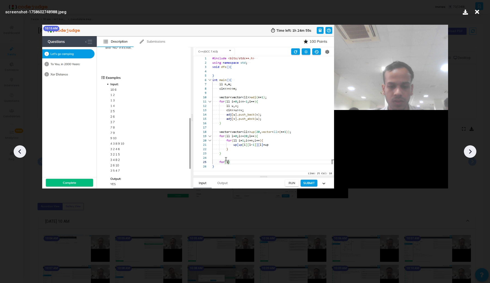
click at [472, 151] on icon at bounding box center [470, 152] width 8 height 8
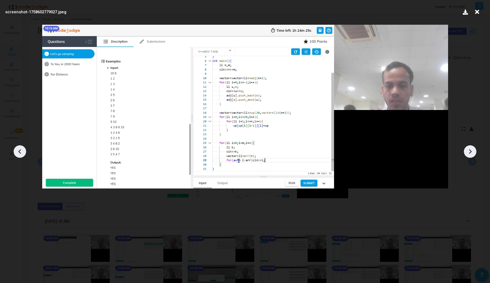
click at [472, 151] on icon at bounding box center [470, 152] width 8 height 8
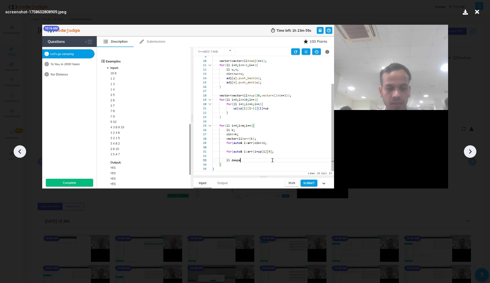
click at [472, 151] on icon at bounding box center [470, 152] width 8 height 8
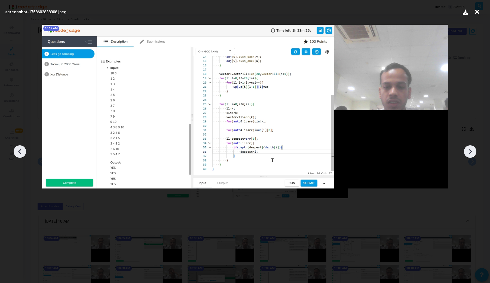
click at [472, 151] on icon at bounding box center [470, 152] width 8 height 8
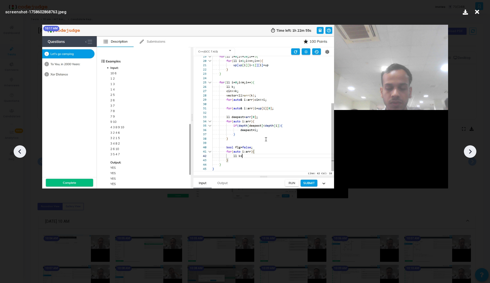
click at [472, 151] on icon at bounding box center [470, 152] width 8 height 8
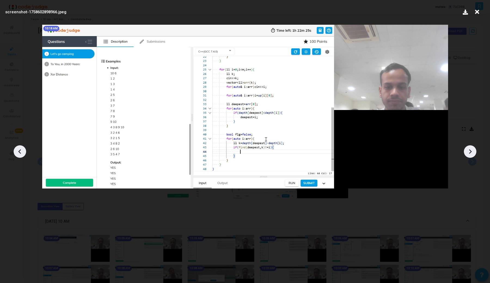
click at [472, 151] on icon at bounding box center [470, 152] width 8 height 8
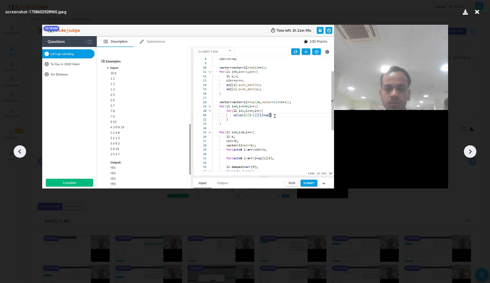
click at [472, 151] on icon at bounding box center [470, 152] width 8 height 8
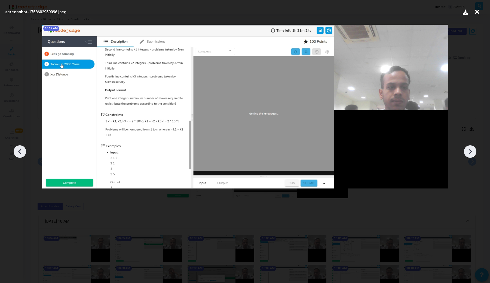
click at [472, 151] on icon at bounding box center [470, 152] width 8 height 8
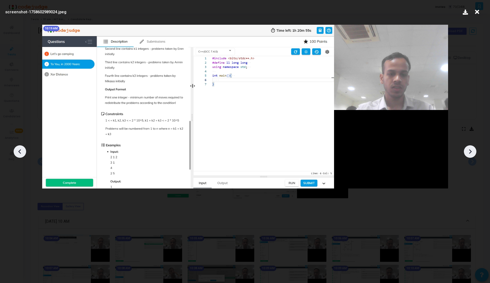
click at [19, 150] on icon at bounding box center [20, 152] width 8 height 8
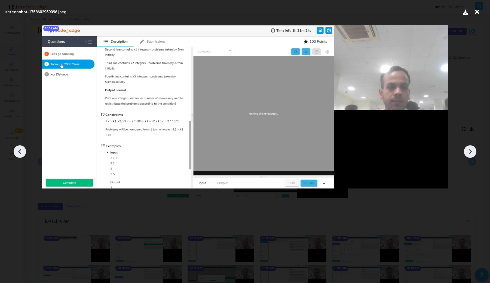
click at [19, 150] on icon at bounding box center [20, 152] width 8 height 8
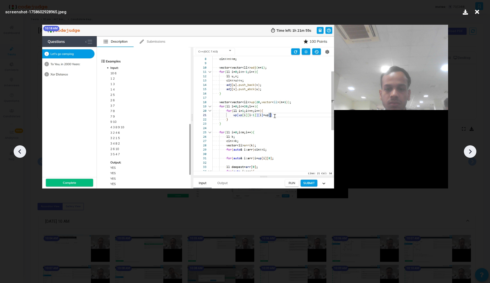
click at [473, 152] on icon at bounding box center [470, 152] width 8 height 8
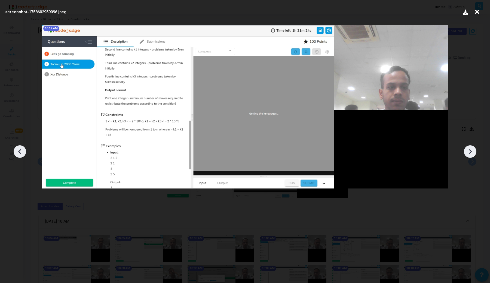
click at [473, 152] on icon at bounding box center [470, 152] width 8 height 8
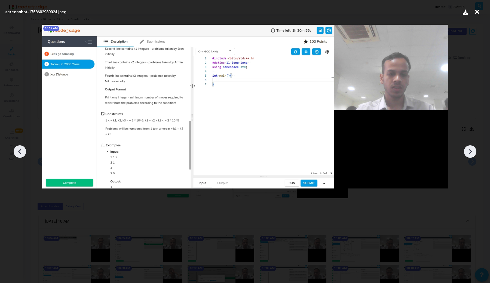
click at [473, 152] on icon at bounding box center [470, 152] width 8 height 8
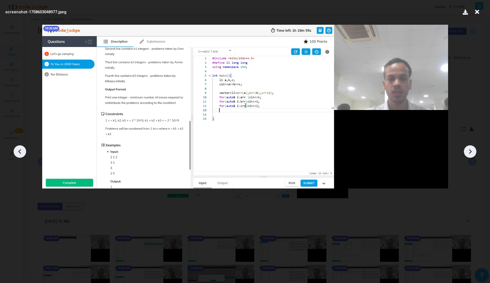
click at [473, 152] on icon at bounding box center [470, 152] width 8 height 8
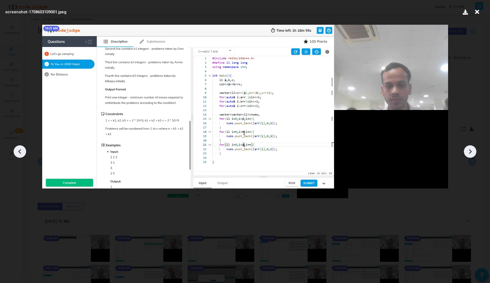
click at [473, 152] on icon at bounding box center [470, 152] width 8 height 8
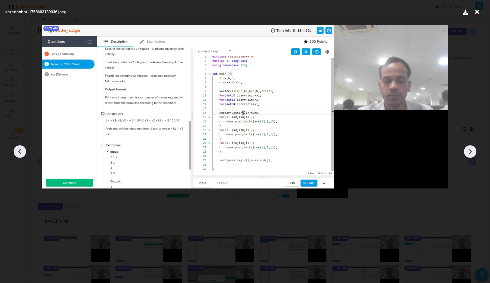
click at [473, 152] on icon at bounding box center [470, 152] width 8 height 8
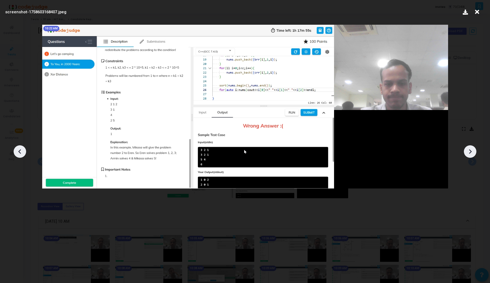
click at [473, 152] on icon at bounding box center [470, 152] width 8 height 8
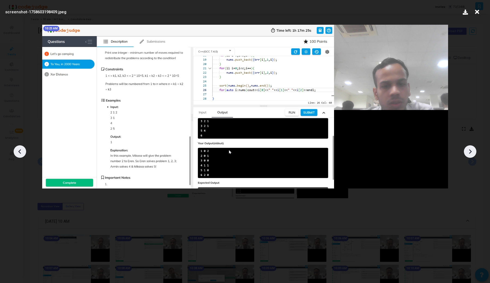
click at [473, 152] on icon at bounding box center [470, 152] width 8 height 8
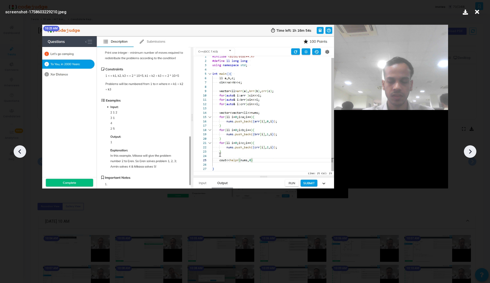
click at [473, 152] on icon at bounding box center [470, 152] width 8 height 8
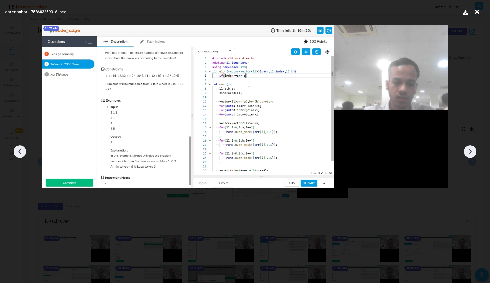
click at [473, 152] on icon at bounding box center [470, 152] width 8 height 8
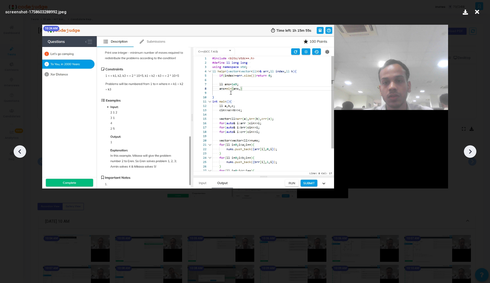
click at [473, 152] on icon at bounding box center [470, 152] width 8 height 8
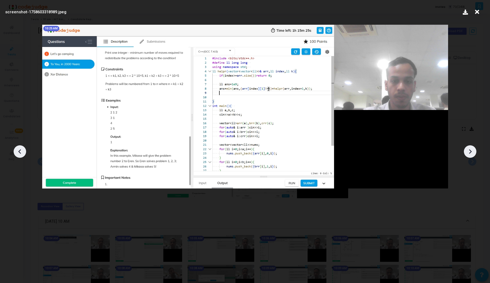
click at [473, 152] on icon at bounding box center [470, 152] width 8 height 8
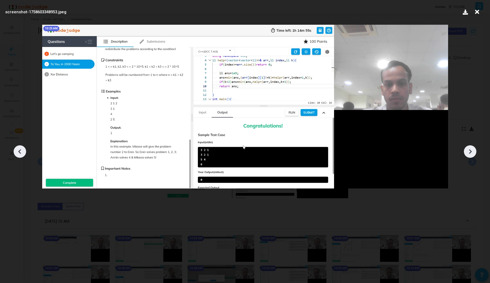
click at [473, 152] on icon at bounding box center [470, 152] width 8 height 8
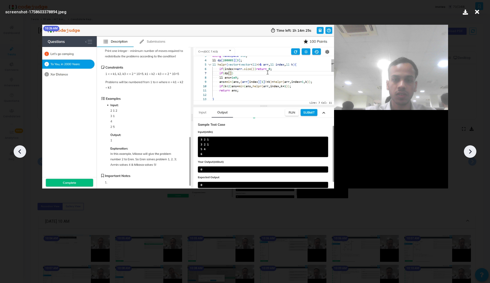
click at [473, 152] on icon at bounding box center [470, 152] width 8 height 8
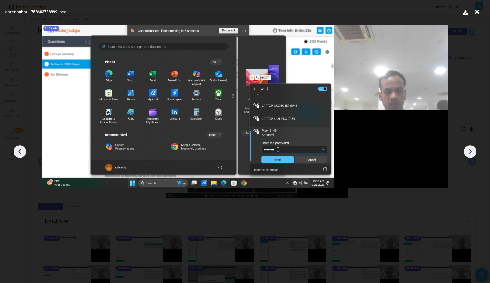
click at [17, 152] on icon at bounding box center [20, 152] width 8 height 8
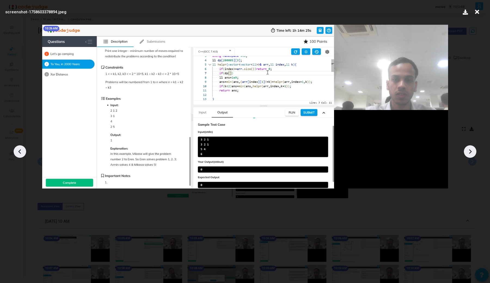
click at [18, 150] on icon at bounding box center [20, 152] width 8 height 8
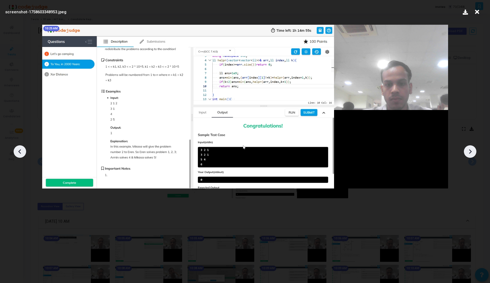
click at [18, 150] on icon at bounding box center [20, 152] width 8 height 8
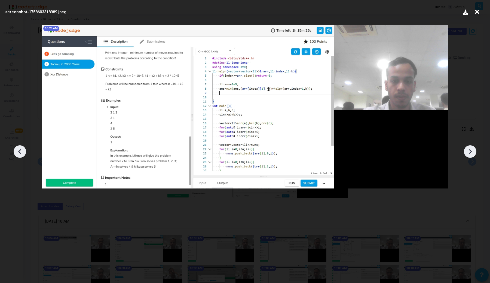
click at [18, 150] on icon at bounding box center [20, 152] width 8 height 8
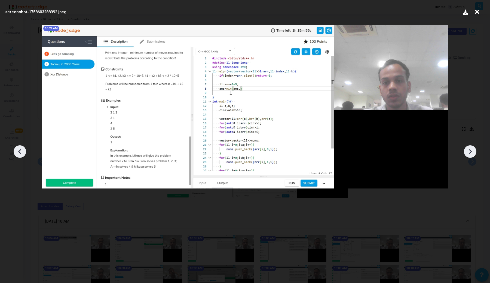
click at [18, 150] on icon at bounding box center [20, 152] width 8 height 8
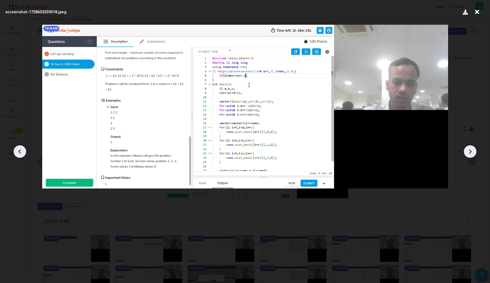
click at [18, 150] on icon at bounding box center [20, 152] width 8 height 8
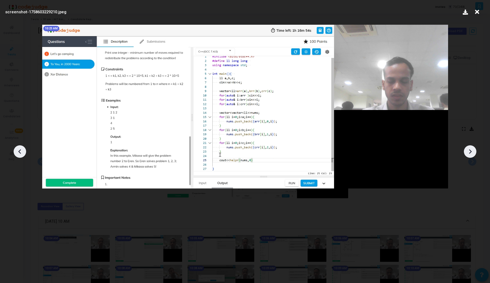
click at [468, 149] on icon at bounding box center [470, 152] width 8 height 8
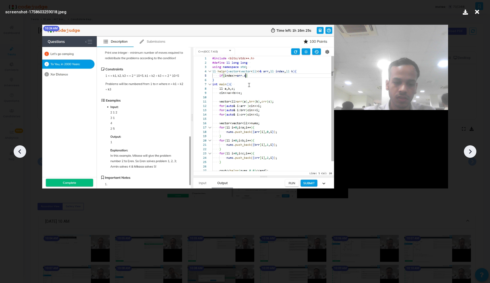
click at [468, 149] on icon at bounding box center [470, 152] width 8 height 8
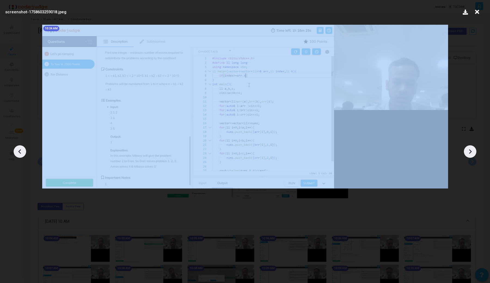
click at [468, 149] on icon at bounding box center [470, 152] width 8 height 8
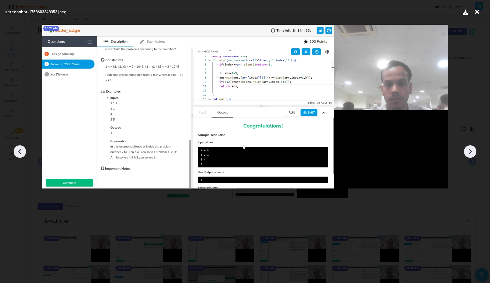
click at [468, 150] on icon at bounding box center [470, 152] width 8 height 8
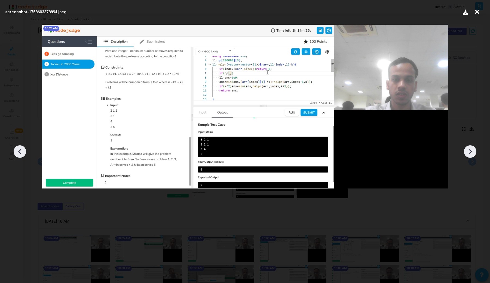
click at [468, 150] on icon at bounding box center [470, 152] width 8 height 8
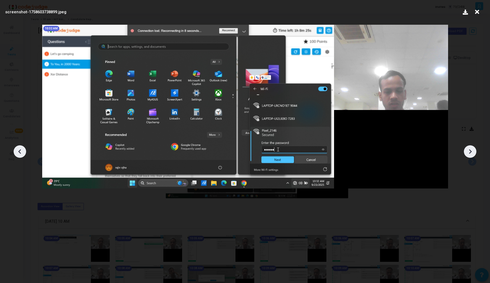
click at [20, 152] on icon at bounding box center [20, 152] width 8 height 8
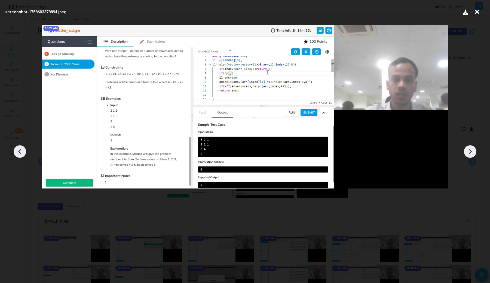
click at [19, 149] on icon at bounding box center [20, 152] width 8 height 8
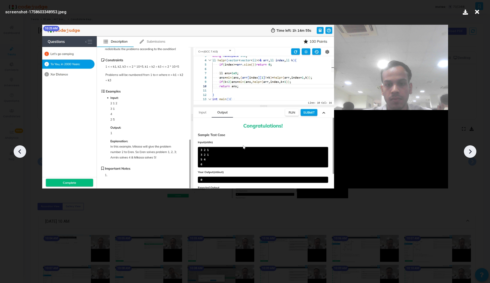
click at [19, 149] on icon at bounding box center [20, 152] width 8 height 8
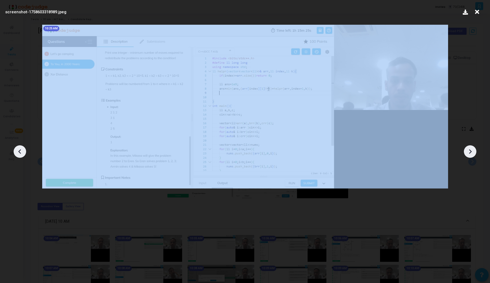
click at [19, 149] on icon at bounding box center [20, 152] width 8 height 8
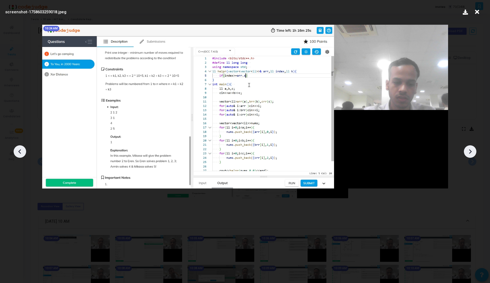
click at [19, 149] on icon at bounding box center [20, 152] width 8 height 8
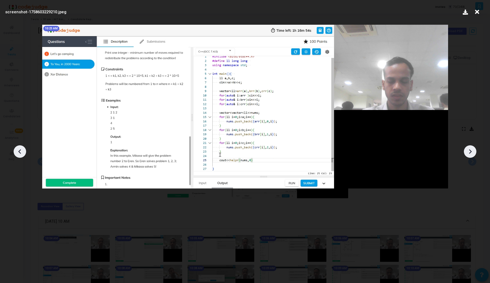
click at [19, 149] on icon at bounding box center [20, 152] width 8 height 8
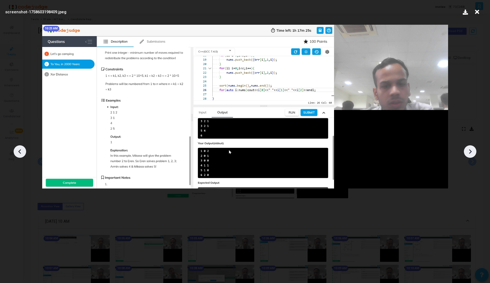
click at [20, 150] on icon at bounding box center [19, 152] width 3 height 5
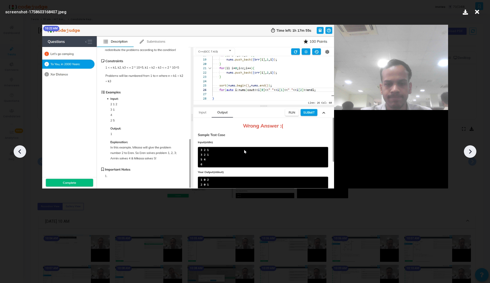
click at [20, 150] on icon at bounding box center [19, 152] width 3 height 5
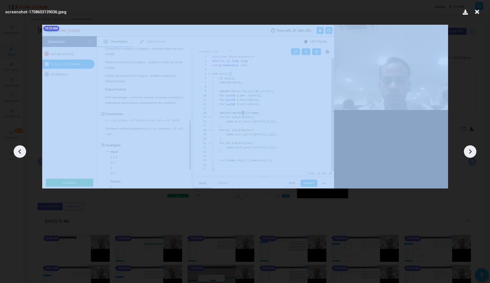
click at [20, 150] on icon at bounding box center [19, 152] width 3 height 5
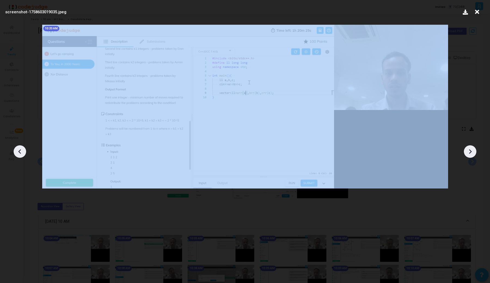
click at [20, 150] on icon at bounding box center [19, 152] width 3 height 5
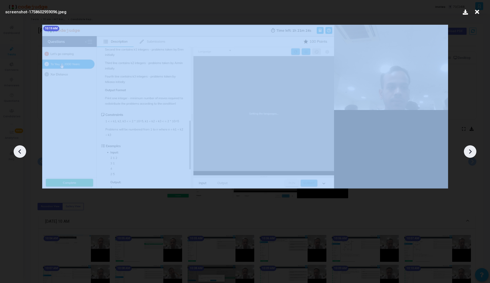
click at [20, 150] on icon at bounding box center [19, 152] width 3 height 5
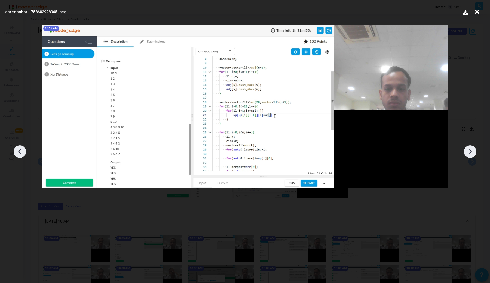
click at [20, 150] on icon at bounding box center [20, 152] width 8 height 8
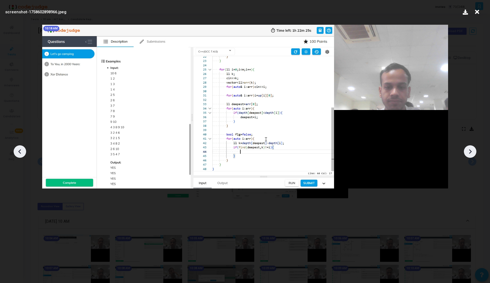
click at [20, 150] on icon at bounding box center [20, 152] width 8 height 8
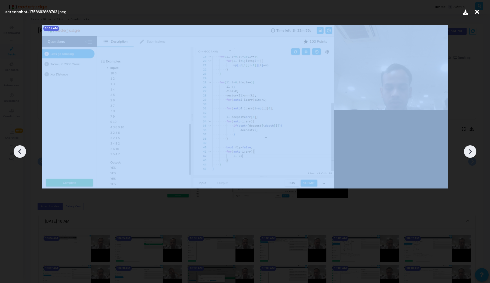
click at [20, 150] on icon at bounding box center [20, 152] width 8 height 8
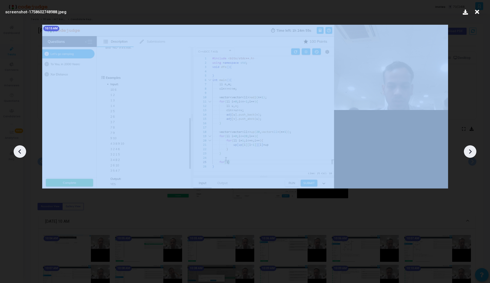
click at [20, 150] on icon at bounding box center [20, 152] width 8 height 8
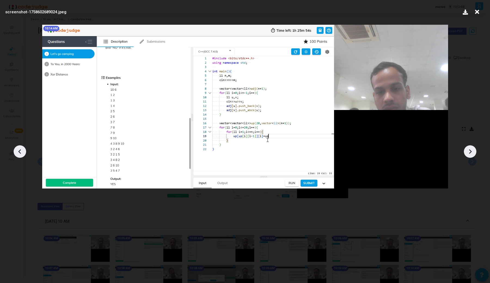
click at [473, 152] on icon at bounding box center [470, 152] width 8 height 8
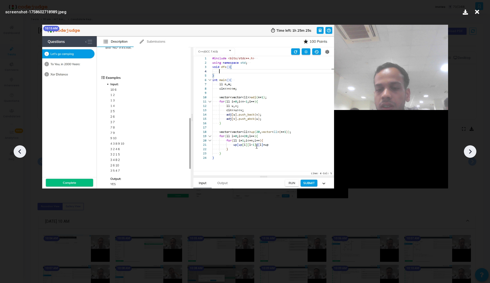
click at [473, 152] on icon at bounding box center [470, 152] width 8 height 8
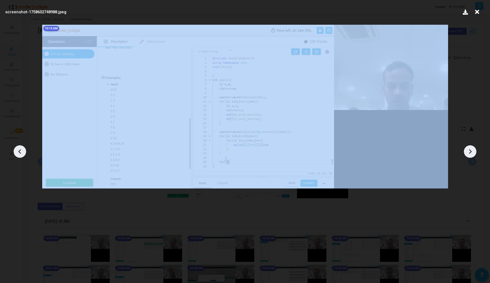
click at [473, 152] on icon at bounding box center [470, 152] width 8 height 8
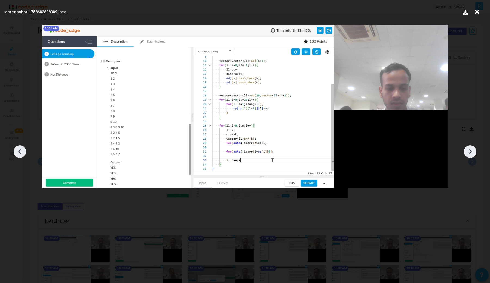
click at [473, 152] on icon at bounding box center [470, 152] width 8 height 8
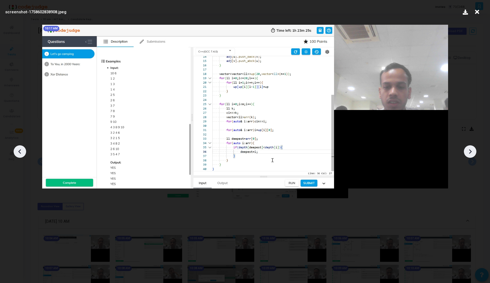
click at [473, 152] on icon at bounding box center [470, 152] width 8 height 8
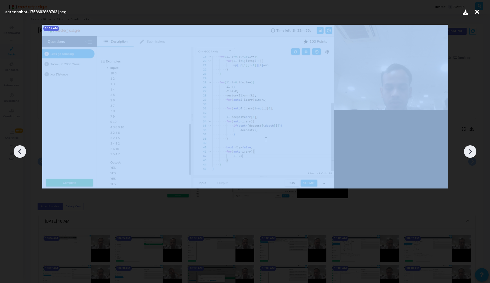
click at [473, 152] on icon at bounding box center [470, 152] width 8 height 8
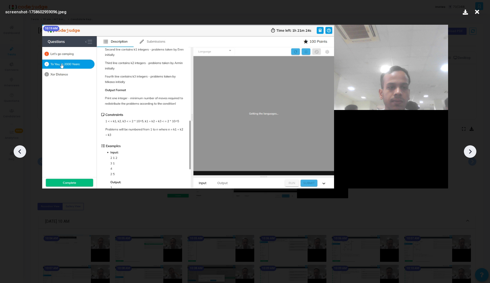
click at [473, 152] on icon at bounding box center [470, 152] width 8 height 8
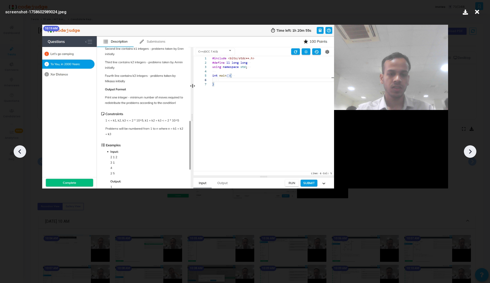
click at [471, 152] on icon at bounding box center [470, 152] width 3 height 5
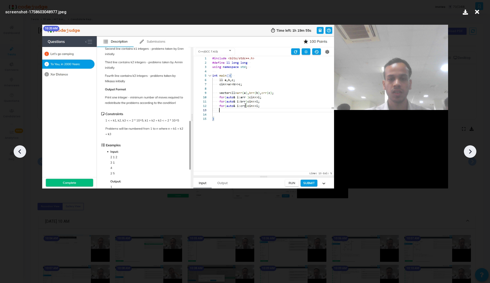
click at [471, 152] on icon at bounding box center [470, 152] width 3 height 5
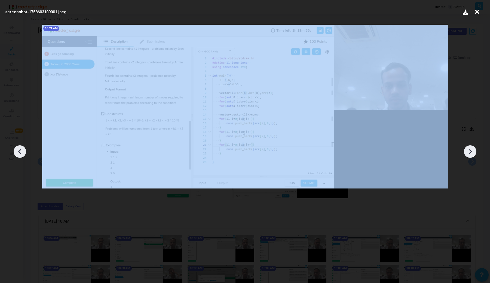
click at [471, 152] on icon at bounding box center [470, 152] width 3 height 5
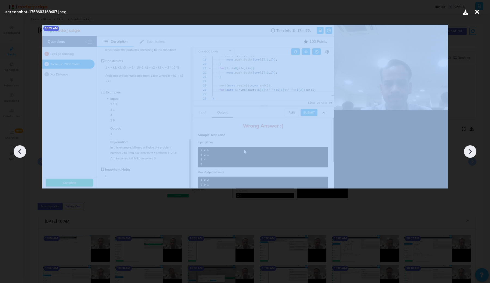
click at [471, 152] on icon at bounding box center [470, 152] width 3 height 5
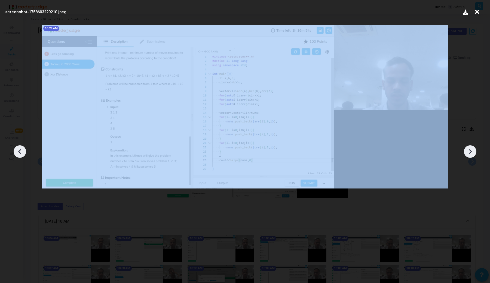
click at [471, 152] on icon at bounding box center [470, 152] width 3 height 5
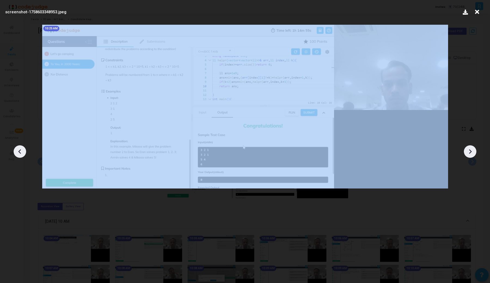
click at [471, 152] on icon at bounding box center [470, 152] width 3 height 5
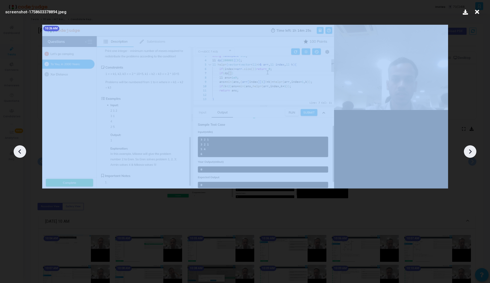
click at [471, 152] on icon at bounding box center [470, 152] width 3 height 5
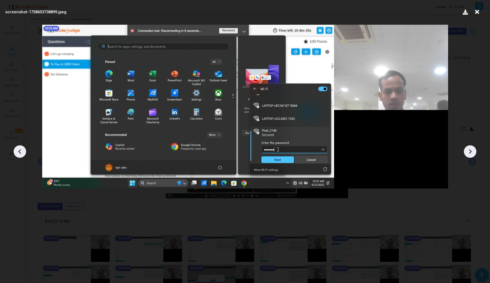
click at [471, 152] on icon at bounding box center [470, 152] width 3 height 5
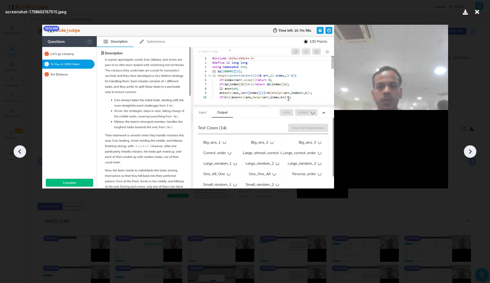
click at [15, 154] on div at bounding box center [20, 152] width 13 height 13
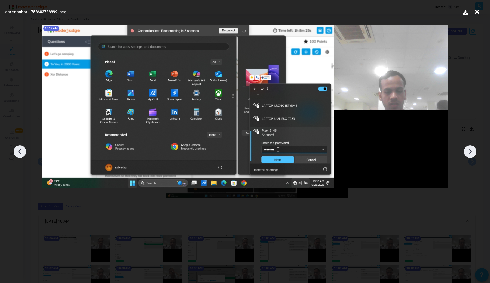
click at [15, 154] on div at bounding box center [20, 152] width 13 height 13
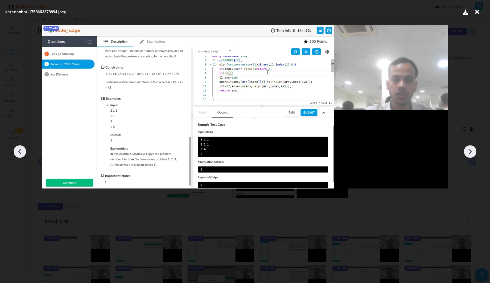
click at [471, 154] on icon at bounding box center [470, 152] width 8 height 8
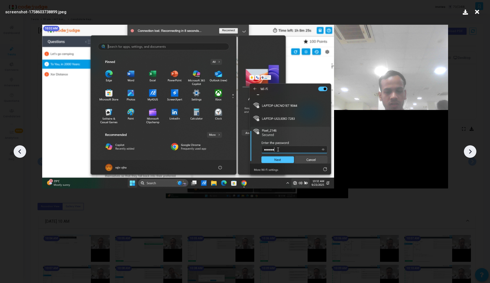
click at [471, 154] on icon at bounding box center [470, 152] width 8 height 8
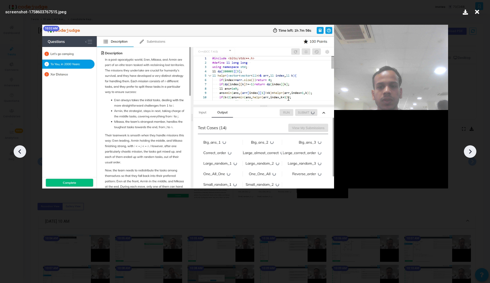
click at [21, 152] on icon at bounding box center [20, 152] width 8 height 8
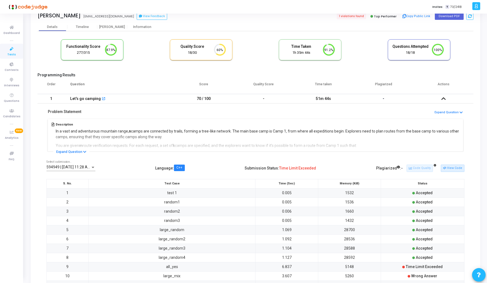
scroll to position [11, 14]
click at [72, 151] on button "Expand Question" at bounding box center [71, 151] width 36 height 5
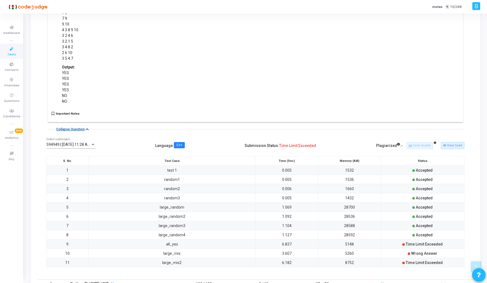
scroll to position [396, 0]
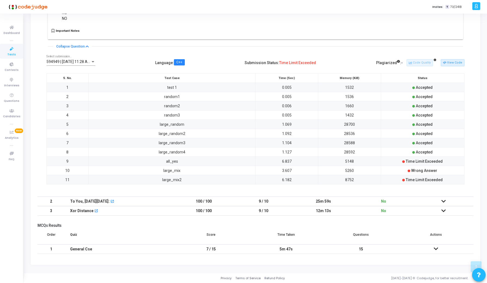
click at [87, 61] on span "594949 | [DATE] 11:28 AM IST (Best)" at bounding box center [78, 62] width 62 height 4
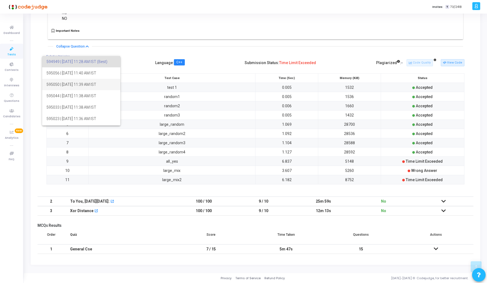
scroll to position [90, 0]
click at [144, 61] on div at bounding box center [243, 141] width 487 height 283
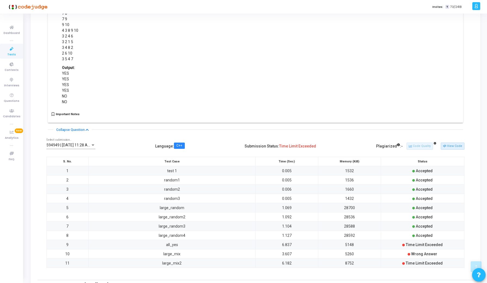
scroll to position [396, 0]
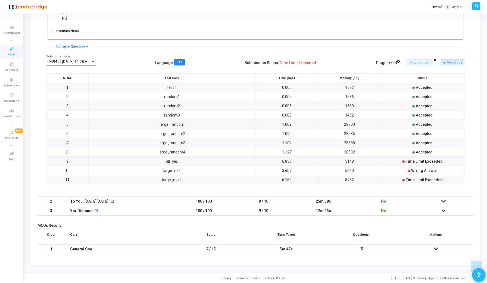
click at [86, 63] on span "594949 | [DATE] 11:28 AM IST (Best)" at bounding box center [78, 62] width 62 height 4
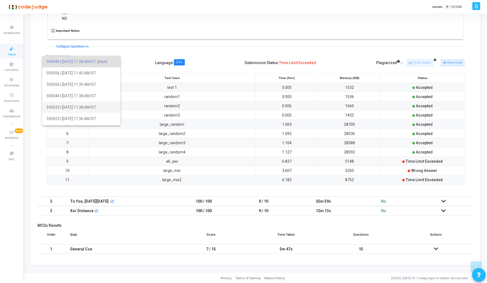
scroll to position [90, 0]
drag, startPoint x: 141, startPoint y: 63, endPoint x: 106, endPoint y: 83, distance: 40.3
click at [106, 83] on div "594949 | 23 Sep, 2025 11:28 AM IST (Best) 595056 | 23 Sep, 2025 11:40 AM IST 59…" at bounding box center [243, 141] width 487 height 283
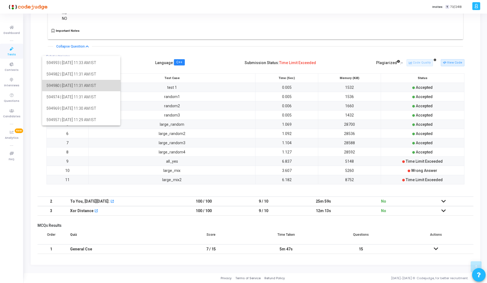
click at [112, 84] on span "594980 | 23 Sep, 2025 11:31 AM IST" at bounding box center [82, 85] width 70 height 11
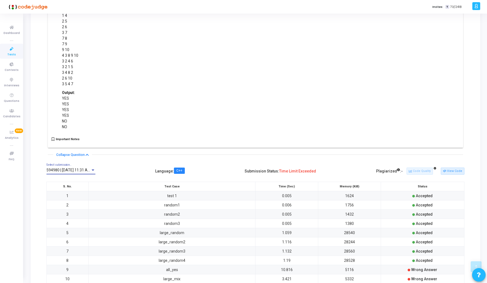
scroll to position [396, 0]
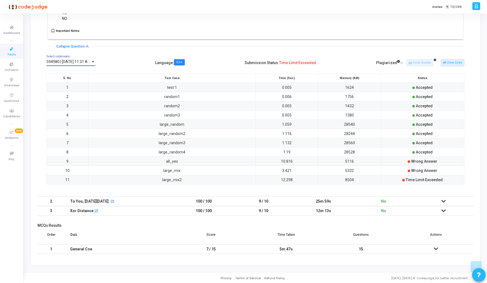
click at [442, 200] on icon at bounding box center [444, 202] width 4 height 4
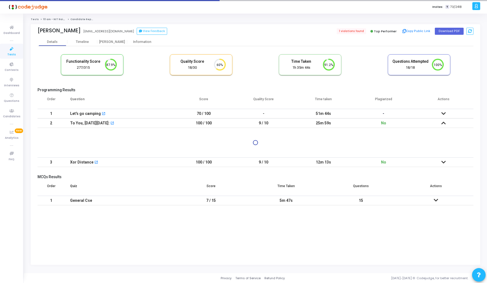
scroll to position [0, 0]
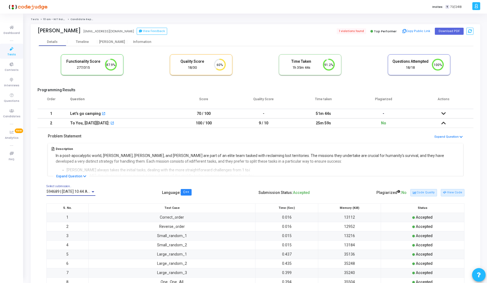
click at [86, 190] on span "594689 | [DATE] 10:44 AM IST (Best) P" at bounding box center [80, 192] width 66 height 4
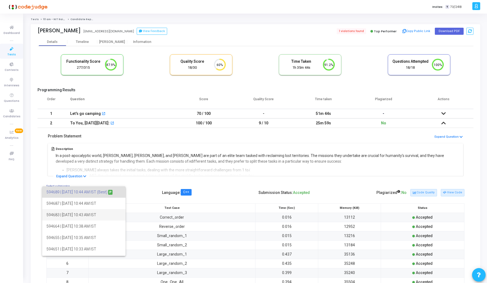
scroll to position [10, 0]
click at [148, 191] on div at bounding box center [243, 141] width 487 height 283
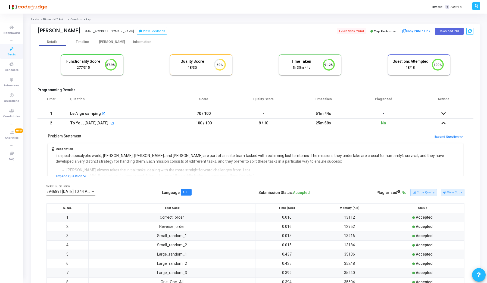
scroll to position [149, 0]
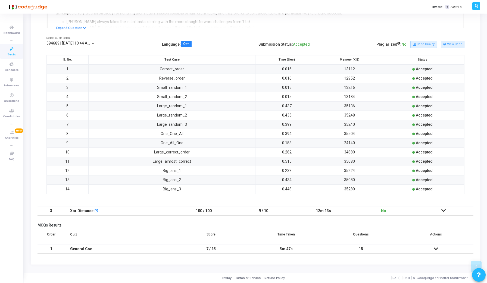
click at [444, 211] on icon at bounding box center [444, 211] width 4 height 4
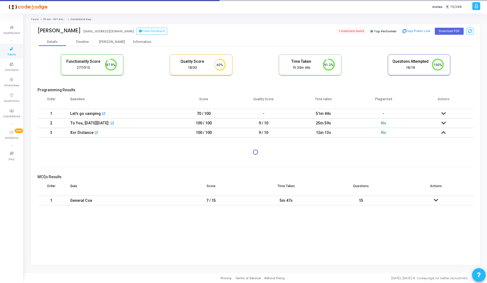
scroll to position [0, 0]
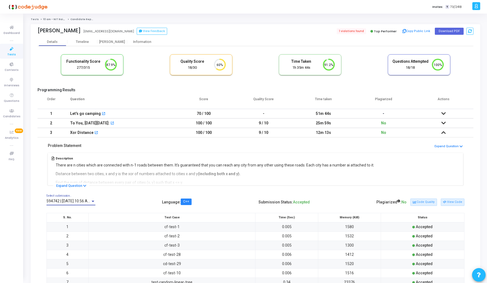
click at [84, 202] on span "594742 | [DATE] 10:56 AM IST (Best) P" at bounding box center [80, 201] width 66 height 4
click at [144, 197] on div at bounding box center [243, 141] width 487 height 283
click at [89, 201] on span "594742 | [DATE] 10:56 AM IST (Best) P" at bounding box center [80, 201] width 66 height 4
click at [159, 208] on div at bounding box center [243, 141] width 487 height 283
click at [443, 113] on icon at bounding box center [444, 114] width 4 height 4
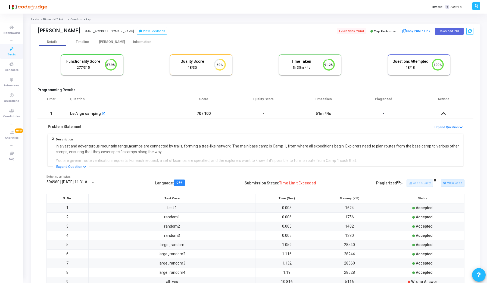
click at [93, 183] on div at bounding box center [93, 182] width 3 height 1
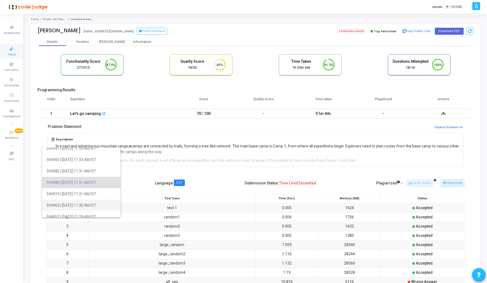
scroll to position [90, 0]
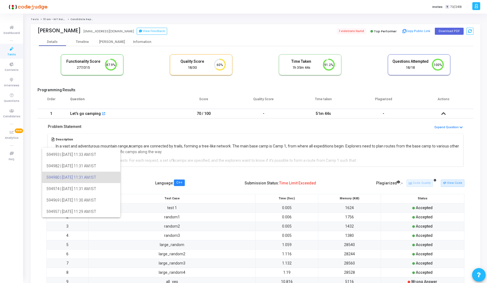
click at [444, 115] on div at bounding box center [243, 141] width 487 height 283
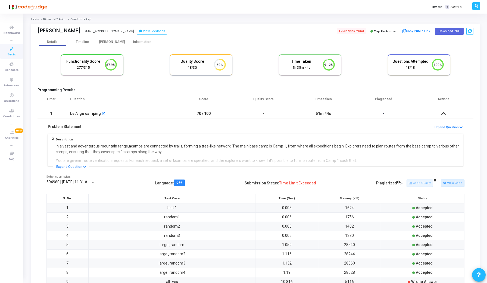
click at [444, 115] on icon at bounding box center [444, 114] width 4 height 4
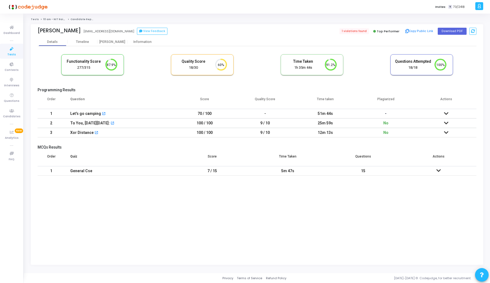
click at [445, 123] on icon at bounding box center [446, 123] width 4 height 4
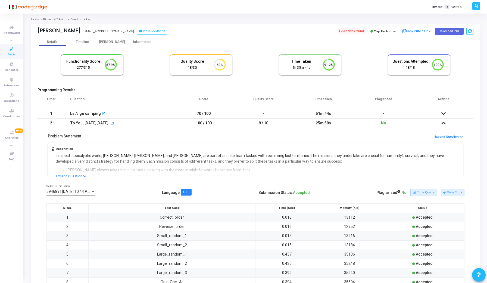
click at [89, 193] on span "594689 | [DATE] 10:44 AM IST (Best) P" at bounding box center [80, 192] width 66 height 4
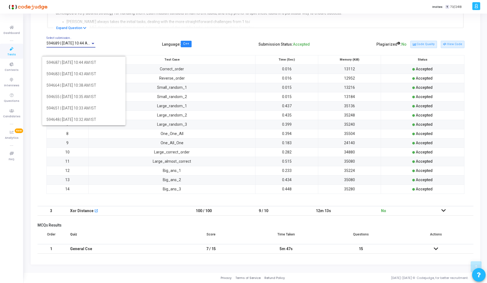
scroll to position [0, 0]
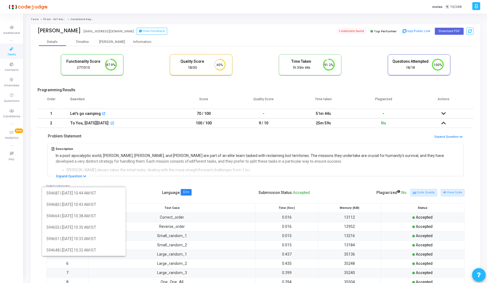
click at [40, 170] on div at bounding box center [243, 141] width 487 height 283
click at [439, 113] on td at bounding box center [444, 114] width 60 height 10
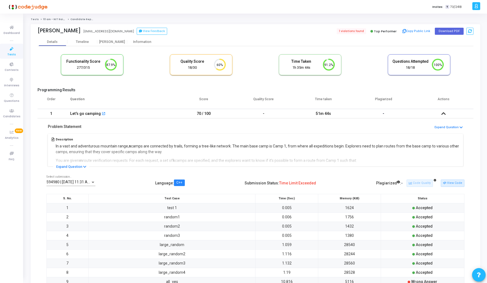
click at [68, 182] on span "594980 | 23 Sep, 2025 11:31 AM IST" at bounding box center [72, 182] width 51 height 4
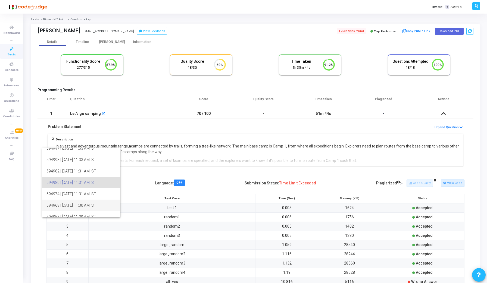
scroll to position [90, 0]
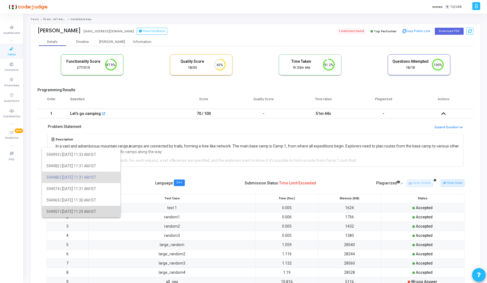
click at [69, 209] on span "594957 | 23 Sep, 2025 11:29 AM IST" at bounding box center [82, 211] width 70 height 11
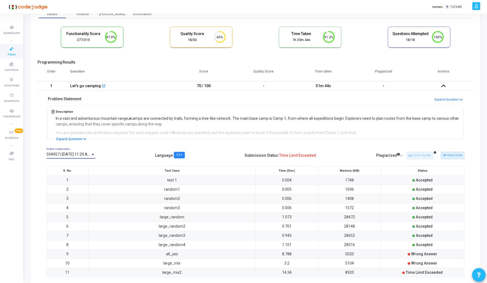
scroll to position [29, 0]
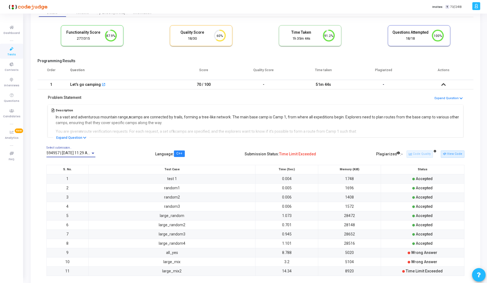
click at [83, 154] on span "594957 | 23 Sep, 2025 11:29 AM IST" at bounding box center [72, 153] width 51 height 4
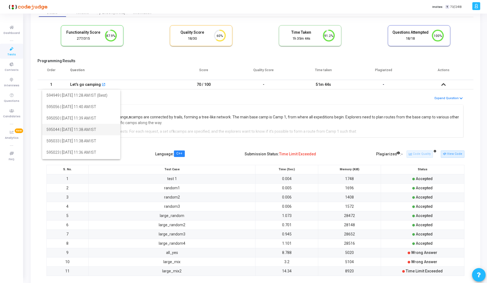
scroll to position [90, 0]
click at [452, 155] on div at bounding box center [243, 141] width 487 height 283
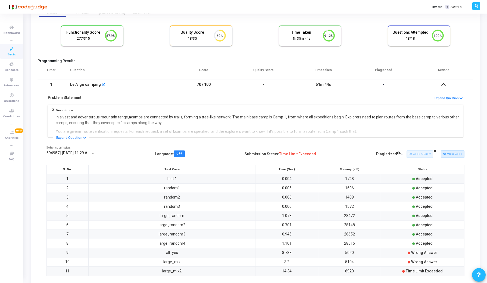
click at [452, 155] on button "View Code" at bounding box center [453, 154] width 24 height 7
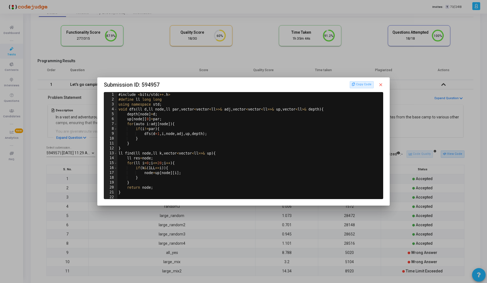
scroll to position [0, 0]
